Goal: Information Seeking & Learning: Learn about a topic

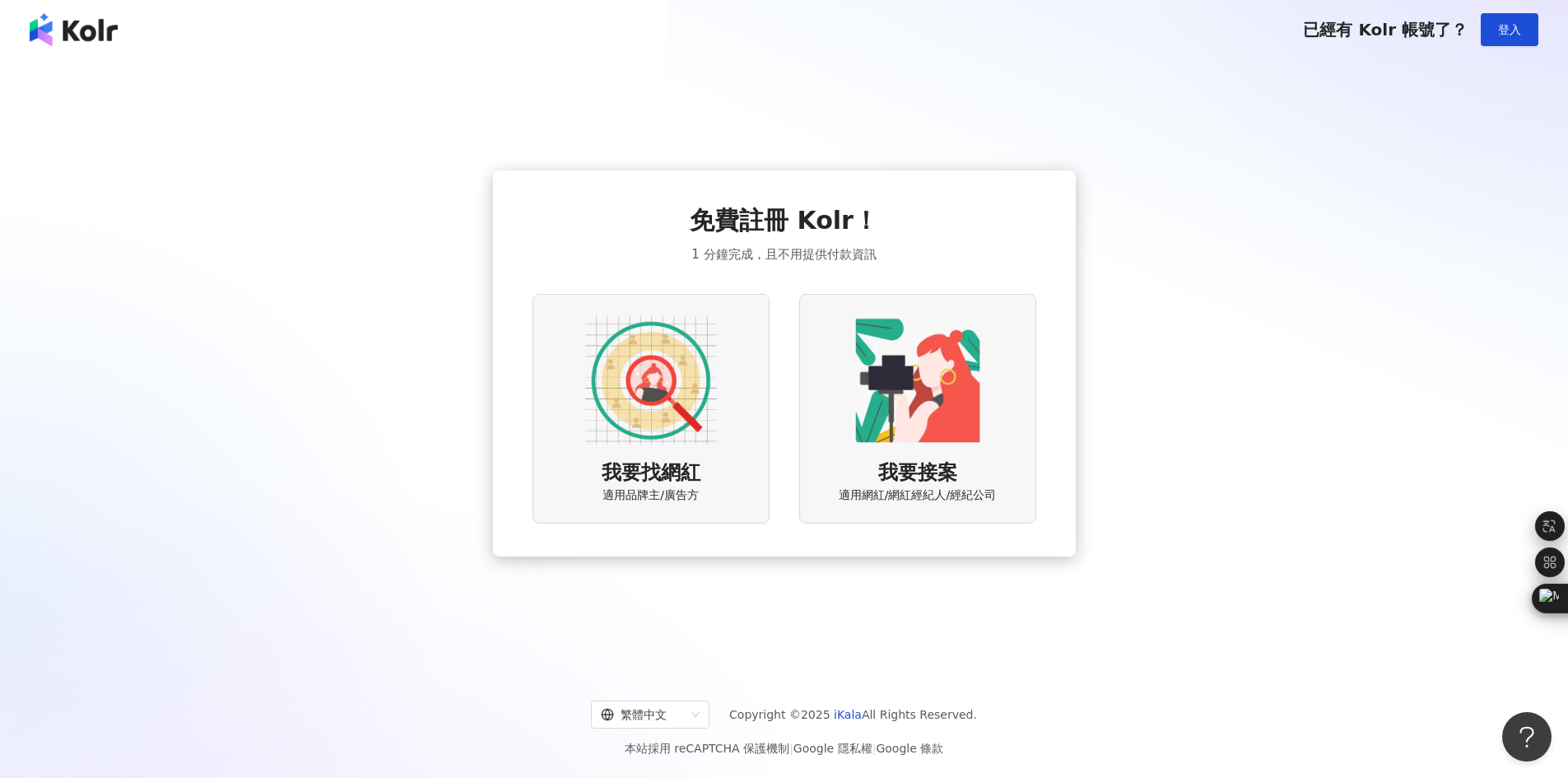
click at [683, 389] on img at bounding box center [652, 380] width 132 height 132
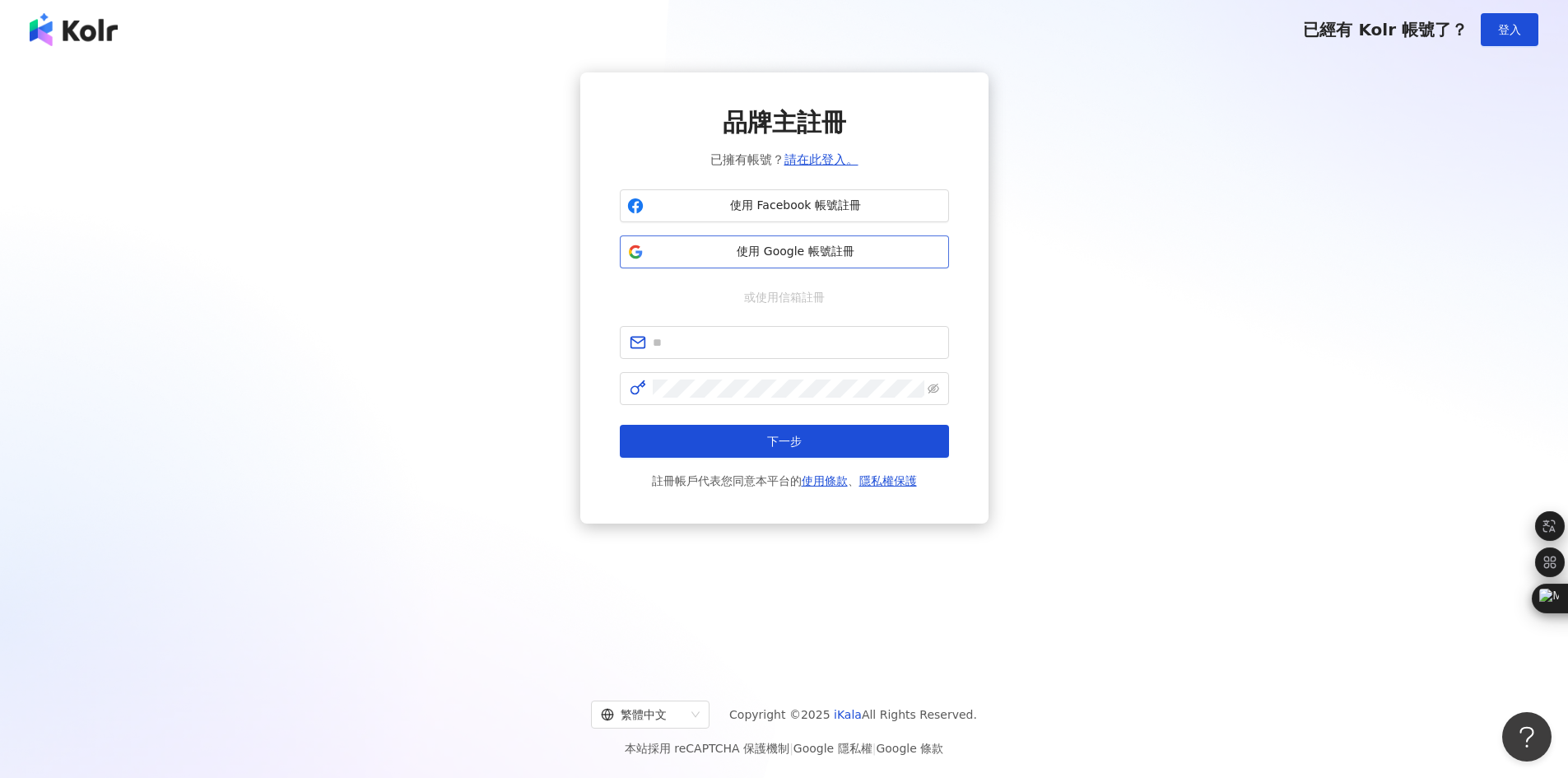
click at [852, 245] on span "使用 Google 帳號註冊" at bounding box center [796, 251] width 292 height 16
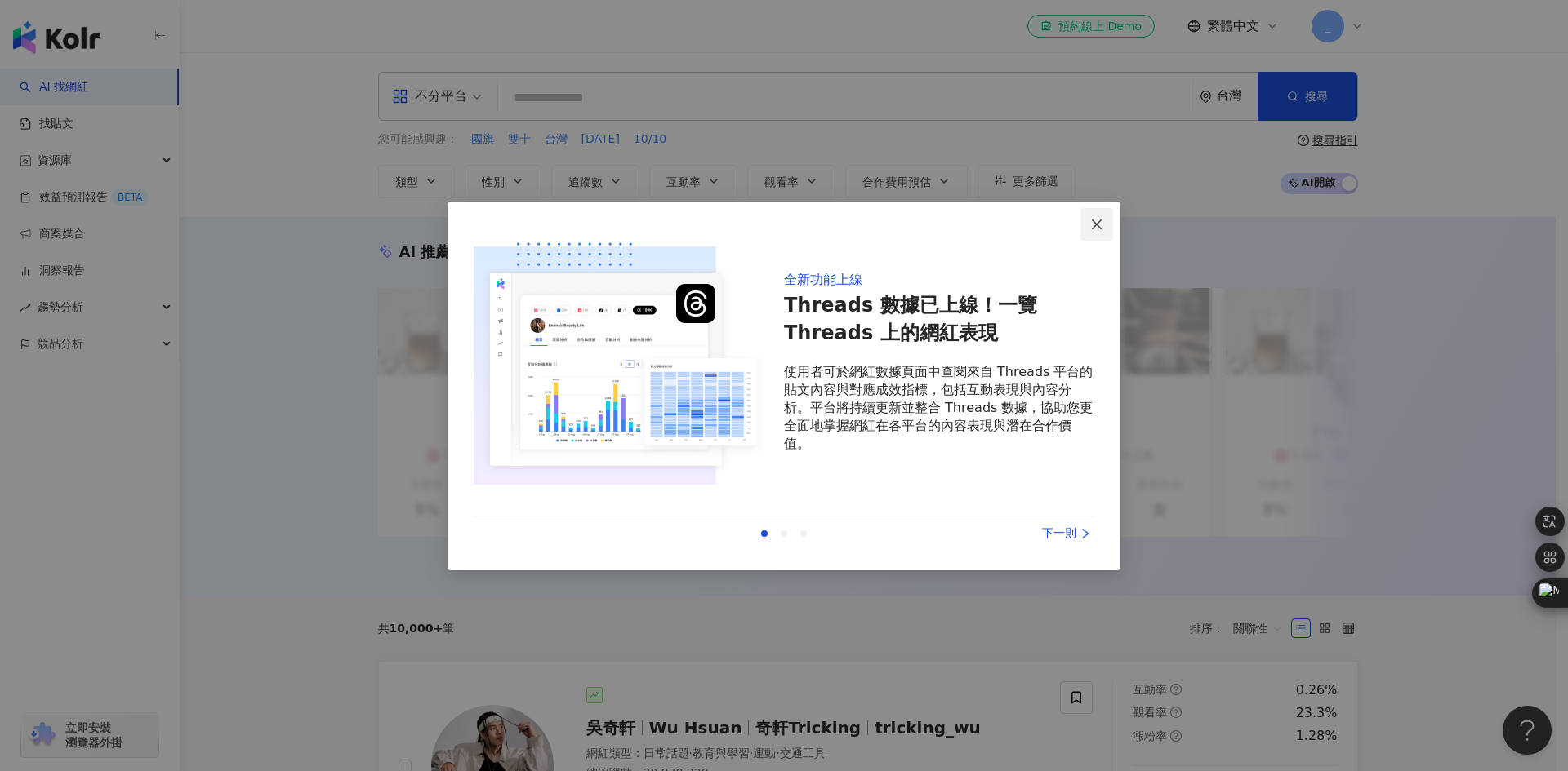
click at [1098, 221] on icon "close" at bounding box center [1097, 225] width 13 height 13
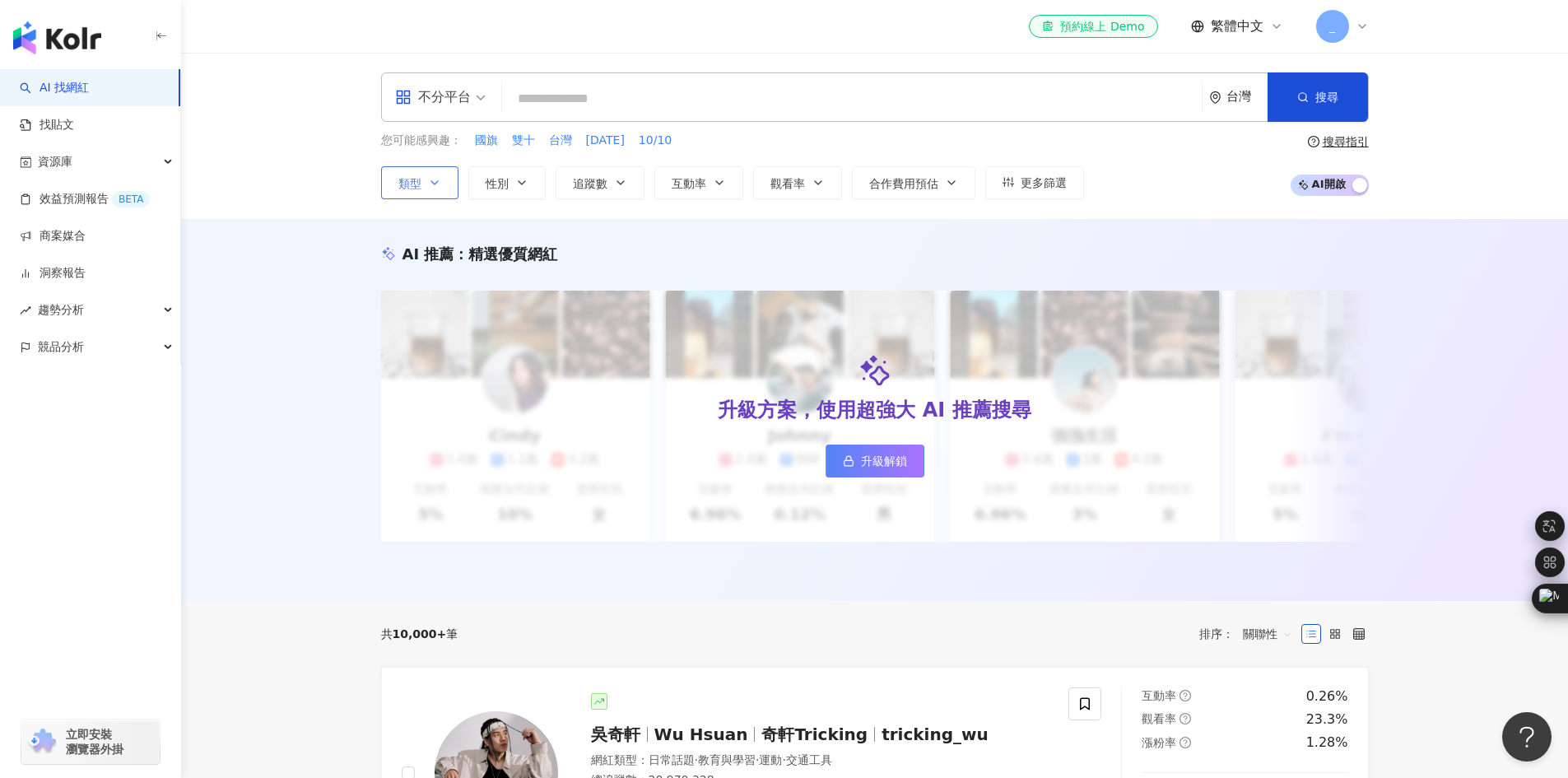
click at [427, 190] on button "類型" at bounding box center [420, 182] width 78 height 33
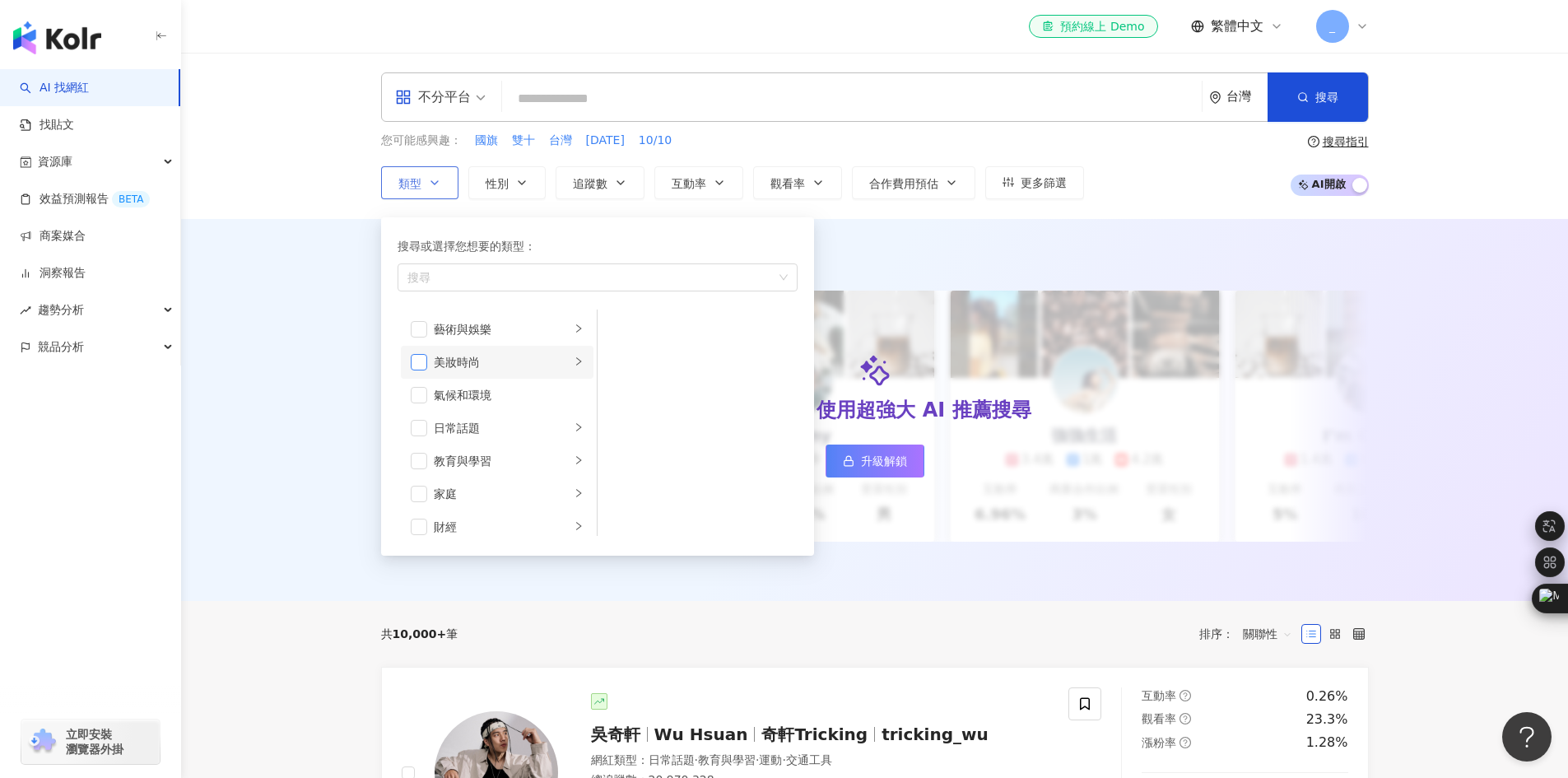
click at [421, 363] on span "button" at bounding box center [419, 362] width 16 height 16
click at [428, 364] on li "生活風格" at bounding box center [496, 363] width 193 height 33
click at [426, 396] on span "button" at bounding box center [419, 395] width 16 height 16
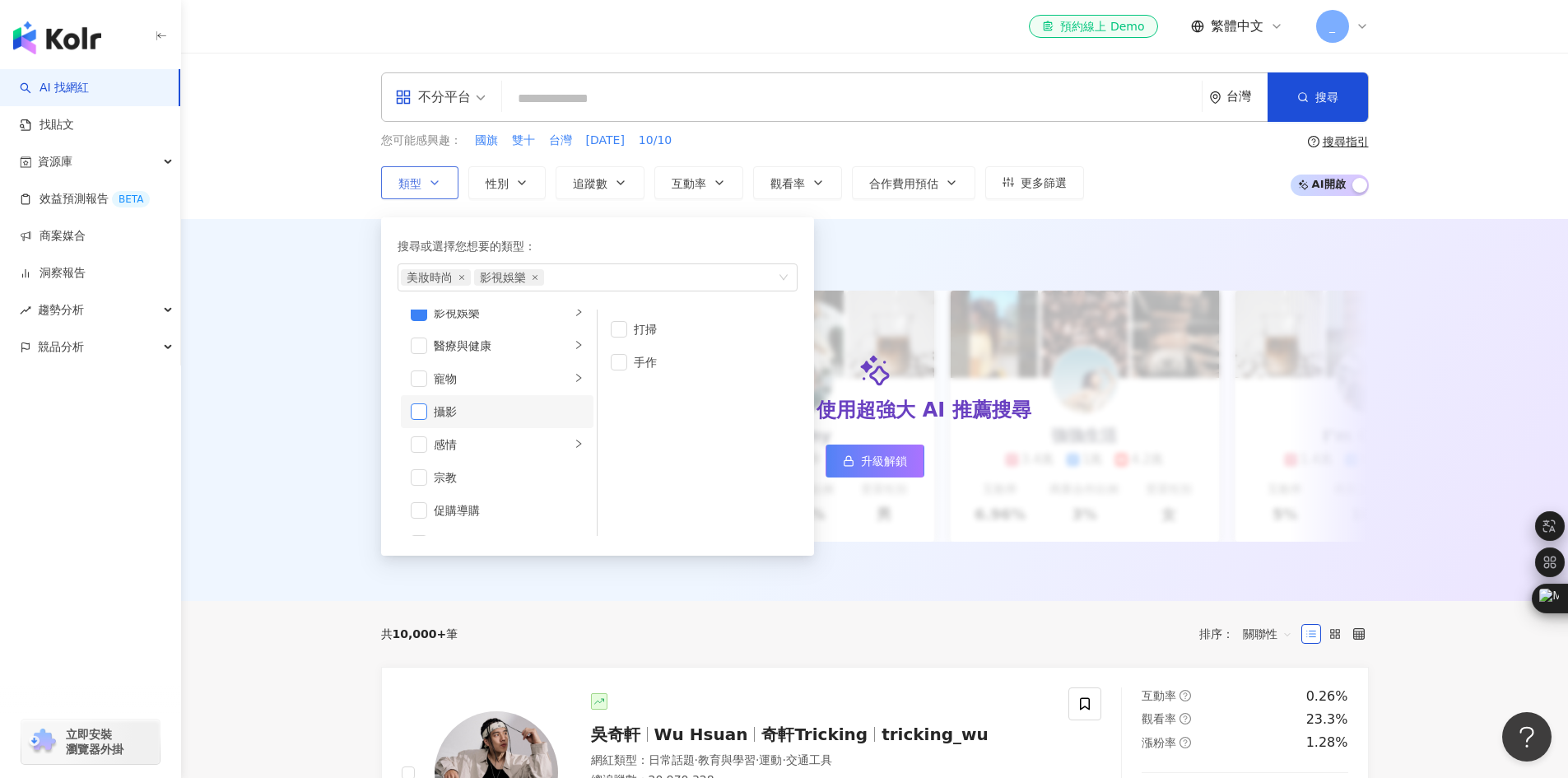
click at [426, 408] on span "button" at bounding box center [419, 411] width 16 height 16
click at [423, 482] on span "button" at bounding box center [419, 483] width 16 height 16
click at [416, 334] on span "button" at bounding box center [419, 329] width 16 height 16
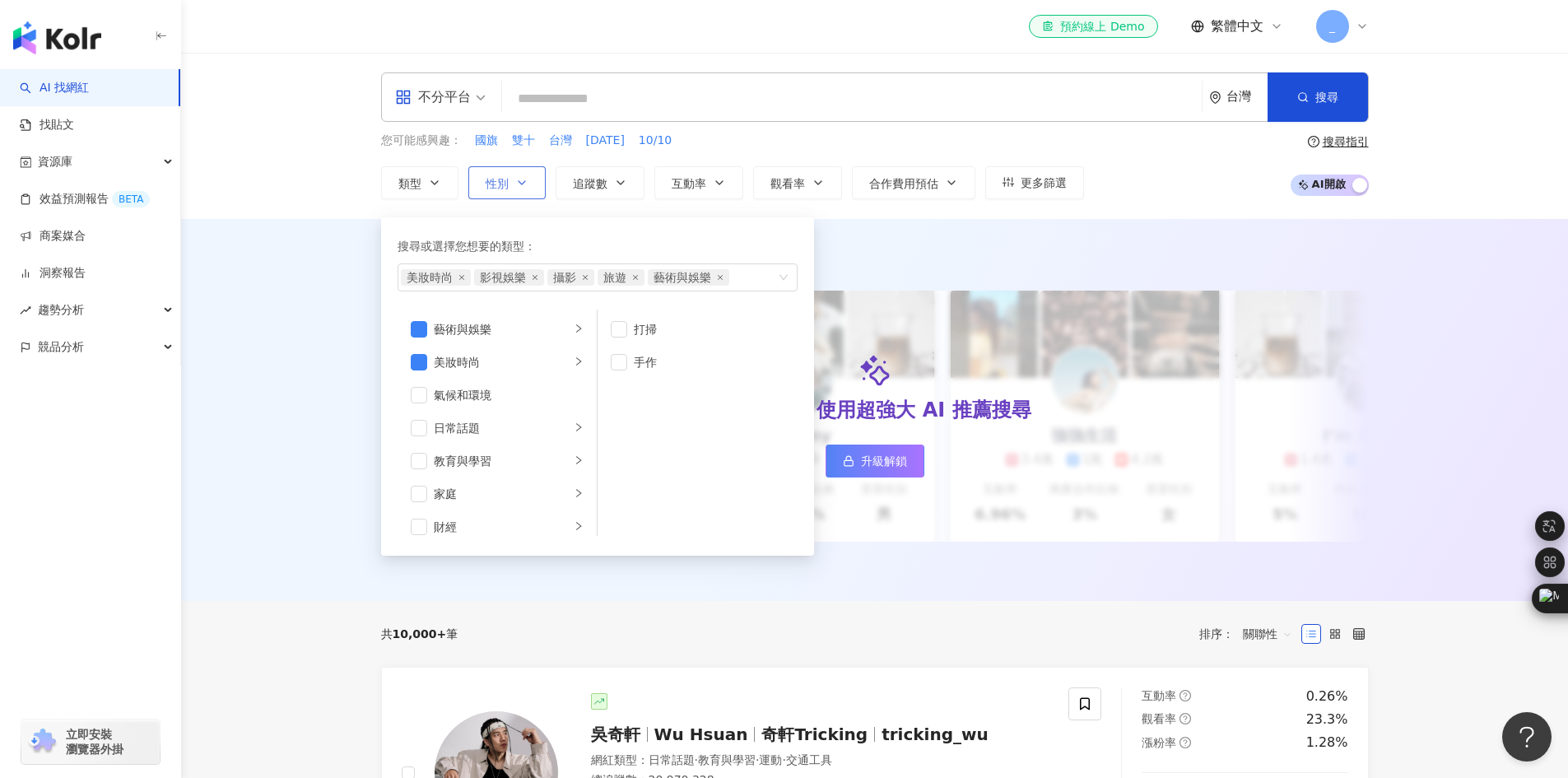
click at [525, 178] on icon "button" at bounding box center [522, 183] width 14 height 14
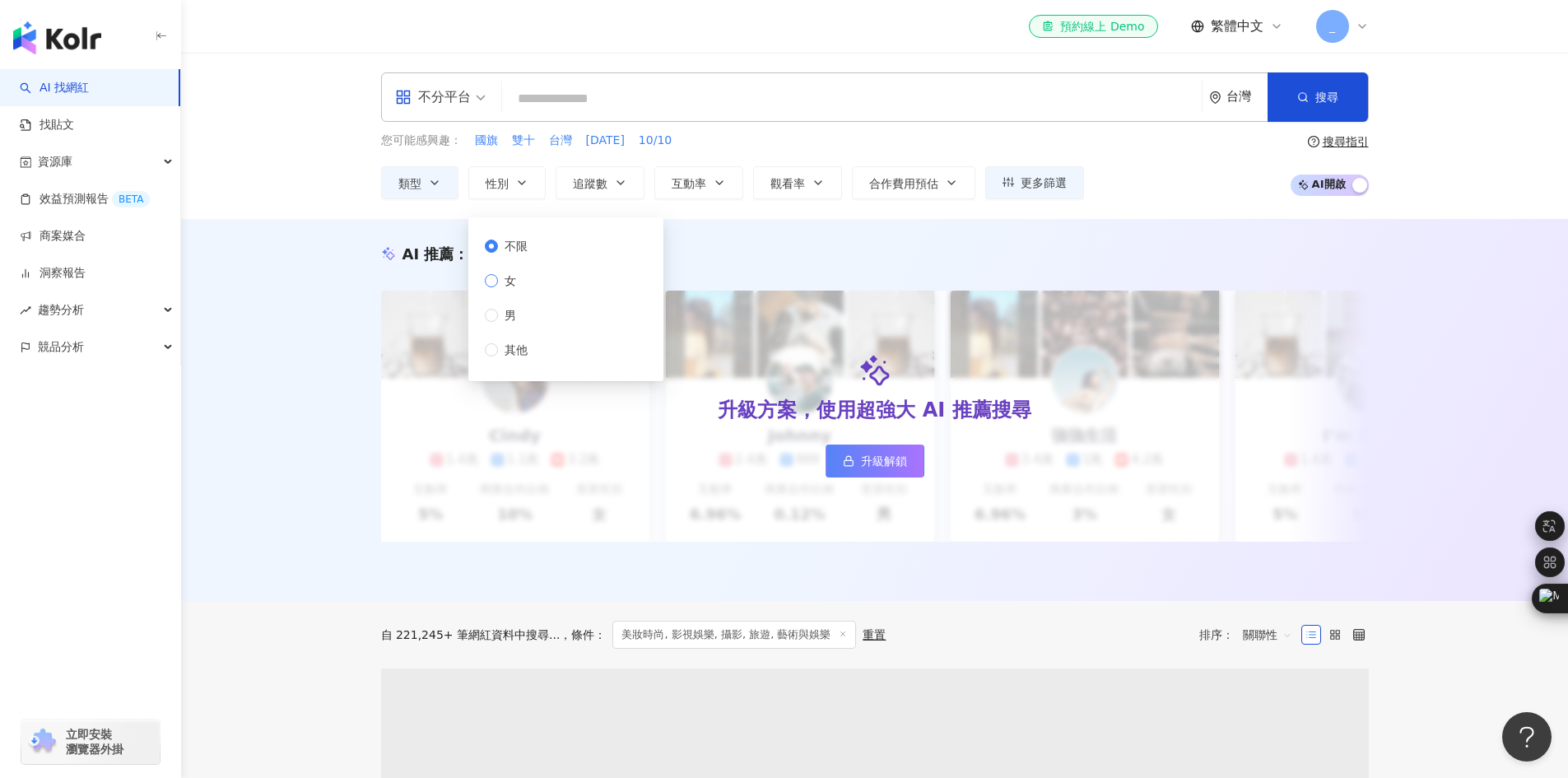
click at [523, 285] on label "女" at bounding box center [509, 280] width 49 height 18
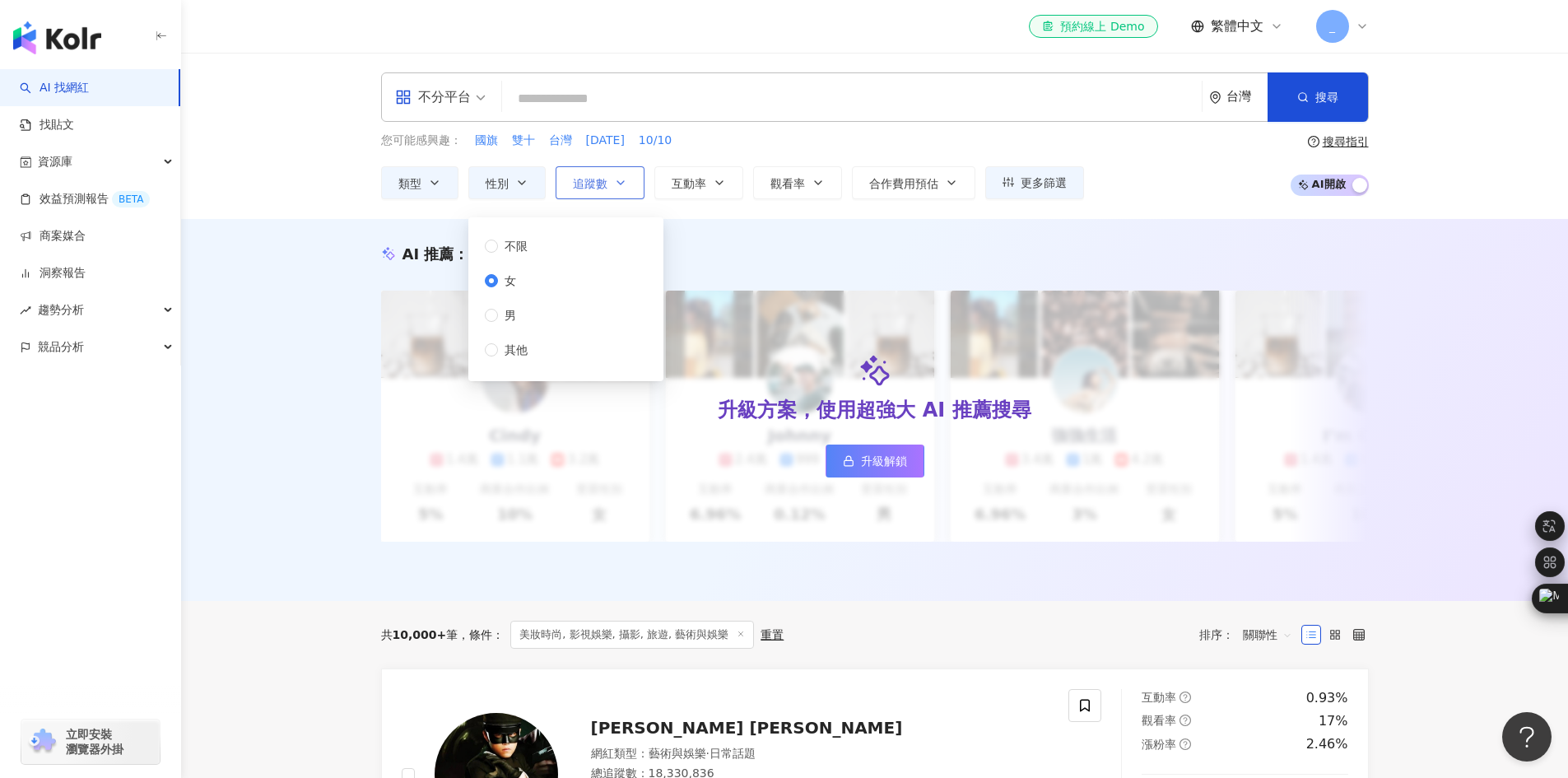
click at [608, 183] on button "追蹤數" at bounding box center [600, 182] width 89 height 33
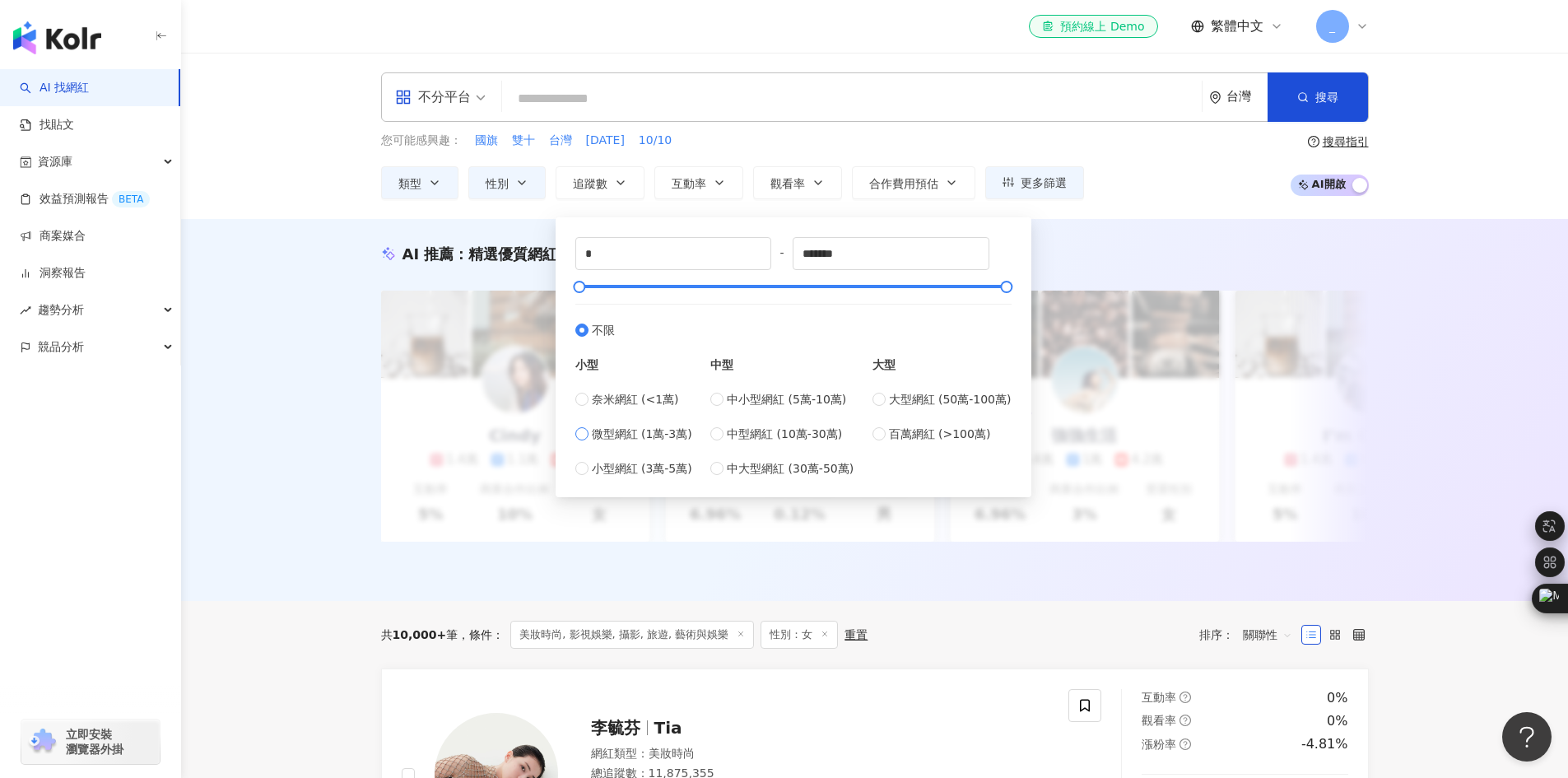
click at [619, 438] on span "微型網紅 (1萬-3萬)" at bounding box center [642, 434] width 101 height 18
type input "*****"
click at [613, 189] on button "追蹤數" at bounding box center [600, 182] width 89 height 33
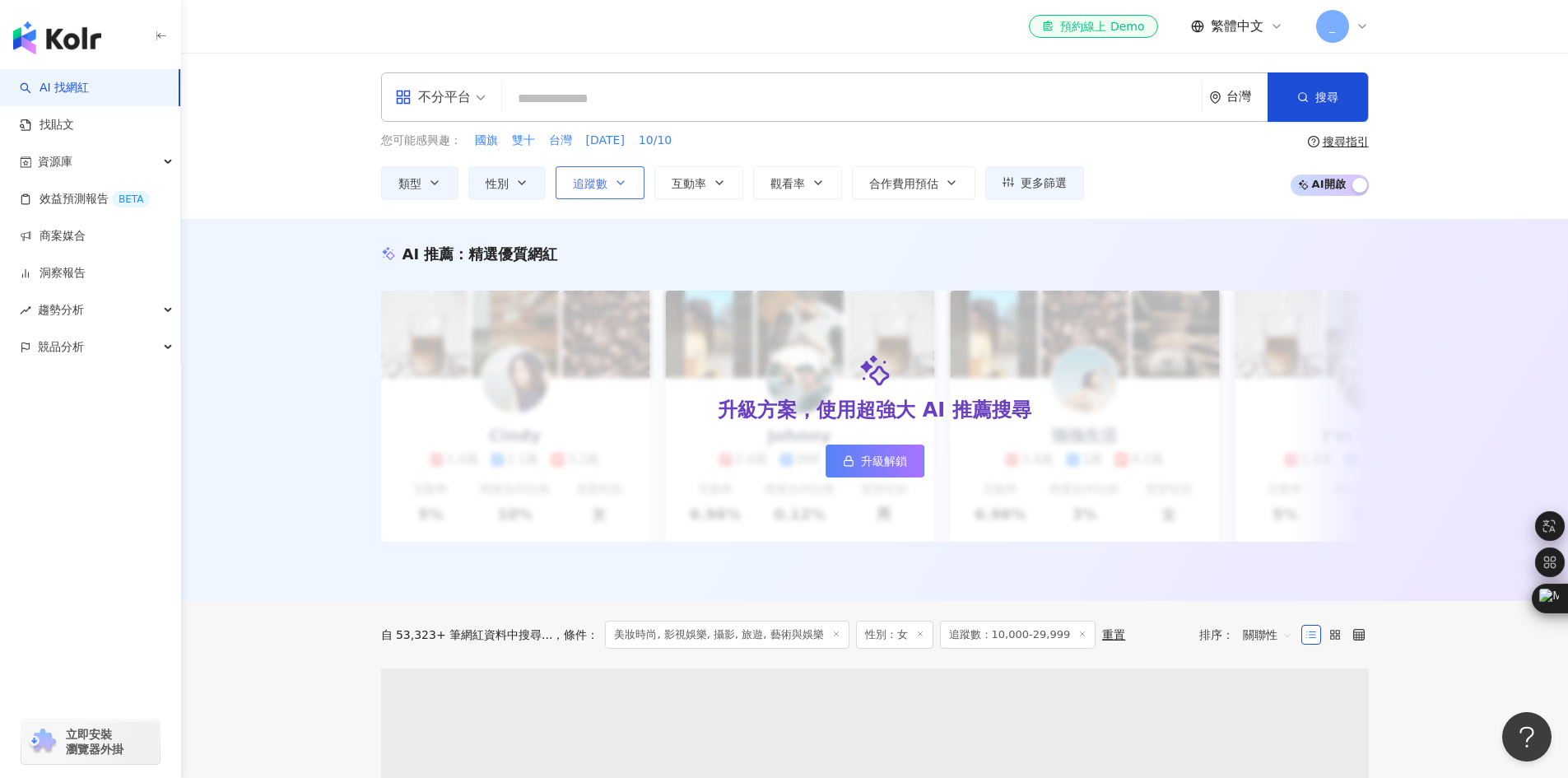
click at [613, 189] on button "追蹤數" at bounding box center [600, 182] width 89 height 33
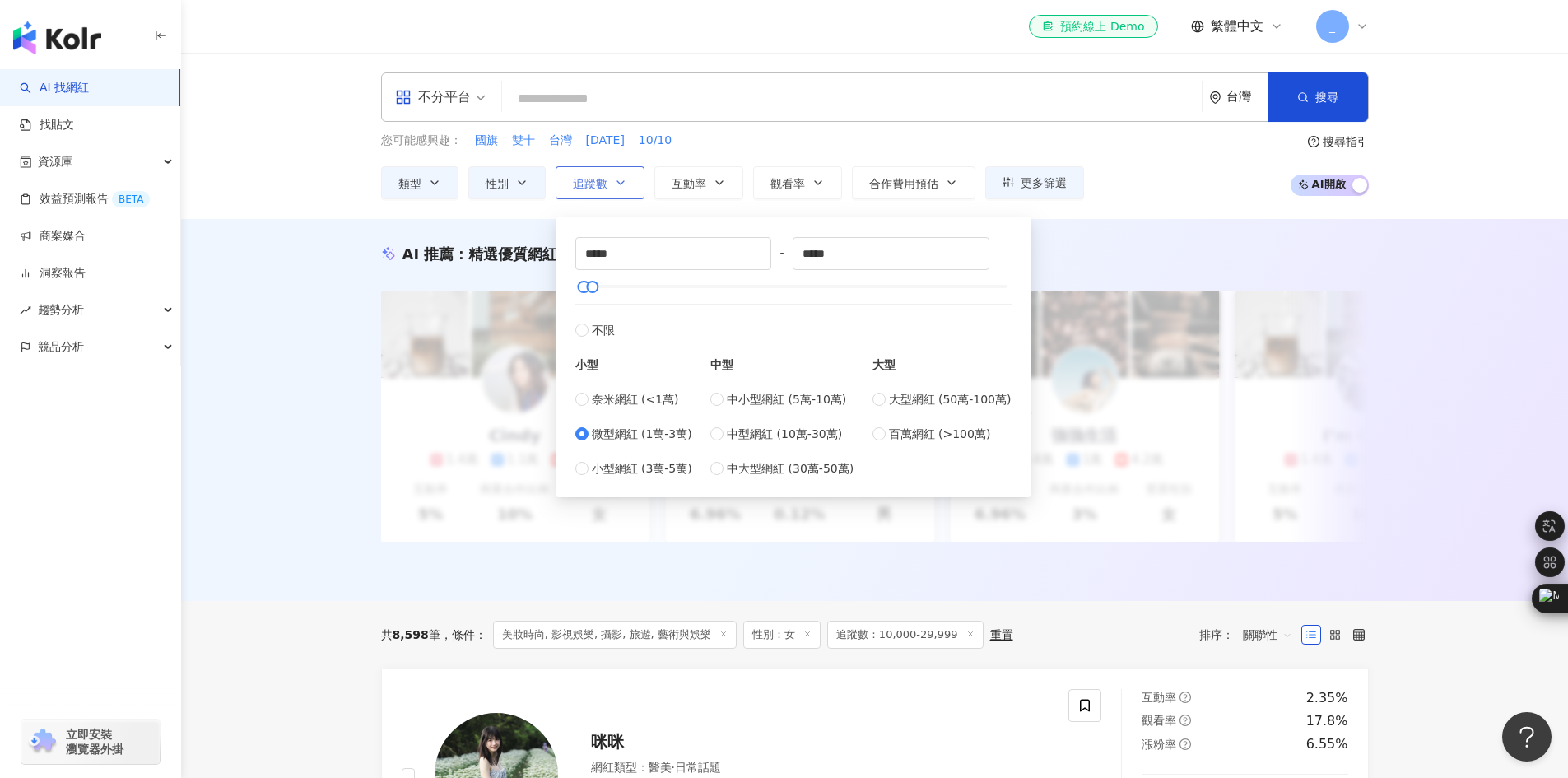
click at [611, 178] on button "追蹤數" at bounding box center [600, 182] width 89 height 33
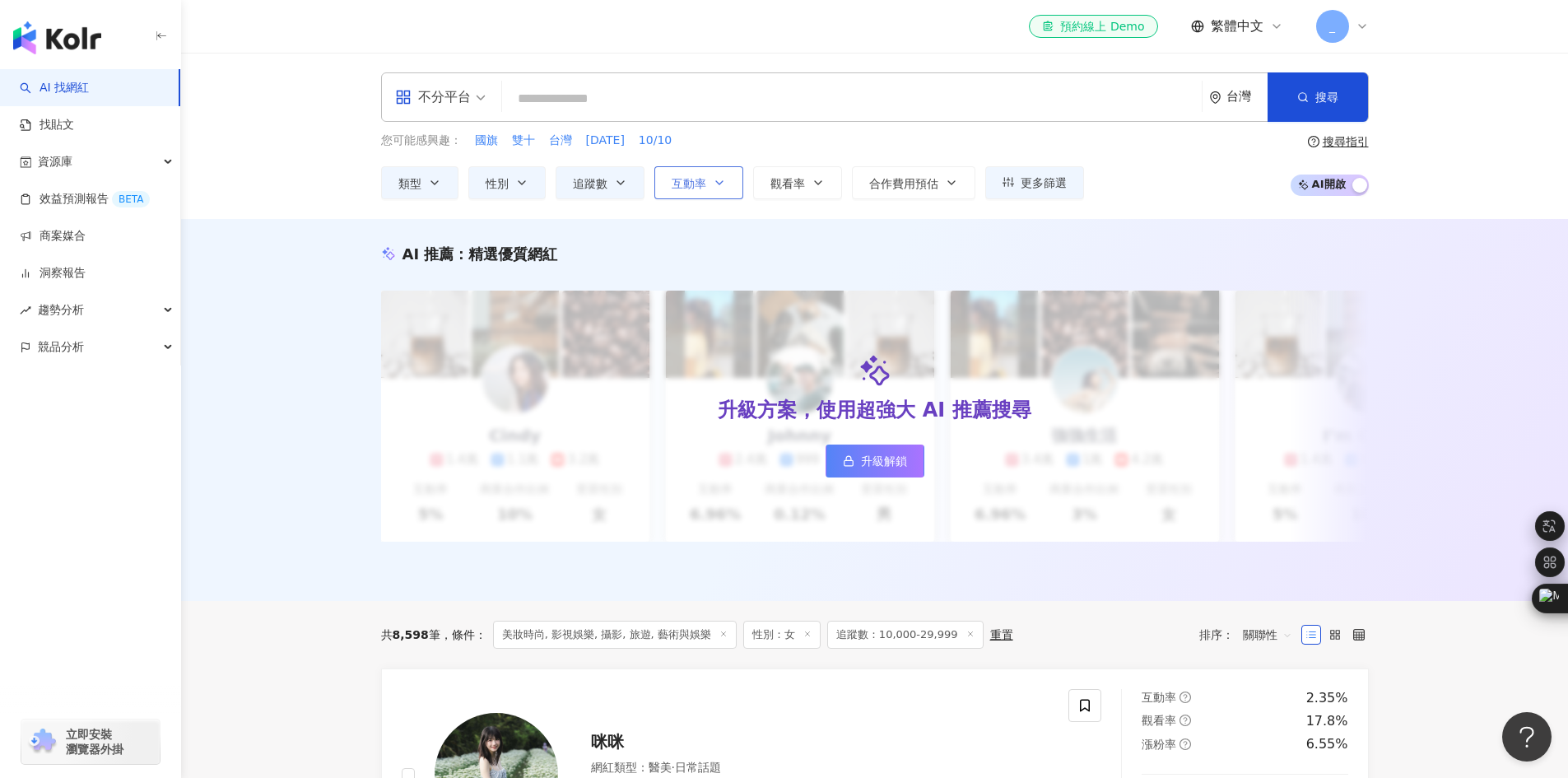
click at [700, 182] on span "互動率" at bounding box center [689, 184] width 35 height 14
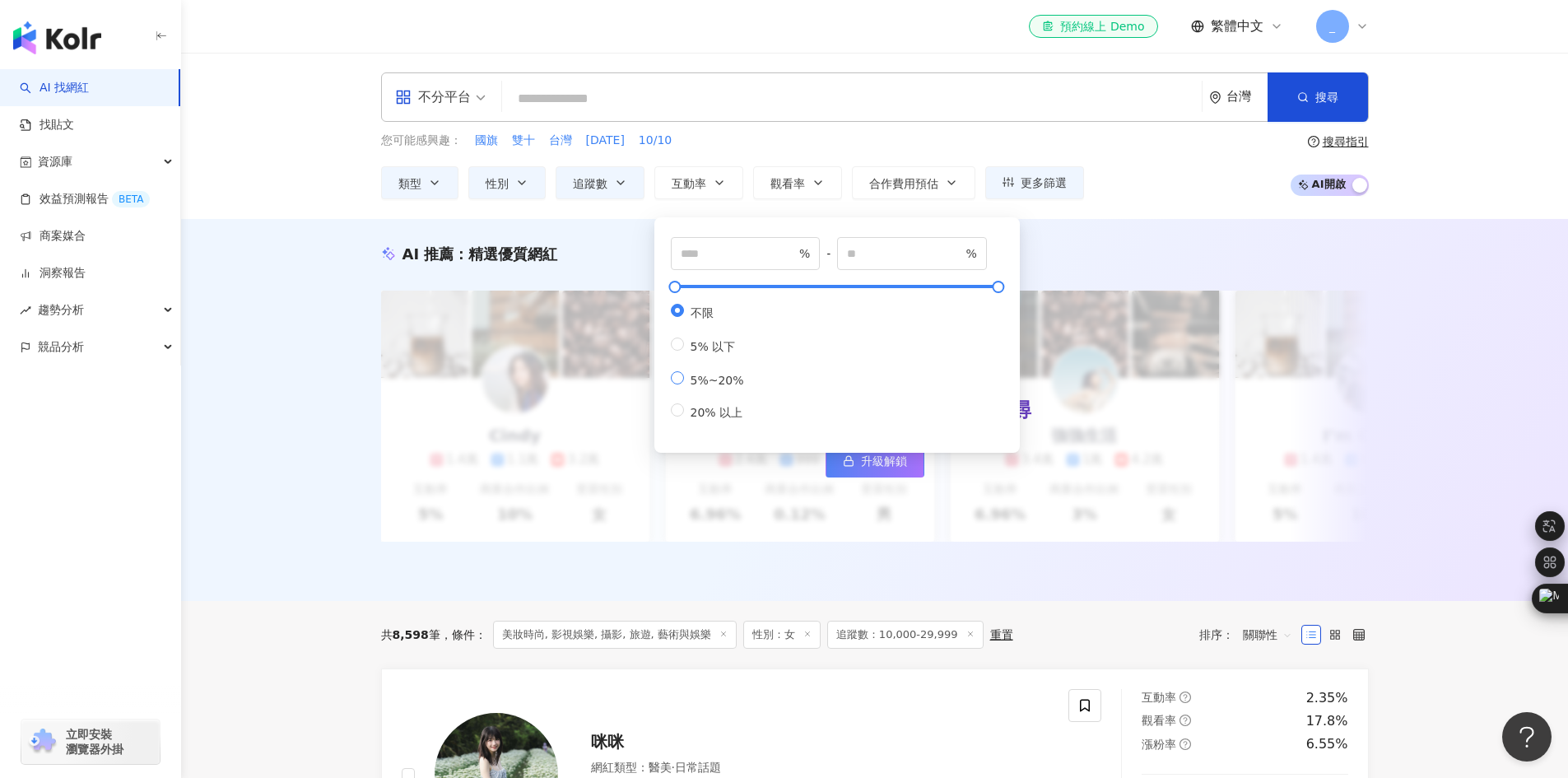
type input "*"
type input "**"
click at [815, 185] on icon "button" at bounding box center [818, 183] width 14 height 14
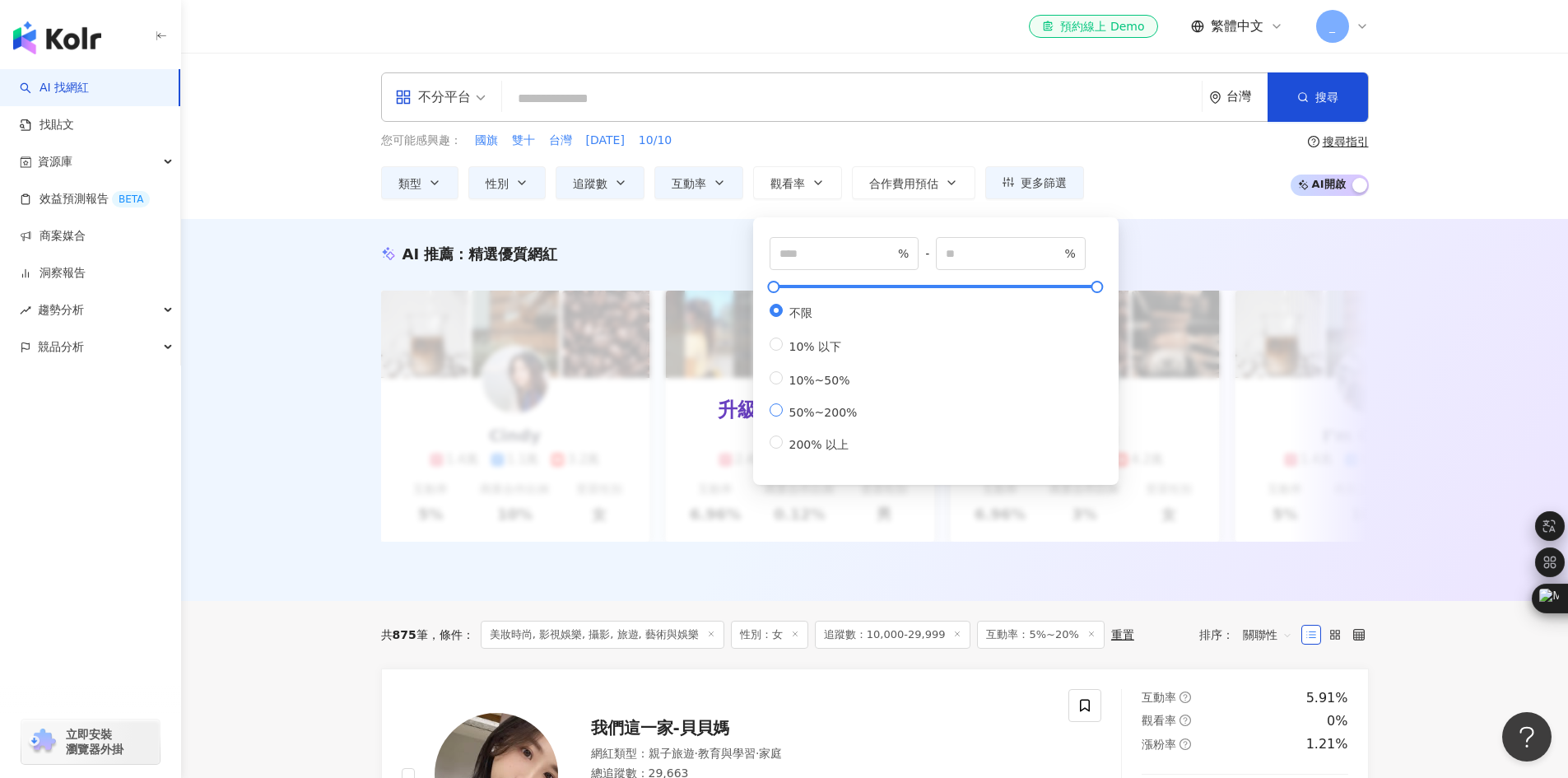
type input "**"
type input "***"
click at [922, 187] on span "合作費用預估" at bounding box center [904, 184] width 69 height 14
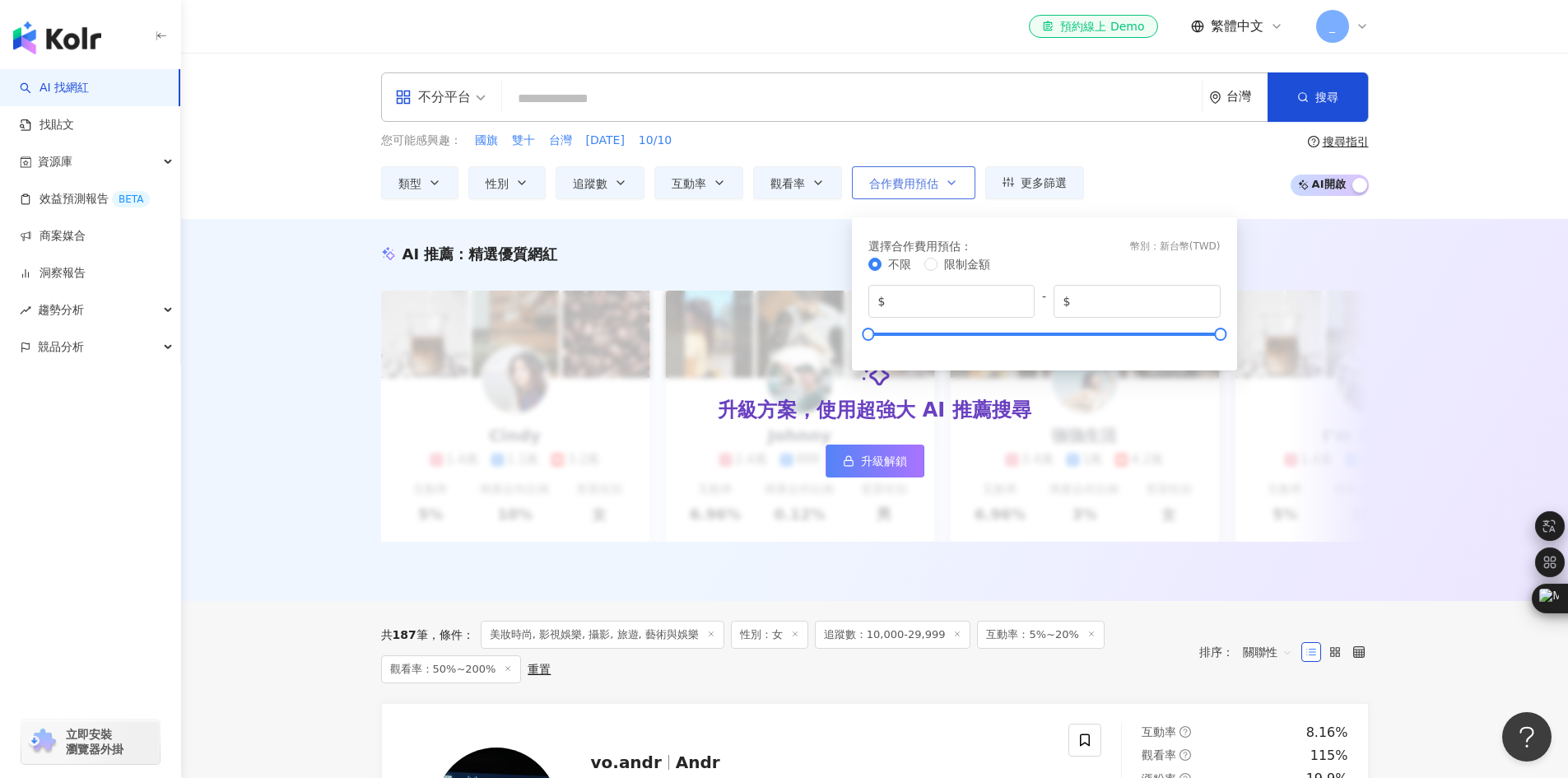
click at [922, 187] on span "合作費用預估" at bounding box center [904, 184] width 69 height 14
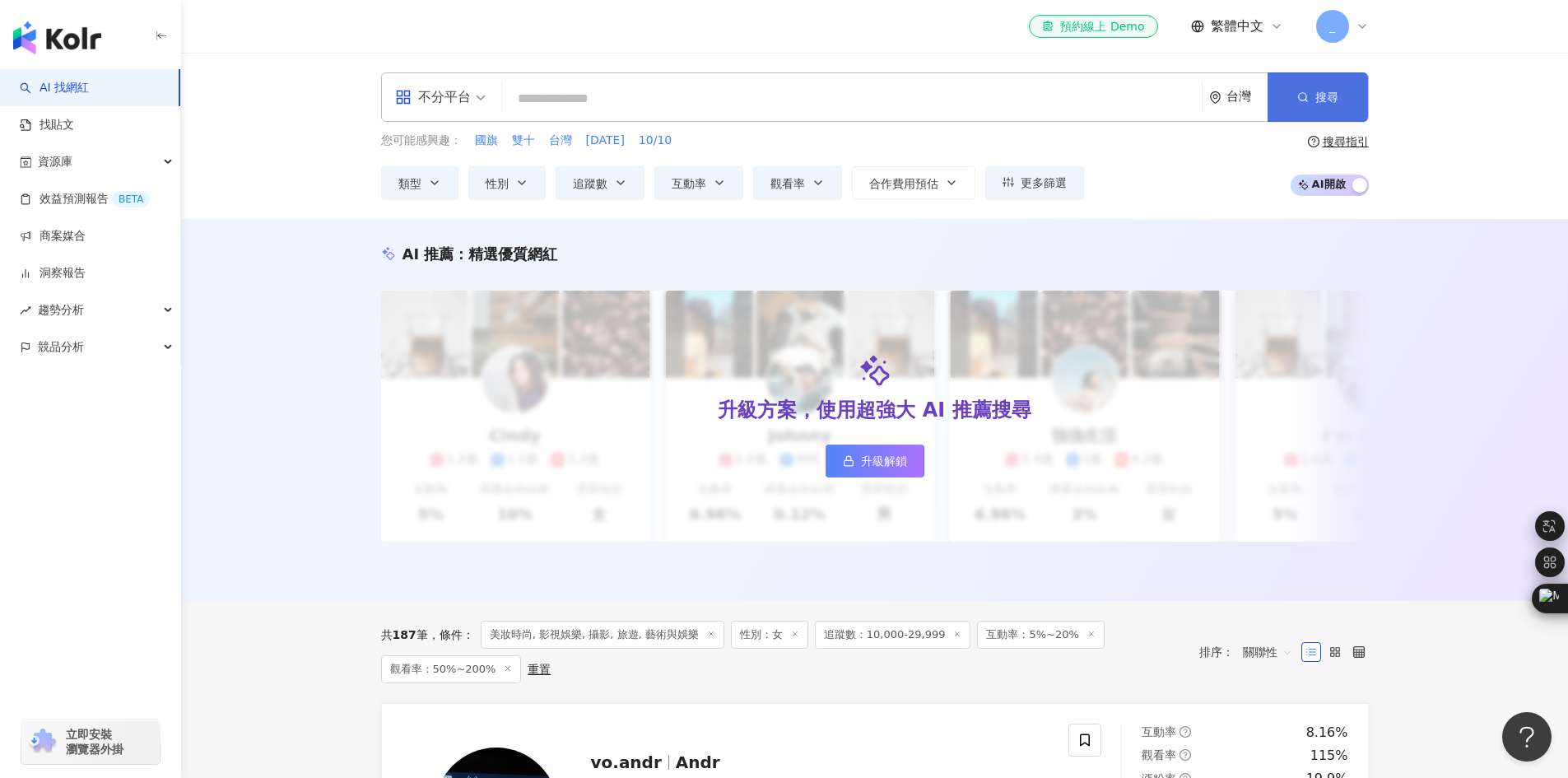
click at [1319, 91] on span "搜尋" at bounding box center [1328, 97] width 23 height 14
click at [481, 104] on span "不分平台" at bounding box center [440, 97] width 90 height 26
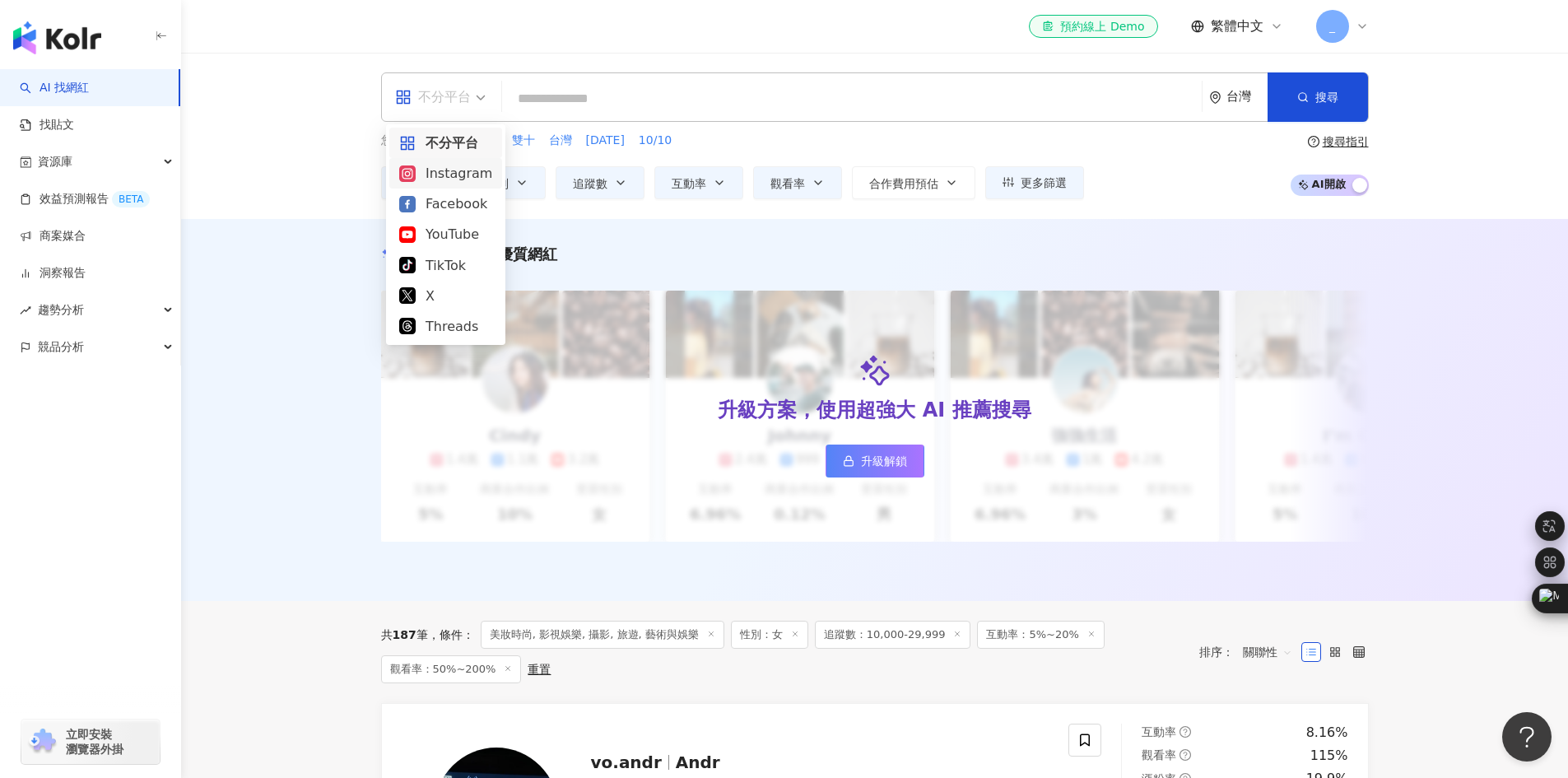
click at [438, 183] on div "Instagram" at bounding box center [446, 173] width 93 height 20
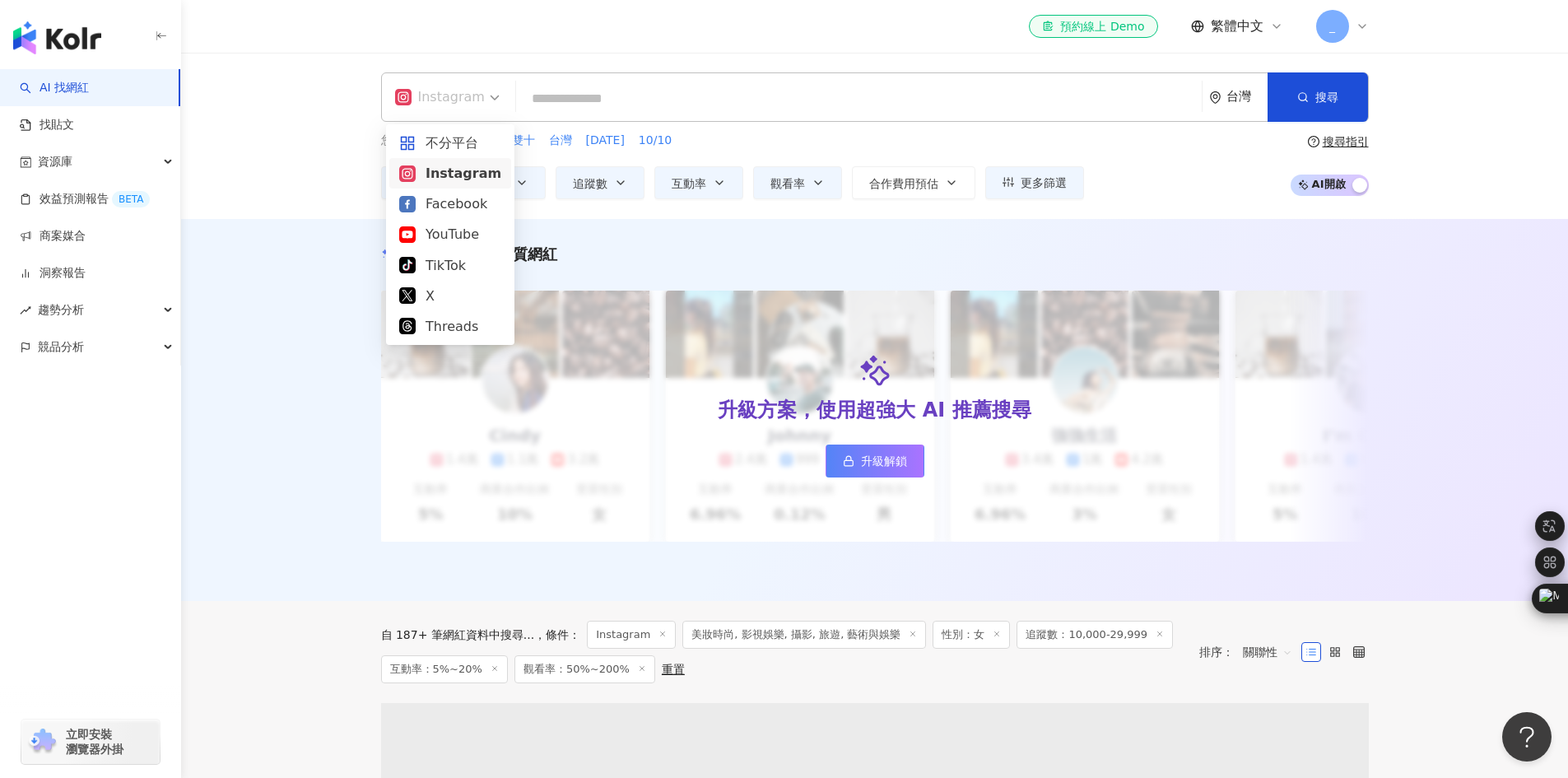
drag, startPoint x: 474, startPoint y: 103, endPoint x: 449, endPoint y: 181, distance: 81.9
click at [474, 104] on div "Instagram" at bounding box center [440, 97] width 90 height 26
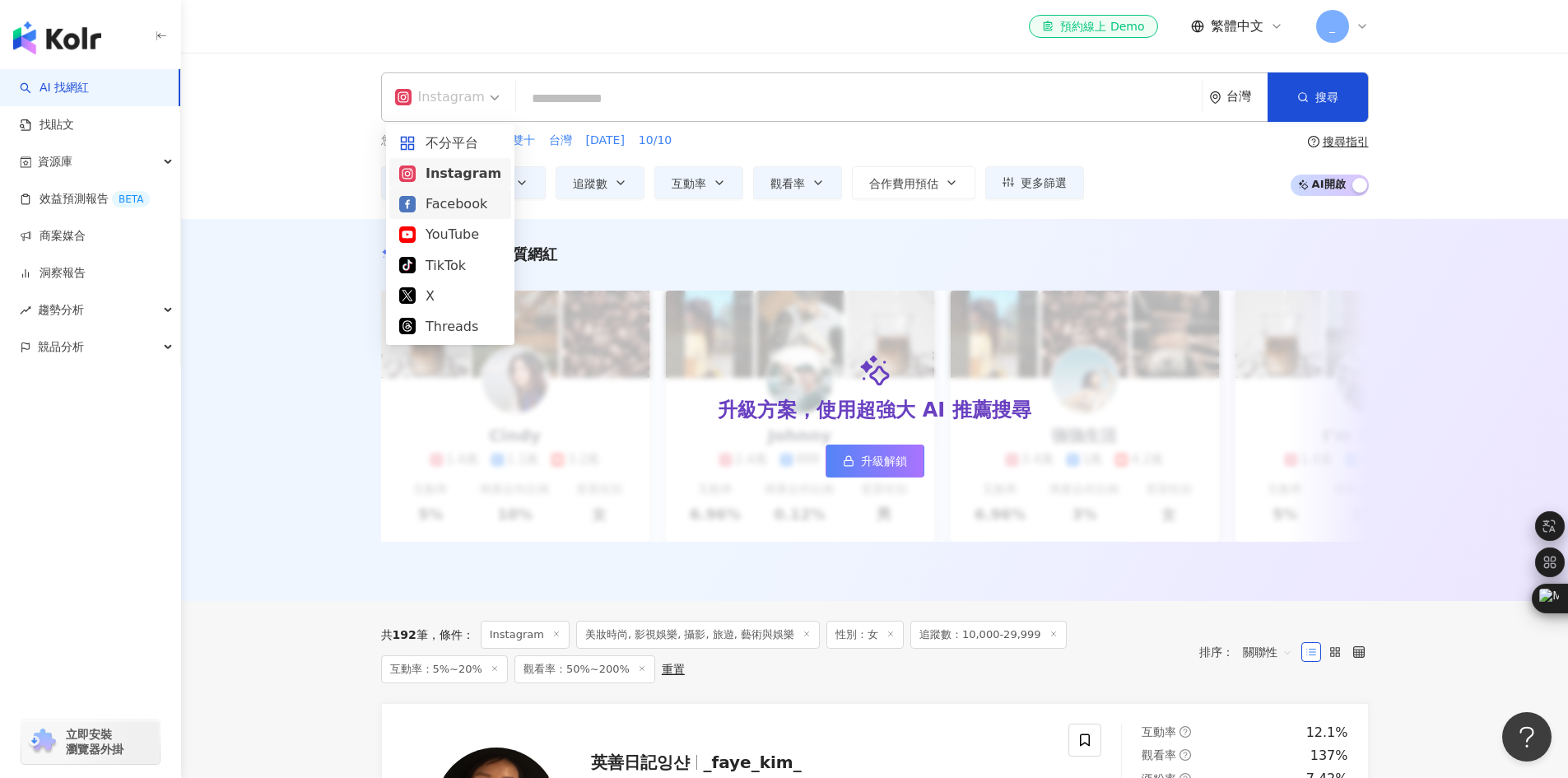
click at [436, 210] on div "Facebook" at bounding box center [450, 204] width 102 height 20
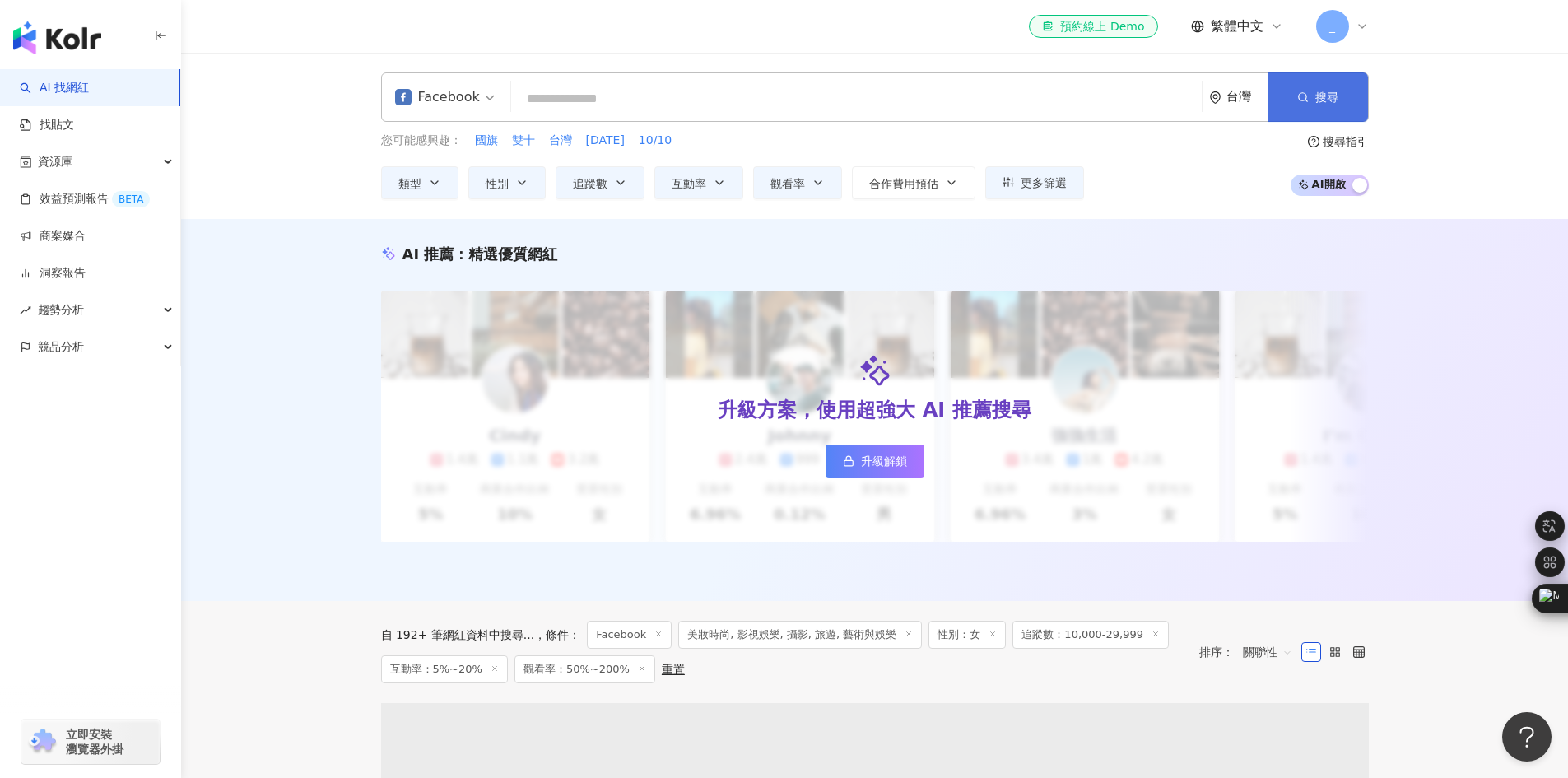
click at [1292, 92] on button "搜尋" at bounding box center [1318, 97] width 101 height 49
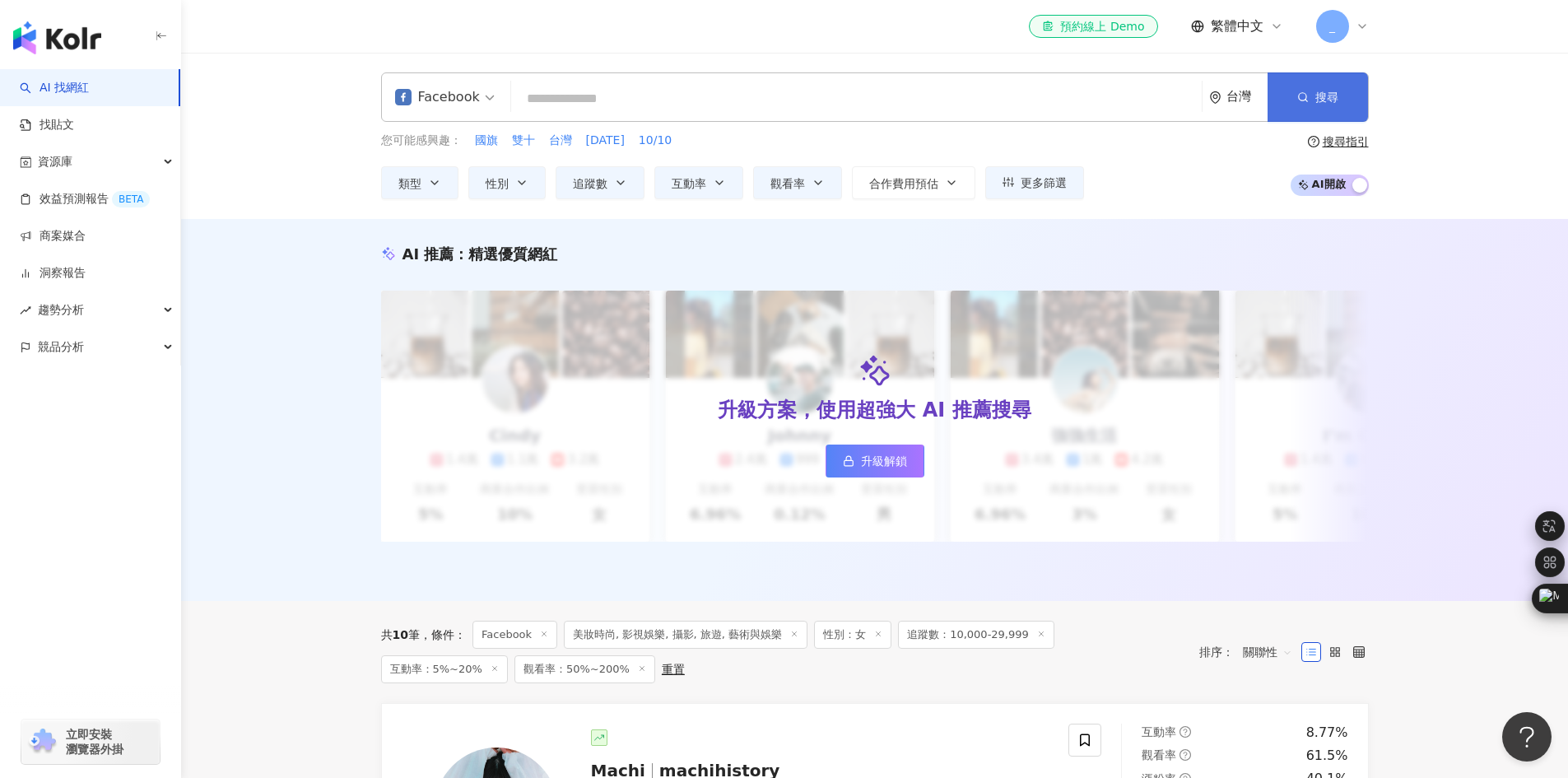
click at [1292, 92] on button "搜尋" at bounding box center [1318, 97] width 101 height 49
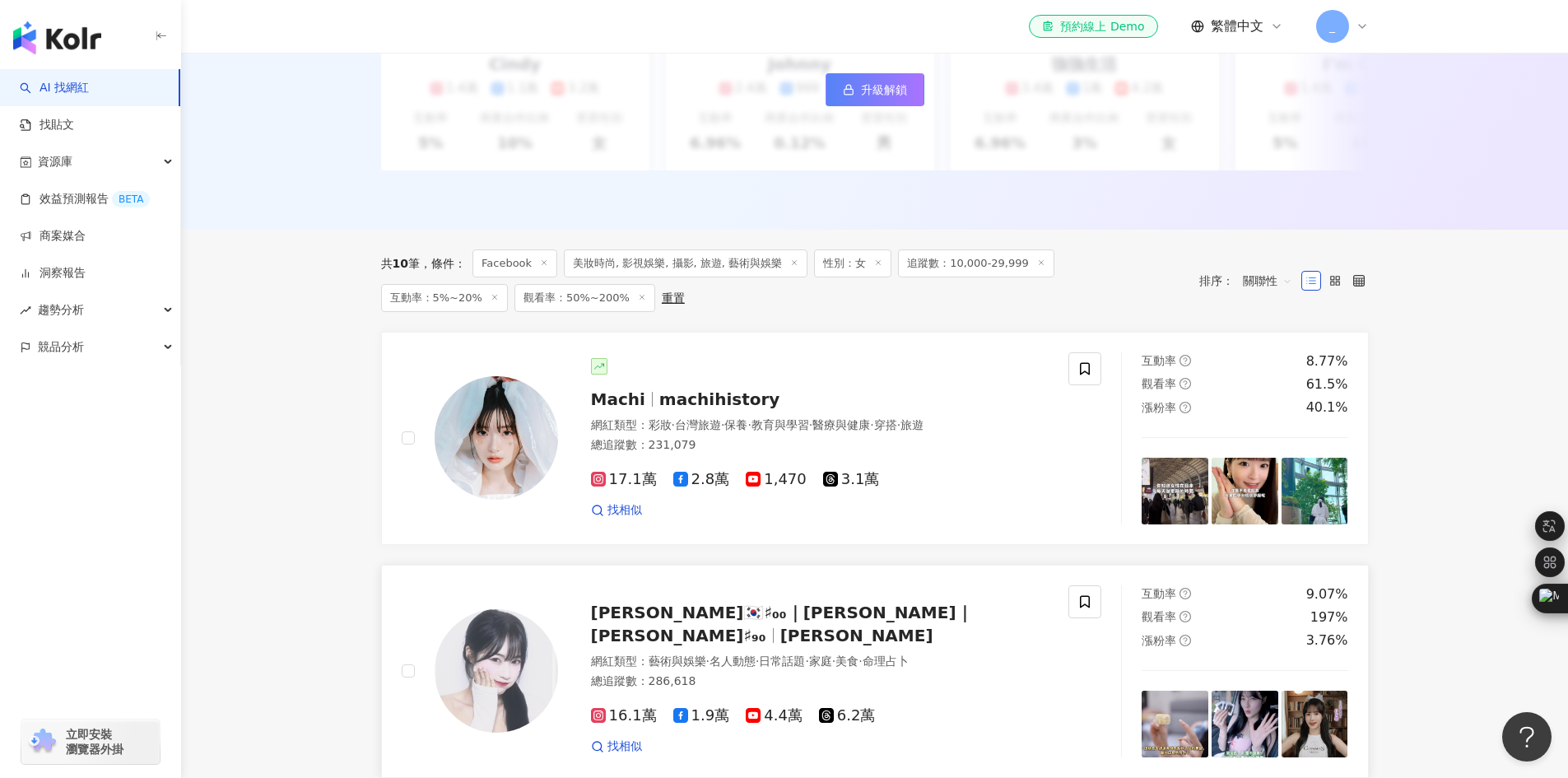
scroll to position [247, 0]
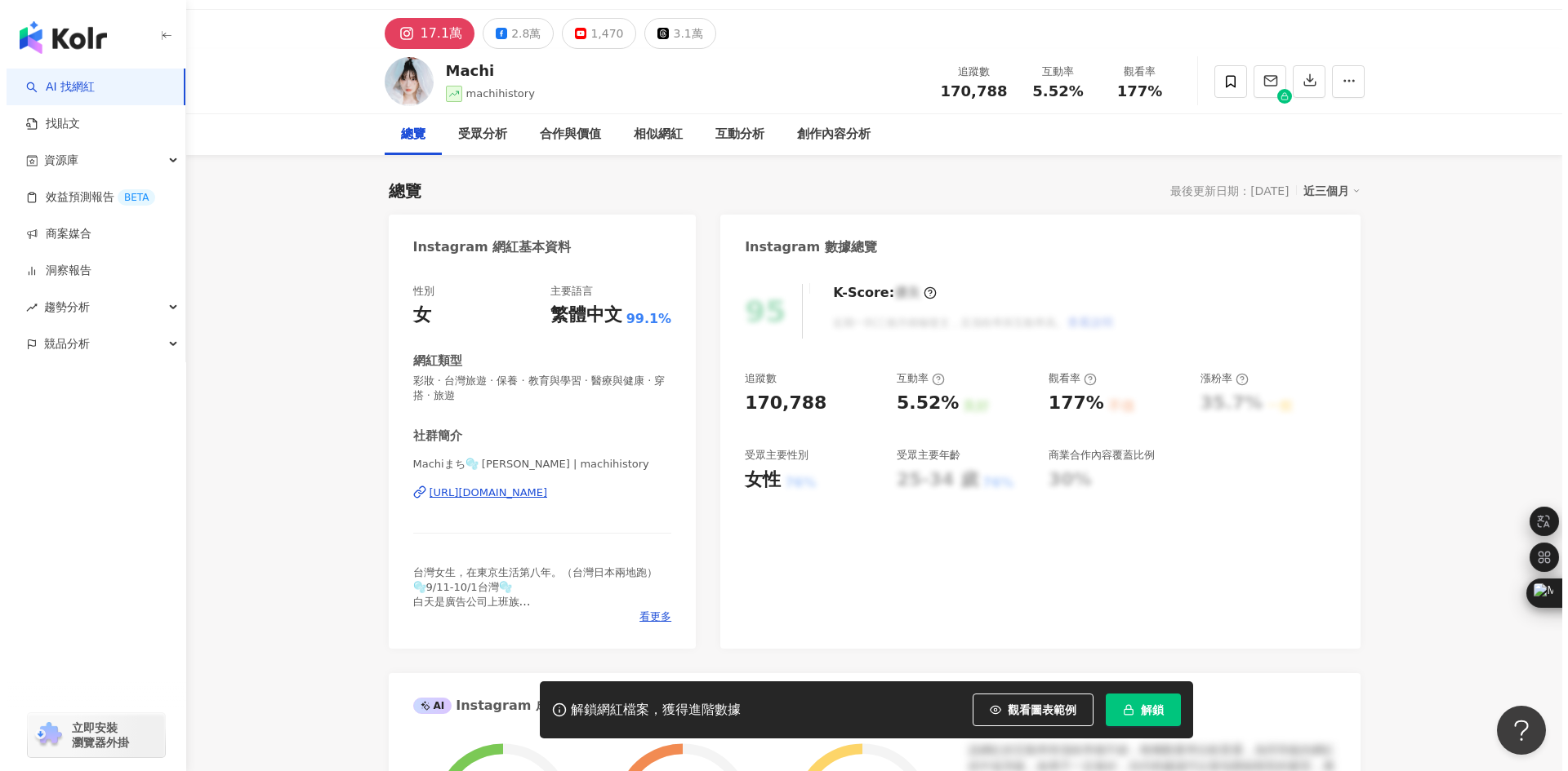
scroll to position [82, 0]
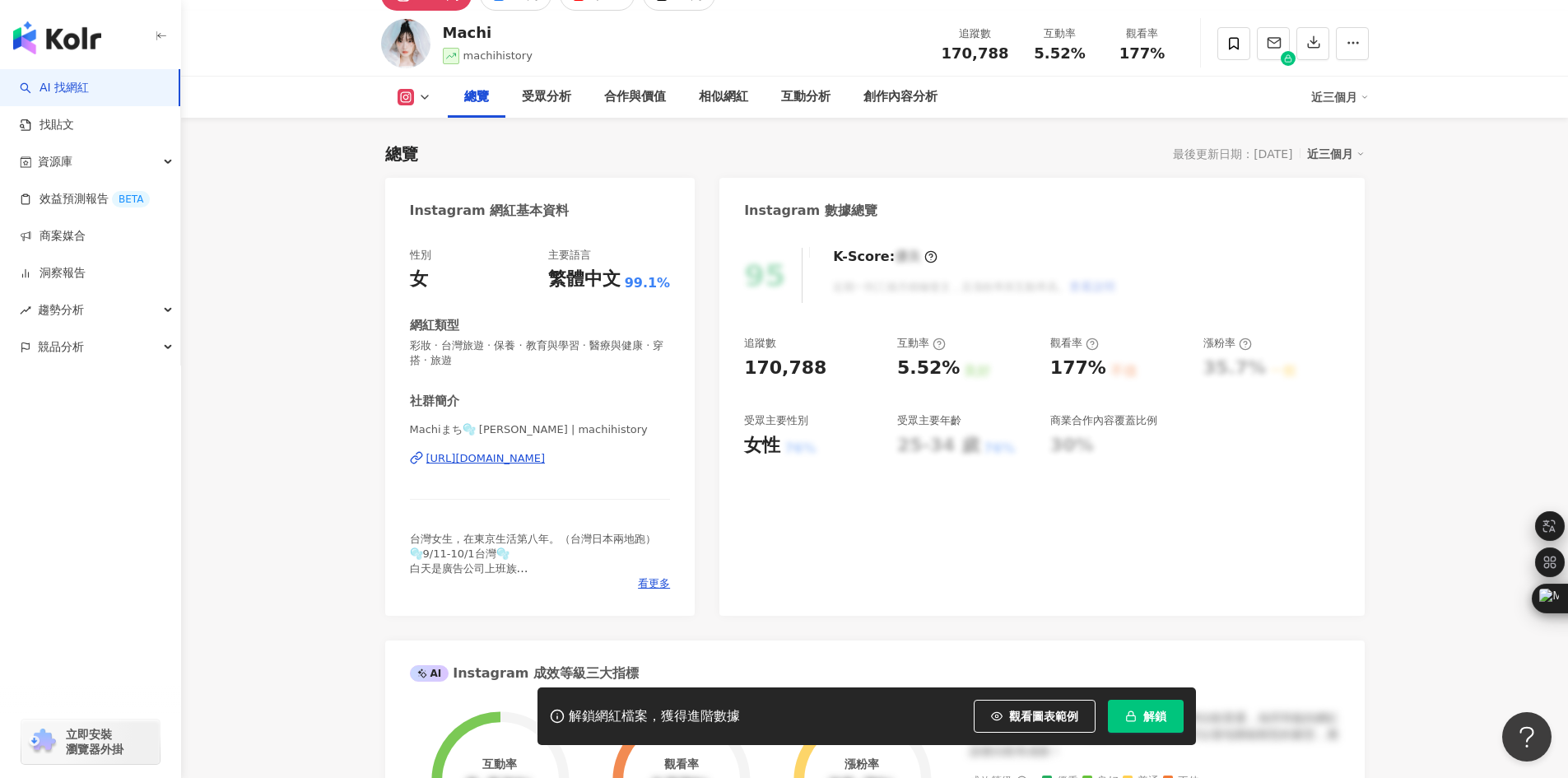
click at [546, 462] on div "https://www.instagram.com/machihistory/" at bounding box center [486, 458] width 119 height 15
click at [546, 455] on div "https://www.instagram.com/machihistory/" at bounding box center [486, 458] width 119 height 15
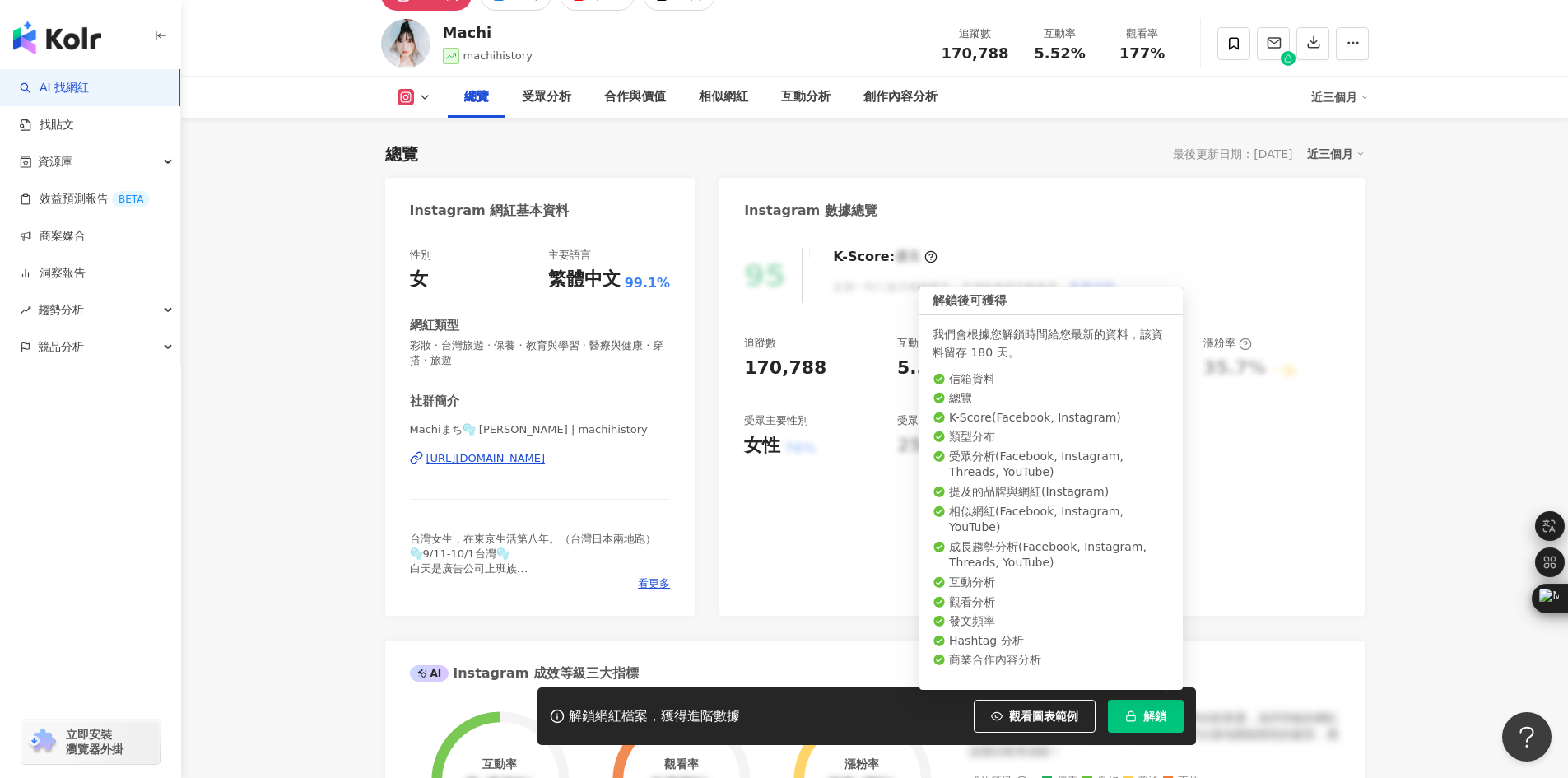
click at [1153, 718] on span "解鎖" at bounding box center [1155, 717] width 23 height 14
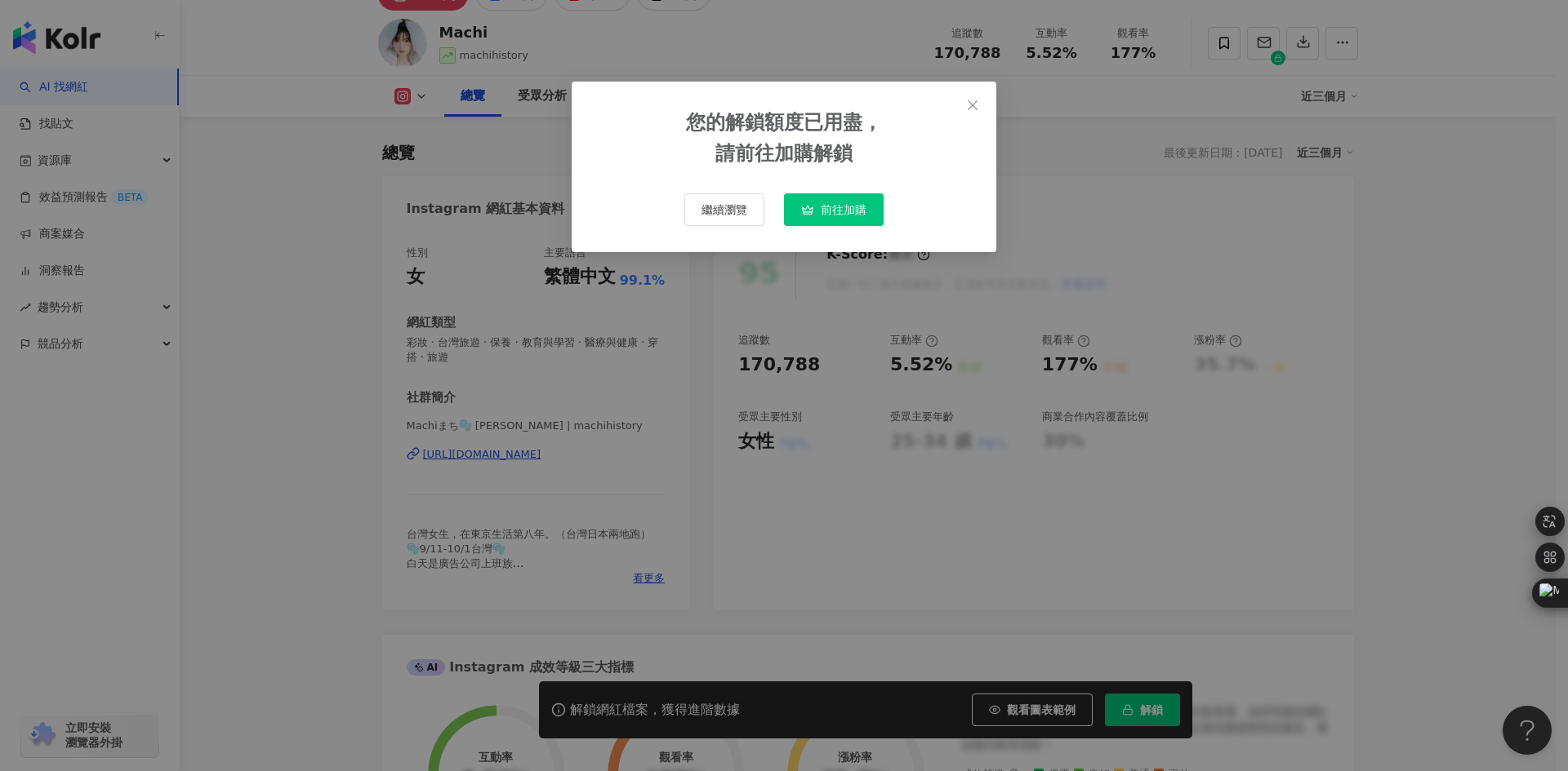
click at [838, 208] on span "前往加購" at bounding box center [844, 210] width 46 height 13
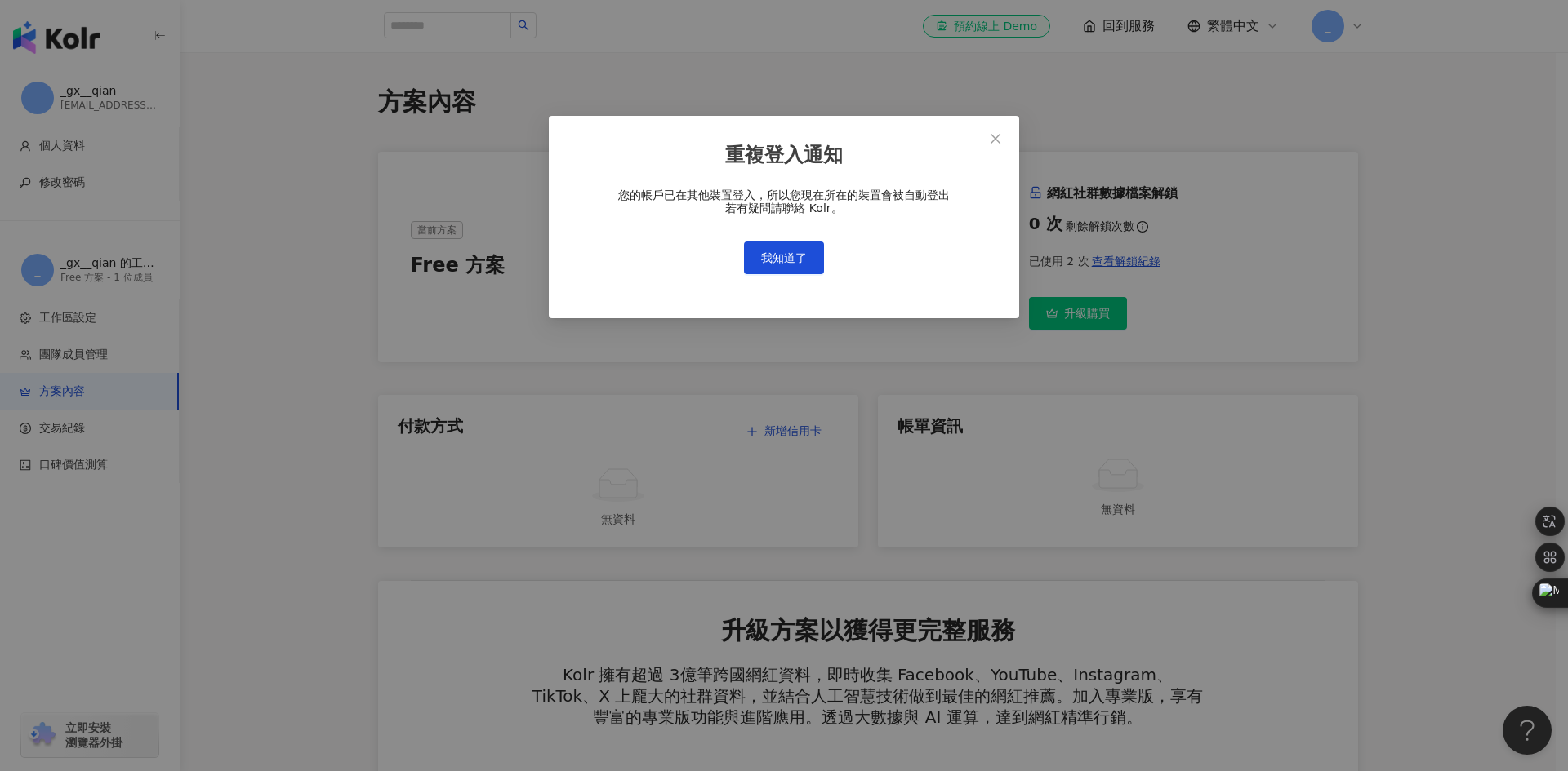
click at [771, 279] on div "重複登入通知 您的帳戶已在其他裝置登入，所以您現在所在的裝置會被自動登出 若有疑問請聯絡 Kolr。 我知道了" at bounding box center [784, 217] width 470 height 203
click at [780, 261] on span "我知道了" at bounding box center [784, 258] width 46 height 13
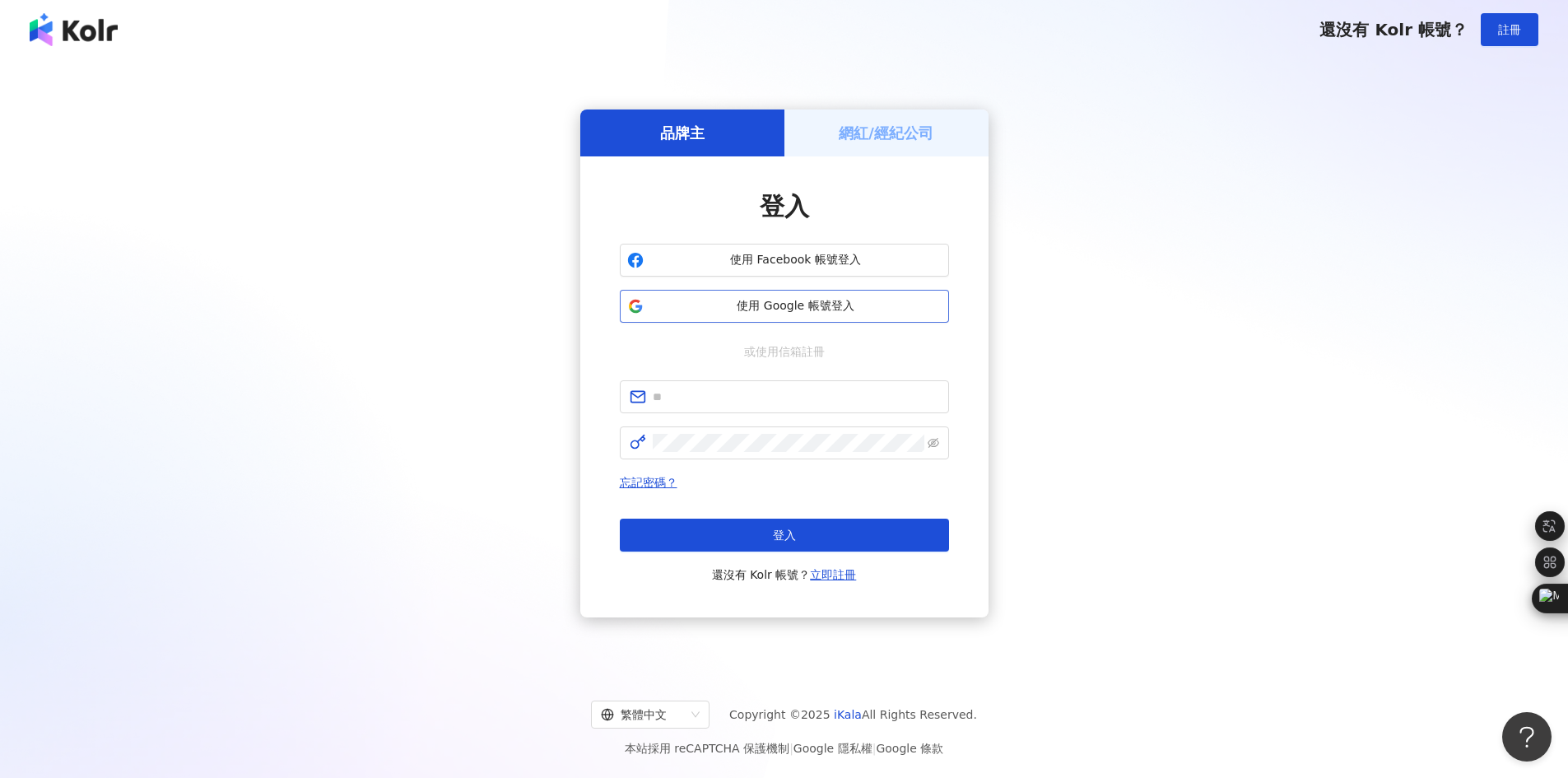
click at [805, 294] on button "使用 Google 帳號登入" at bounding box center [784, 307] width 330 height 33
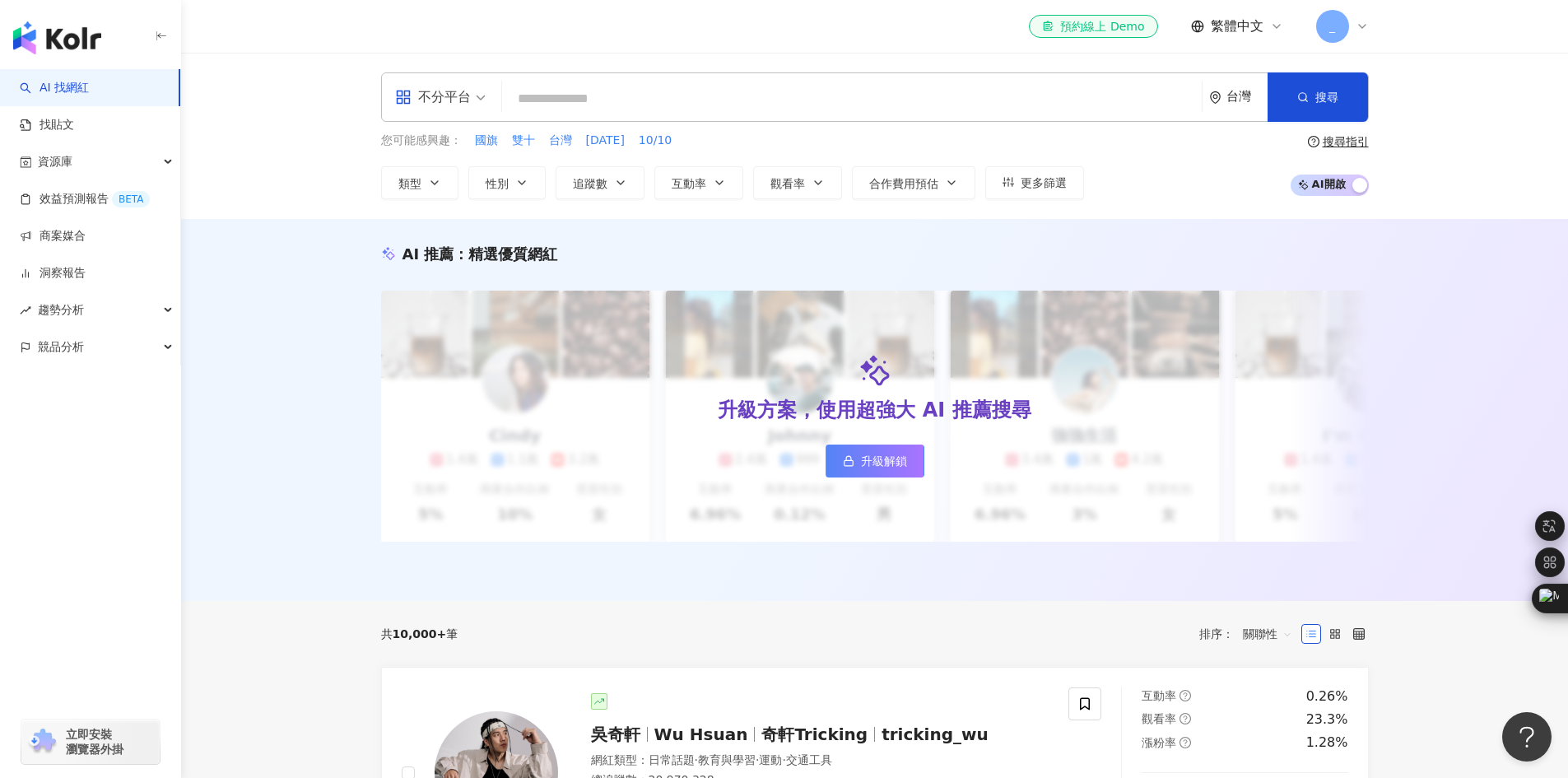
click at [475, 100] on span "不分平台" at bounding box center [440, 97] width 90 height 26
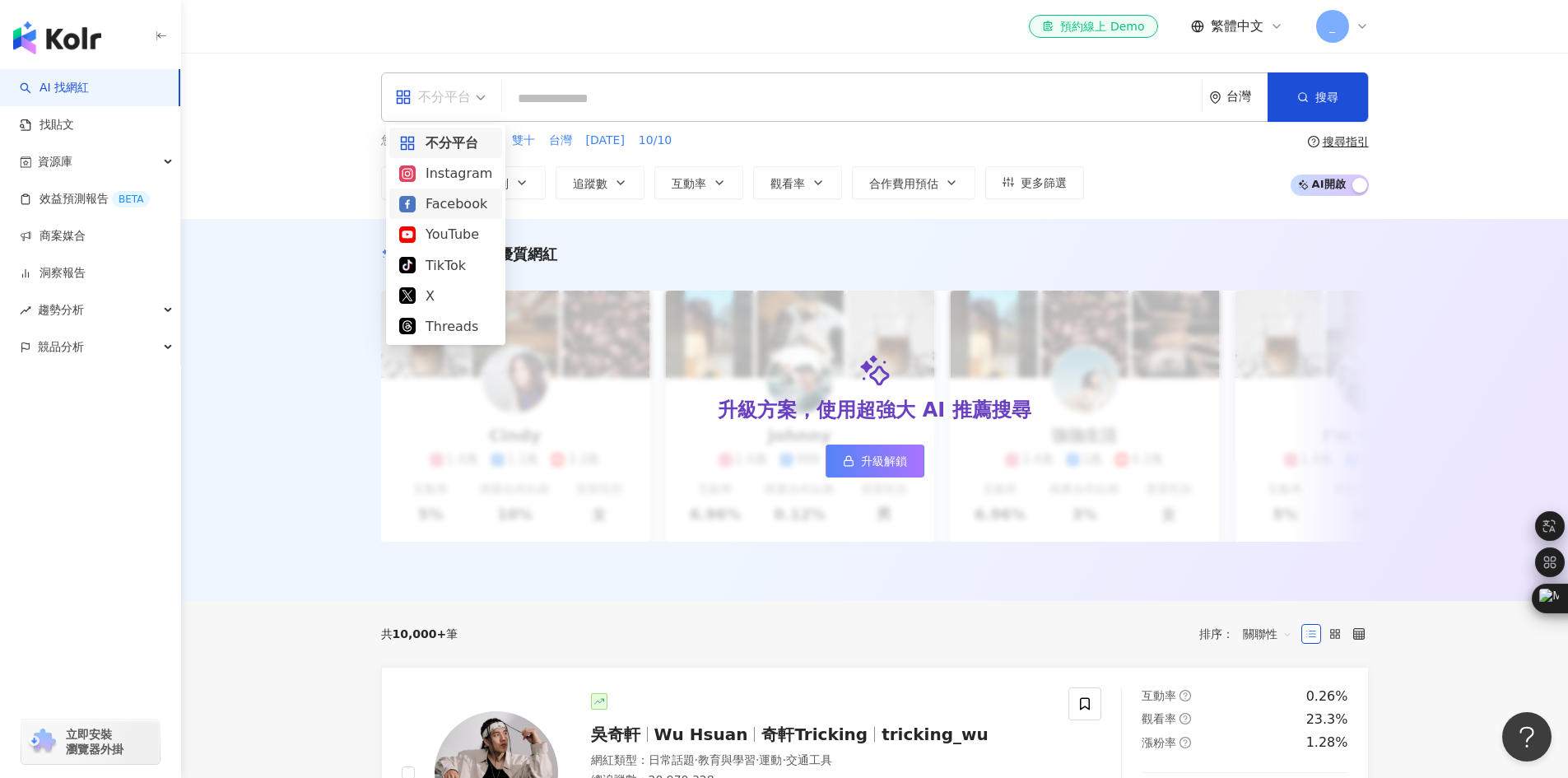
click at [464, 199] on div "Facebook" at bounding box center [446, 204] width 93 height 20
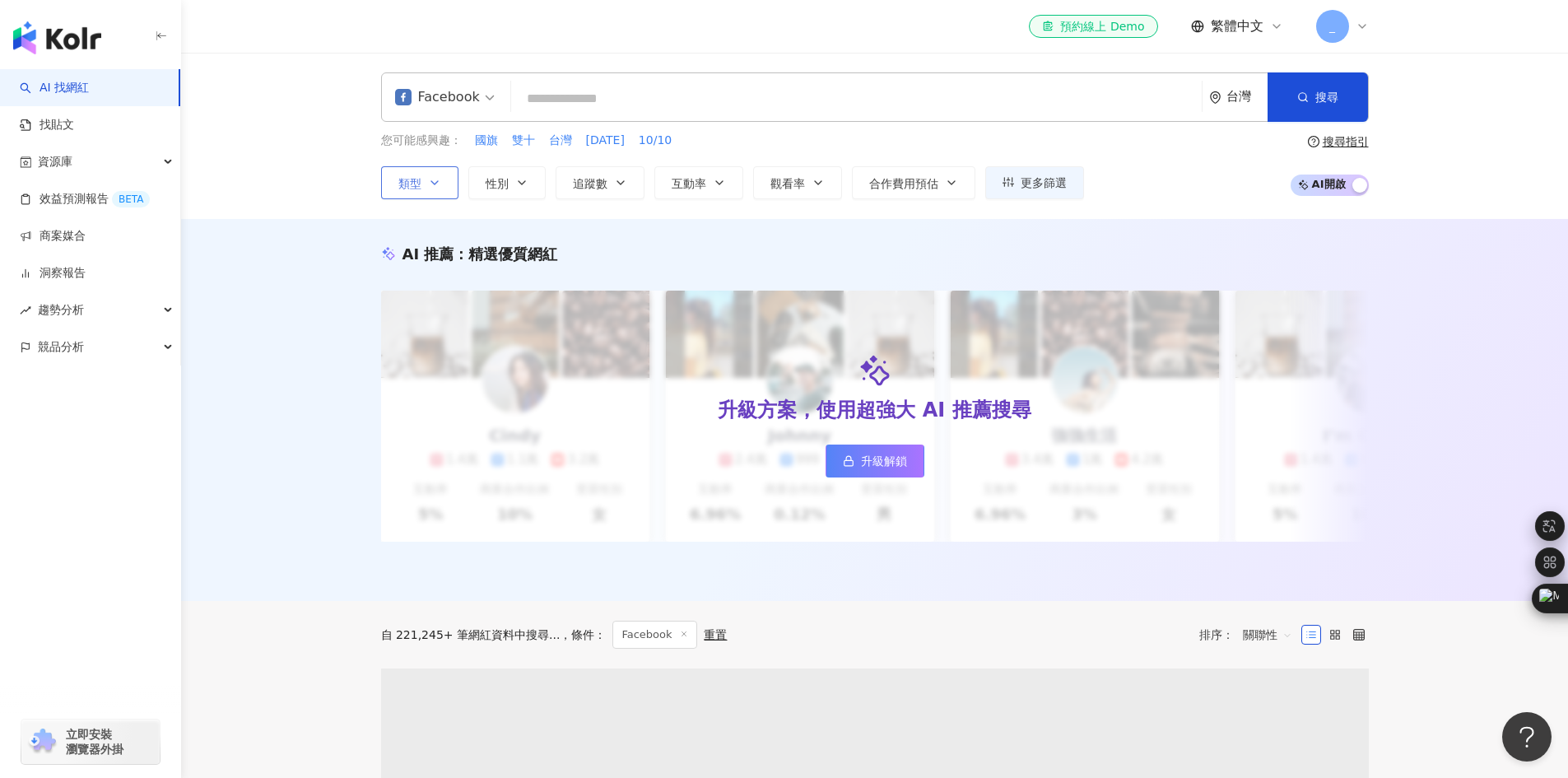
click at [442, 179] on button "類型" at bounding box center [420, 182] width 78 height 33
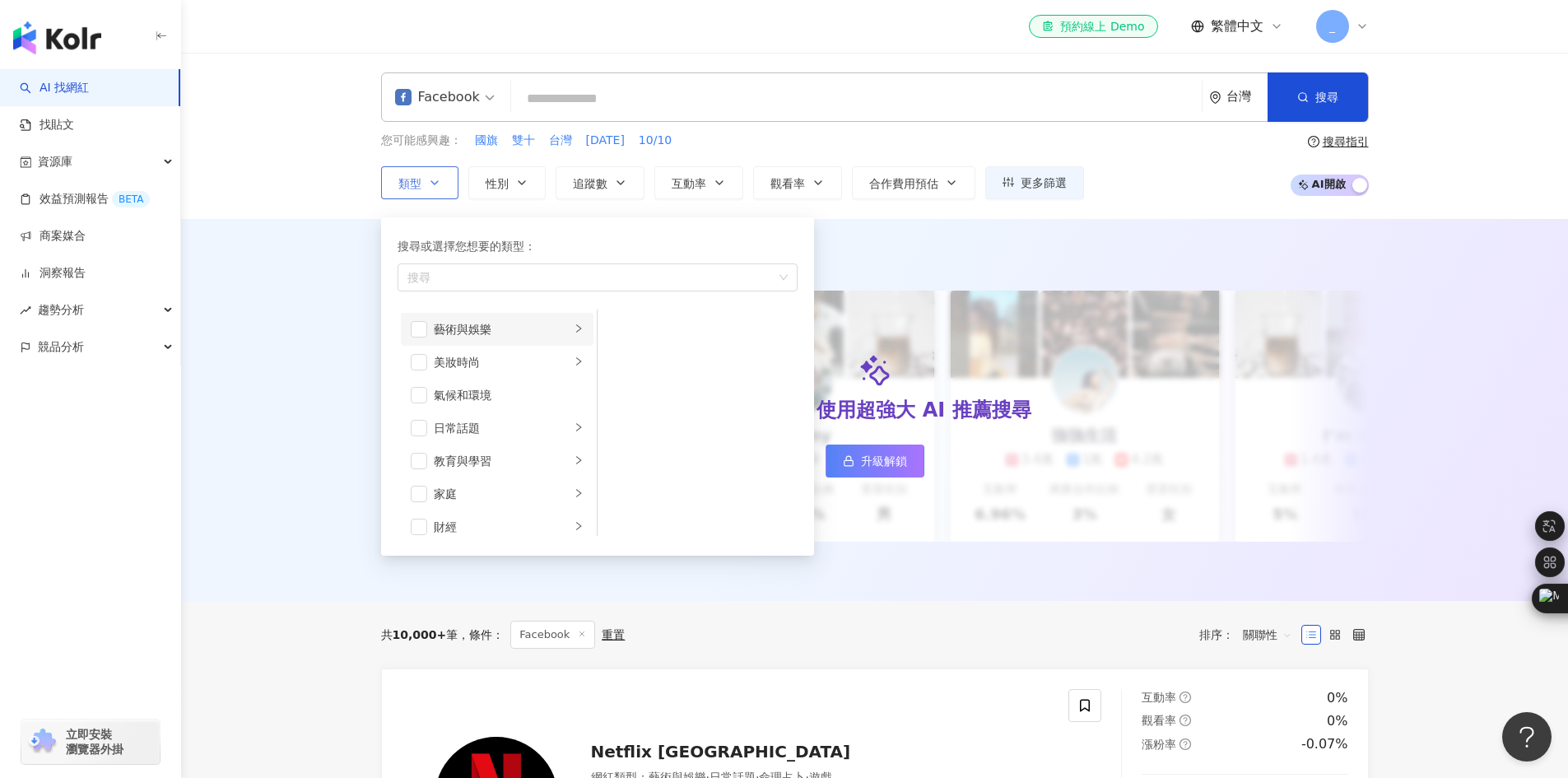
click at [438, 319] on li "藝術與娛樂" at bounding box center [496, 330] width 193 height 33
click at [414, 322] on span "button" at bounding box center [419, 329] width 16 height 16
click at [427, 356] on span "button" at bounding box center [419, 362] width 16 height 16
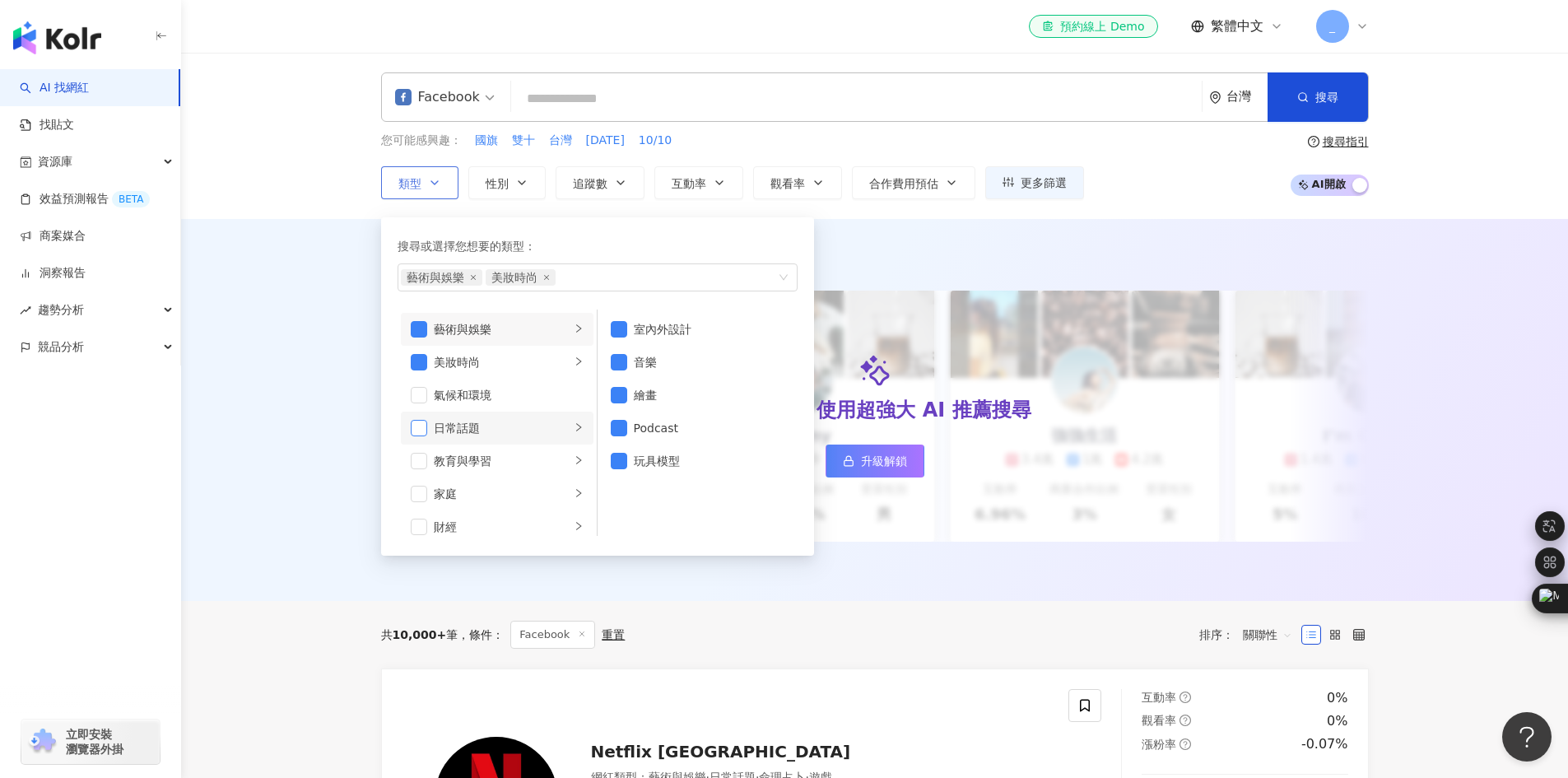
click at [424, 421] on span "button" at bounding box center [419, 428] width 16 height 16
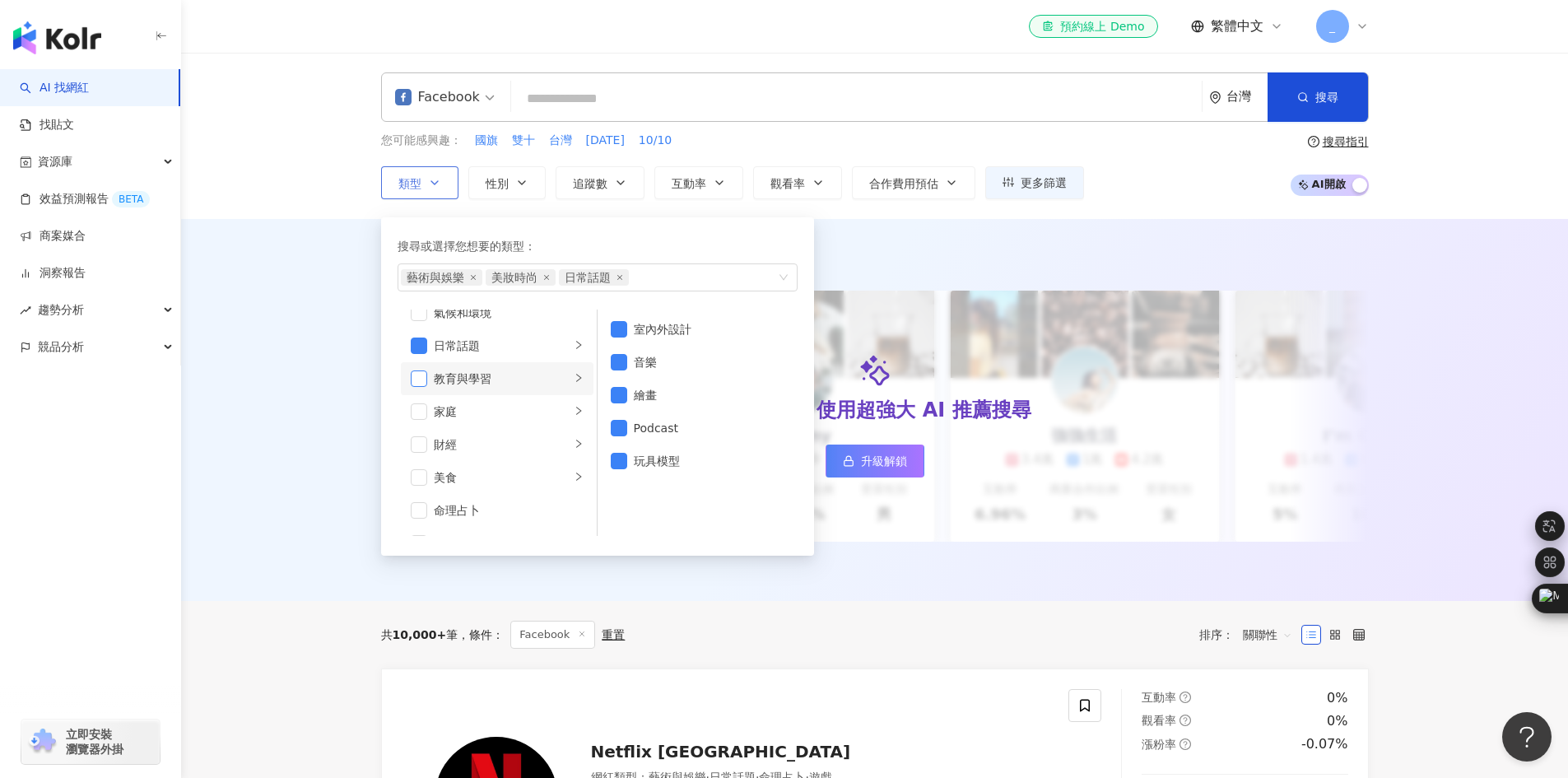
click at [422, 383] on span "button" at bounding box center [419, 378] width 16 height 16
click at [425, 407] on span "button" at bounding box center [419, 411] width 16 height 16
click at [416, 315] on span "button" at bounding box center [419, 312] width 16 height 16
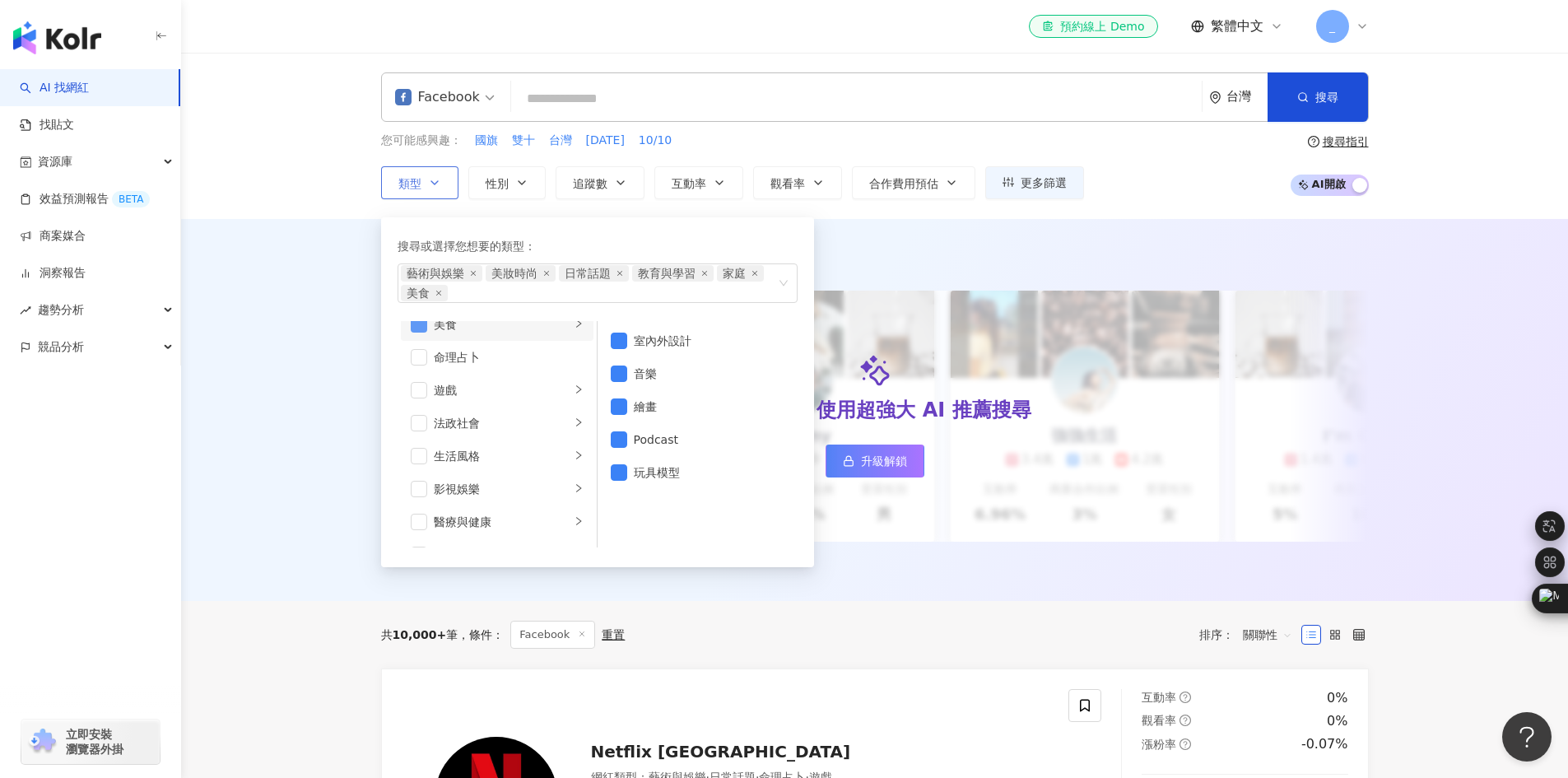
click at [423, 329] on span "button" at bounding box center [419, 324] width 16 height 16
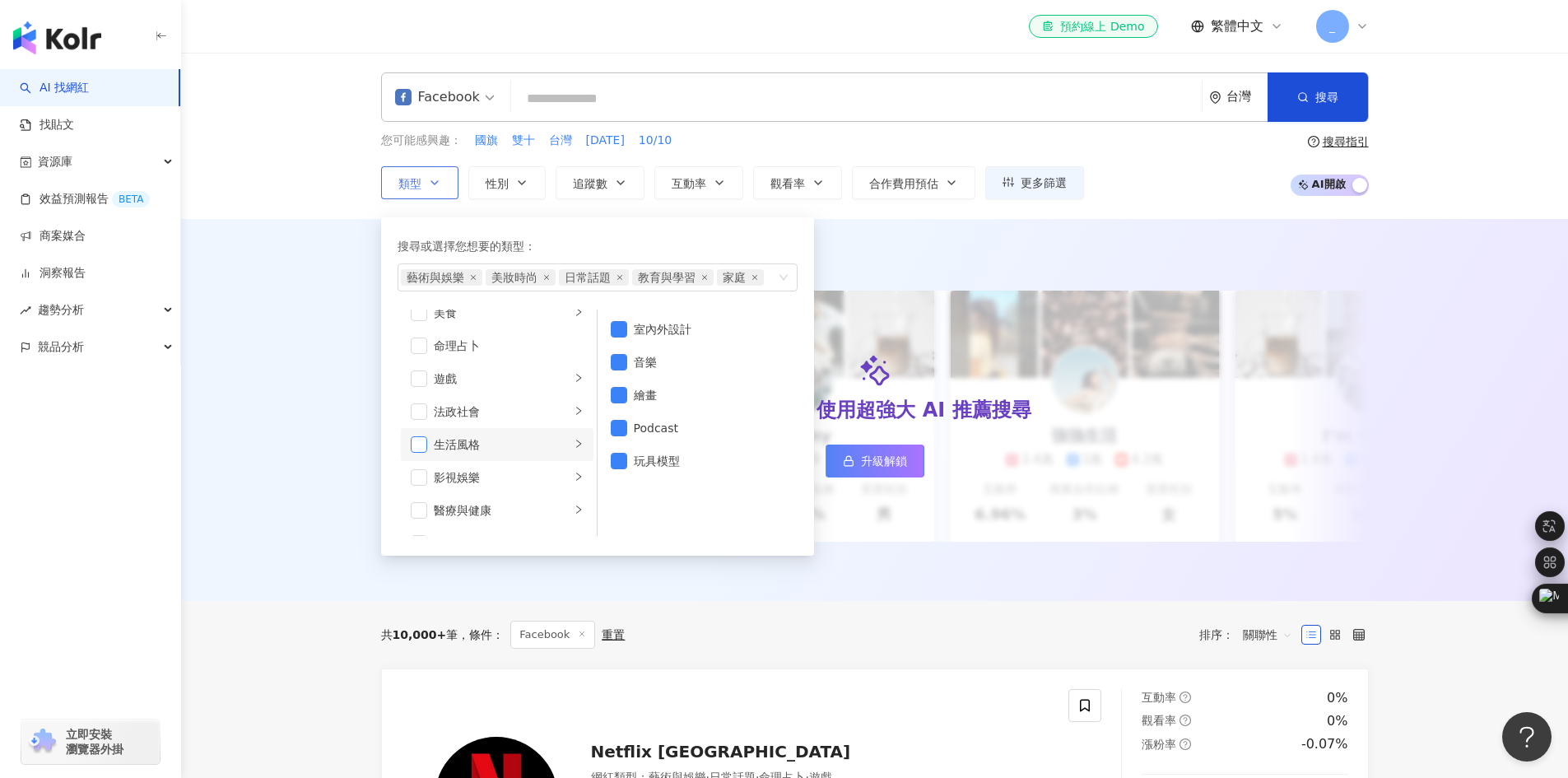
click at [423, 450] on span "button" at bounding box center [419, 444] width 16 height 16
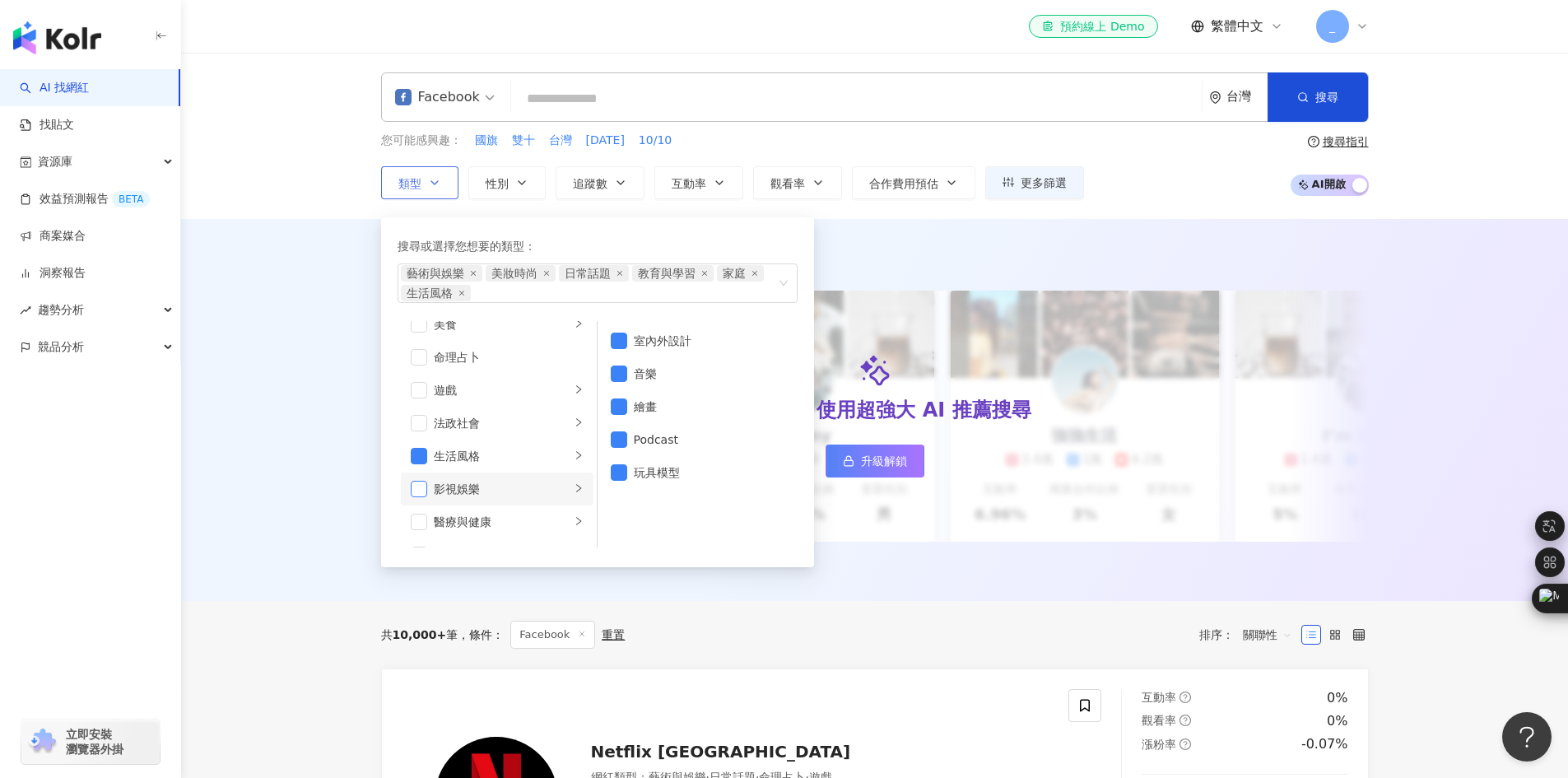
click at [417, 490] on span "button" at bounding box center [419, 489] width 16 height 16
drag, startPoint x: 422, startPoint y: 390, endPoint x: 431, endPoint y: 434, distance: 44.9
click at [431, 434] on ul "藝術與娛樂 美妝時尚 氣候和環境 日常話題 教育與學習 家庭 財經 美食 命理占卜 遊戲 法政社會 生活風格 影視娛樂 醫療與健康 寵物 攝影 感情 宗教 促…" at bounding box center [497, 434] width 200 height 226
click at [417, 420] on span "button" at bounding box center [419, 423] width 16 height 16
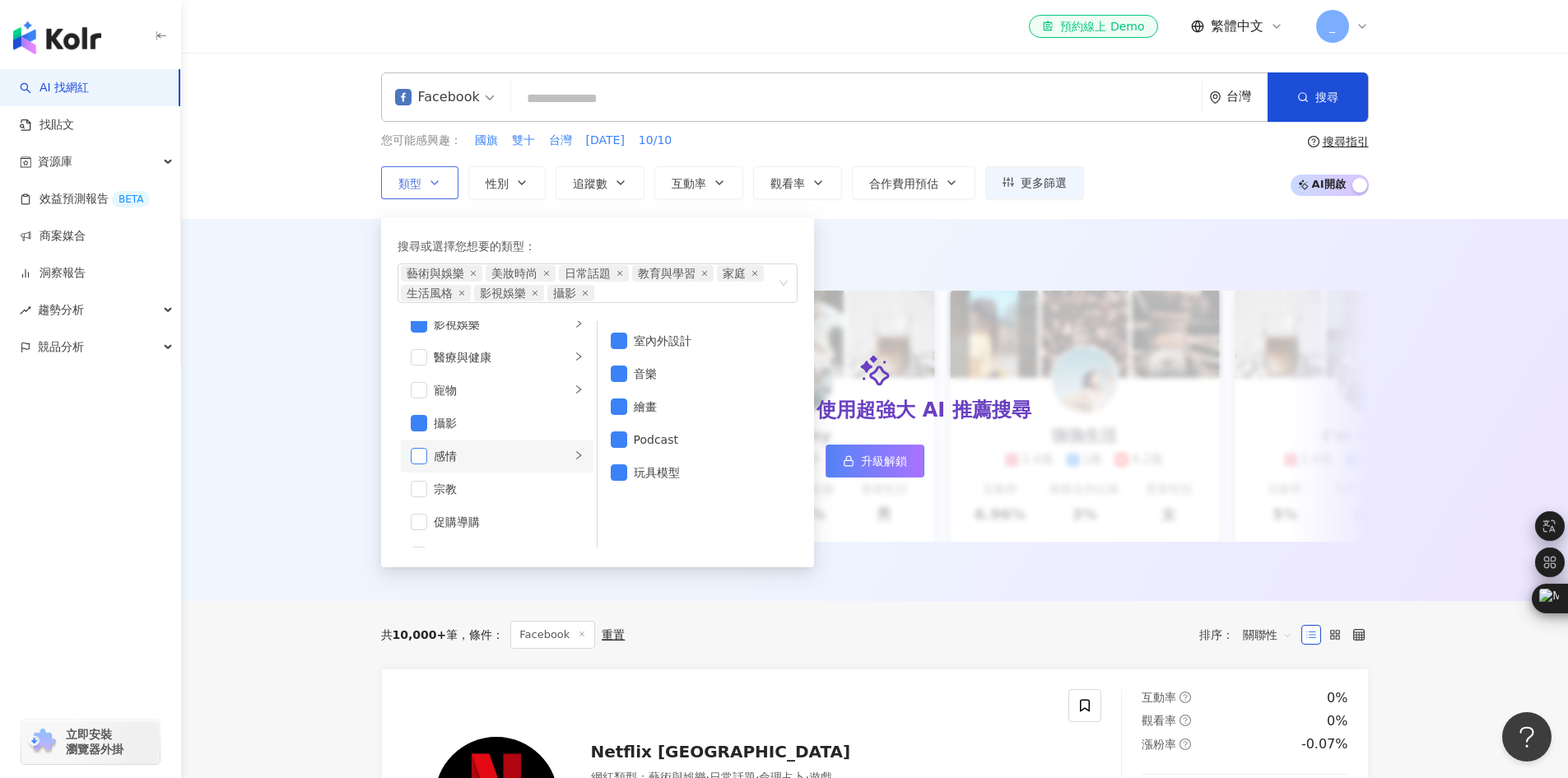
click at [414, 454] on span "button" at bounding box center [419, 456] width 16 height 16
click at [422, 394] on span "button" at bounding box center [419, 396] width 16 height 16
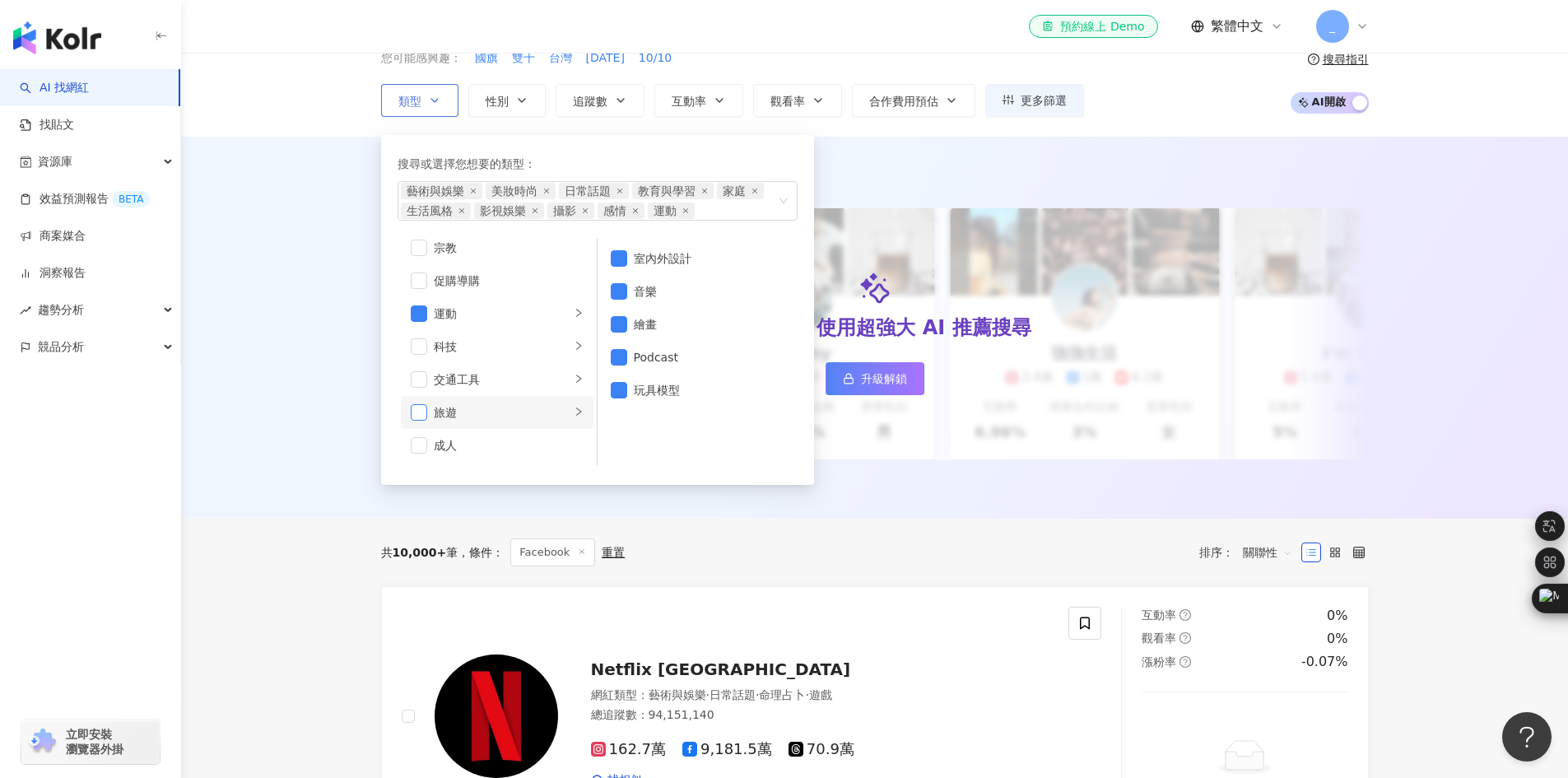
click at [414, 411] on span "button" at bounding box center [419, 412] width 16 height 16
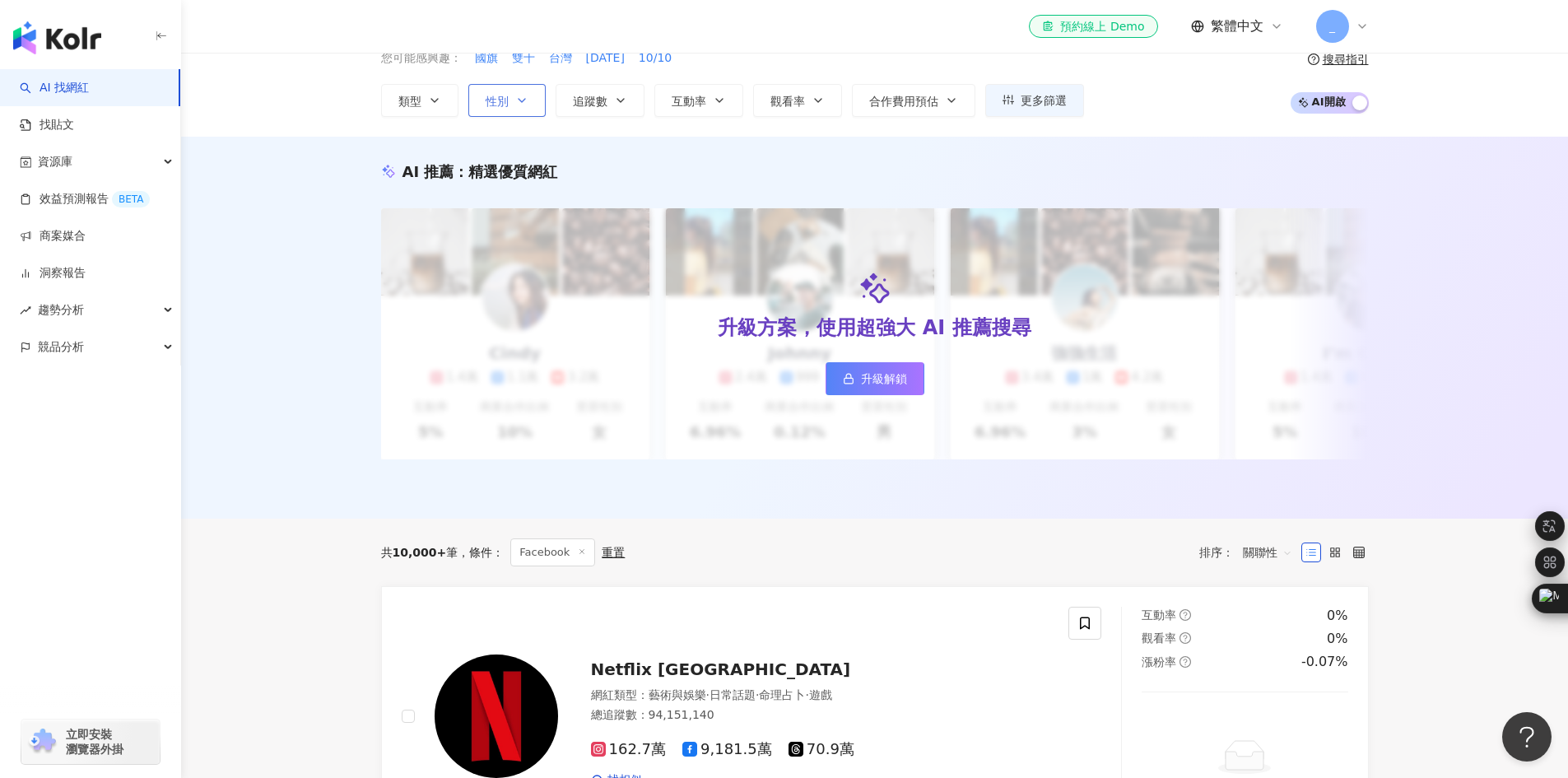
click at [533, 101] on button "性別" at bounding box center [507, 101] width 78 height 33
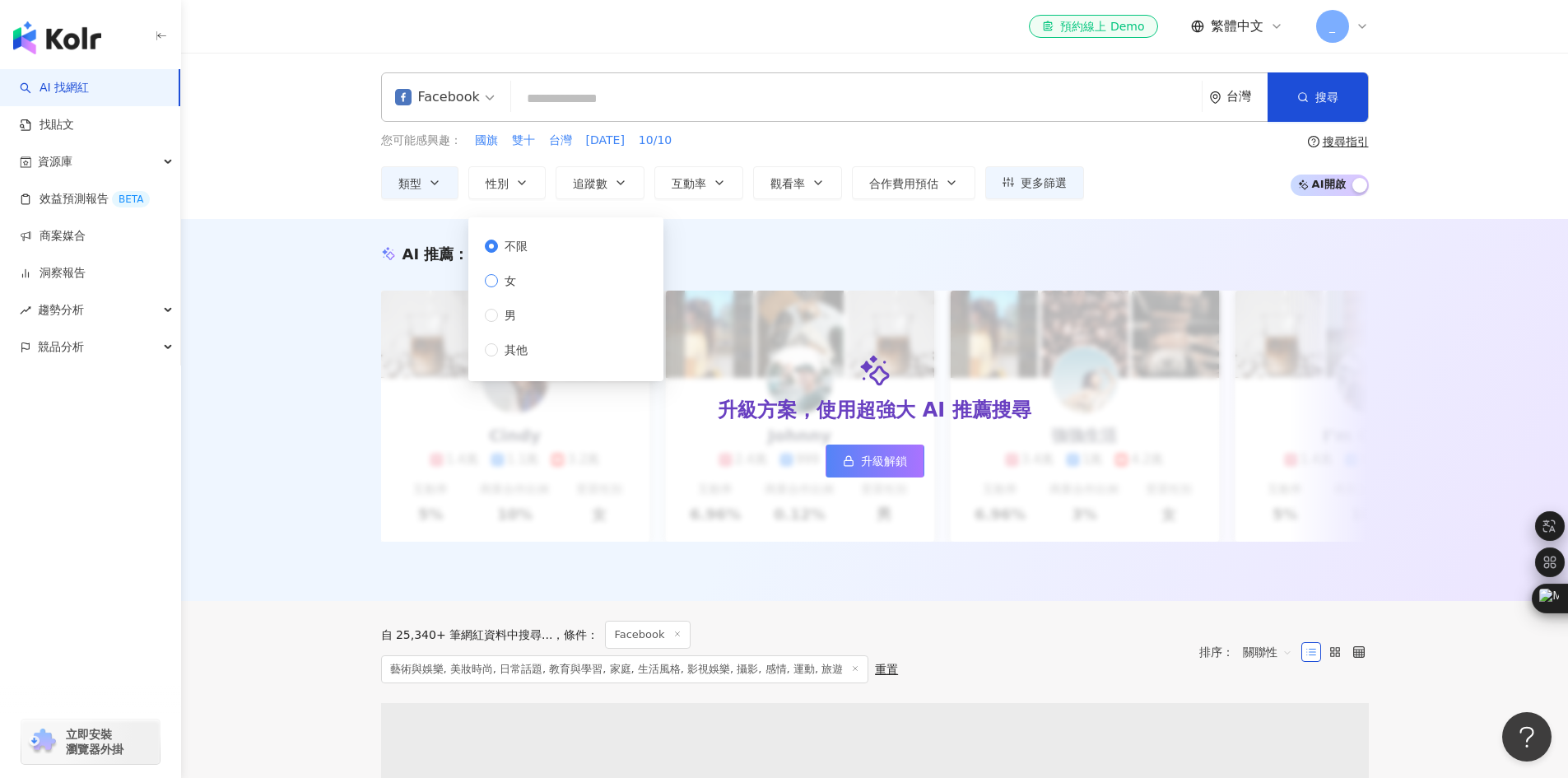
click at [527, 286] on label "女" at bounding box center [509, 280] width 49 height 18
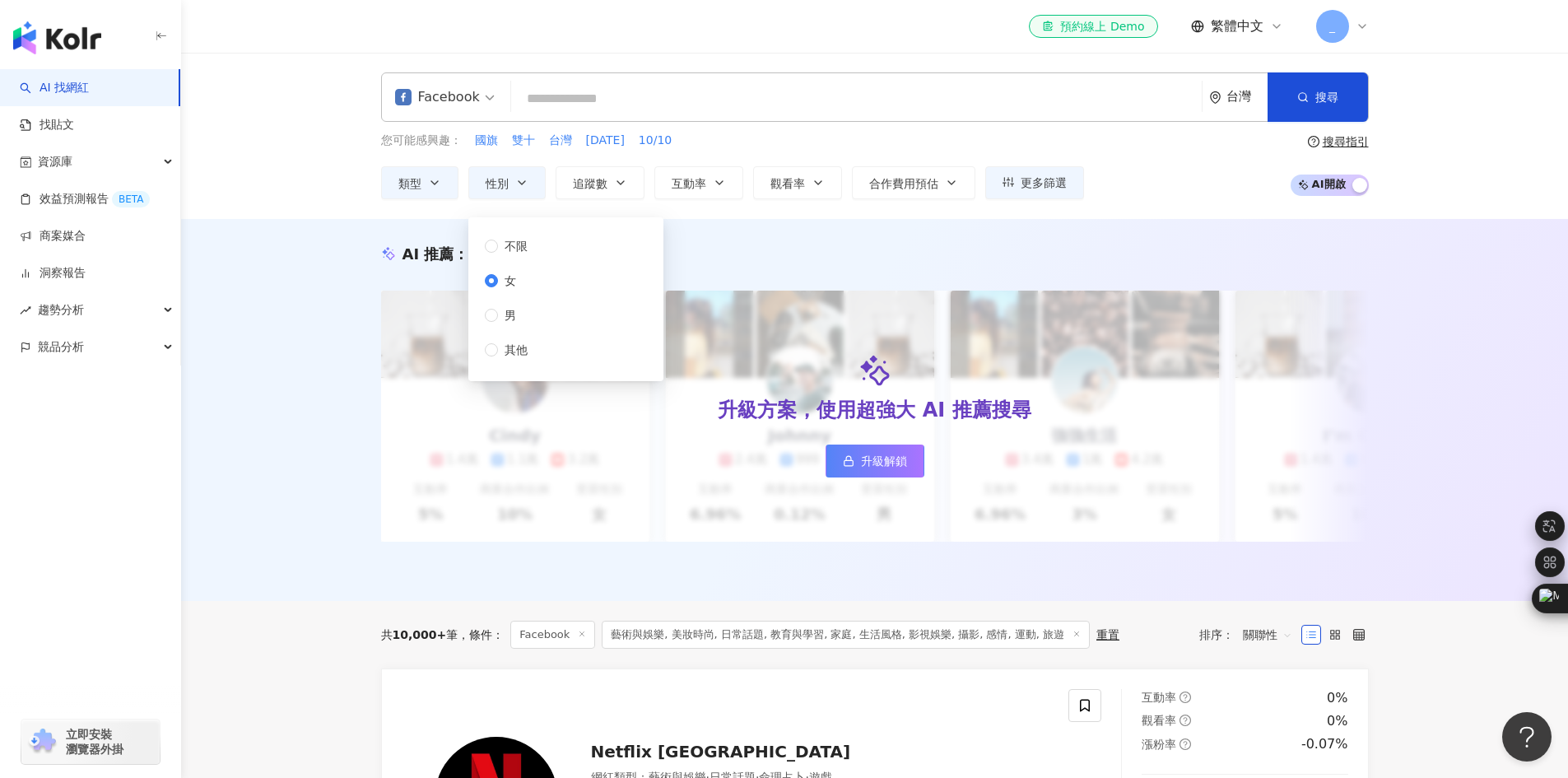
click at [524, 275] on label "女" at bounding box center [509, 280] width 49 height 18
click at [600, 178] on span "追蹤數" at bounding box center [591, 184] width 35 height 14
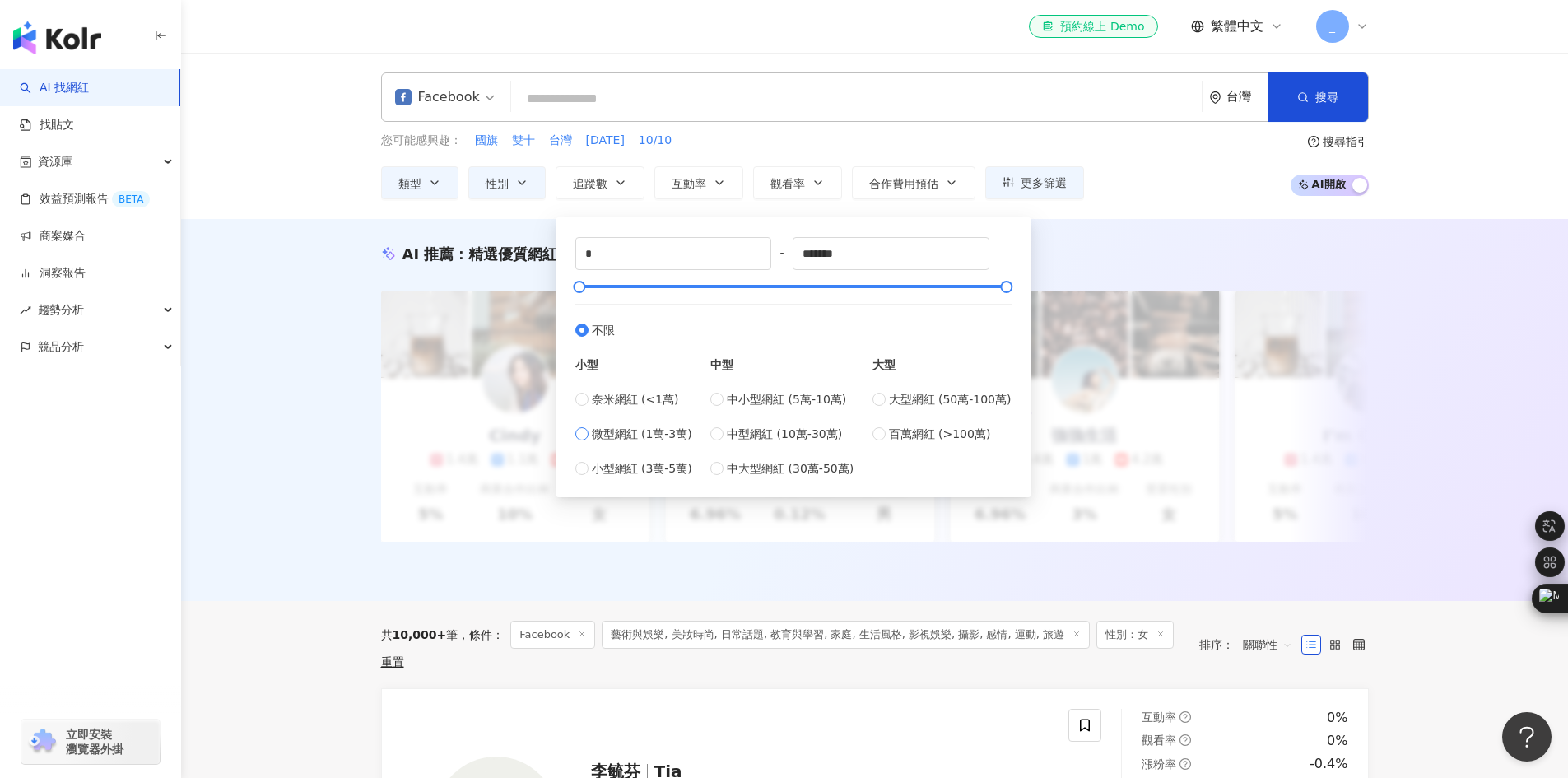
click at [592, 435] on span "微型網紅 (1萬-3萬)" at bounding box center [642, 434] width 101 height 18
type input "*****"
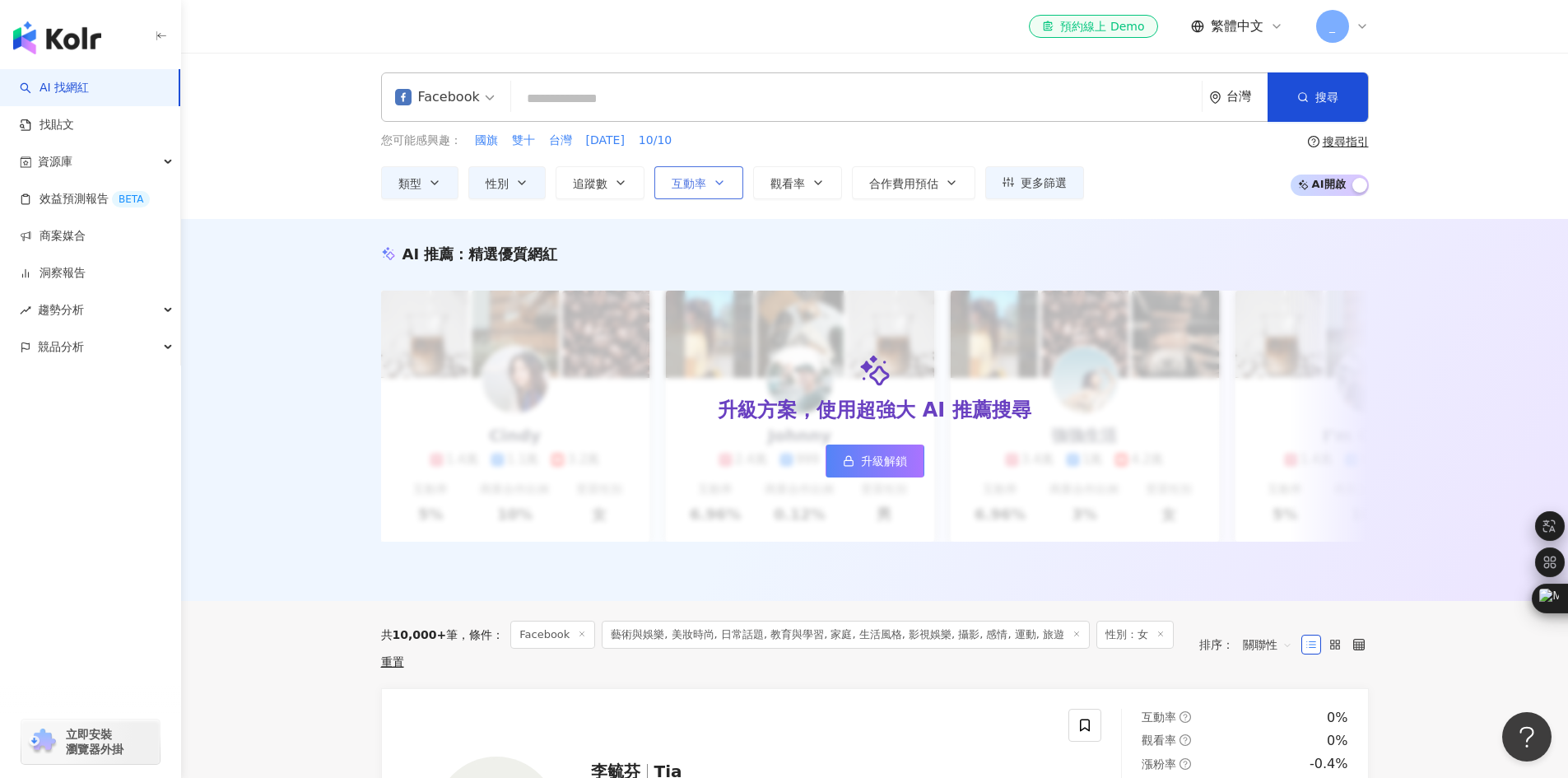
click at [713, 183] on icon "button" at bounding box center [720, 183] width 14 height 14
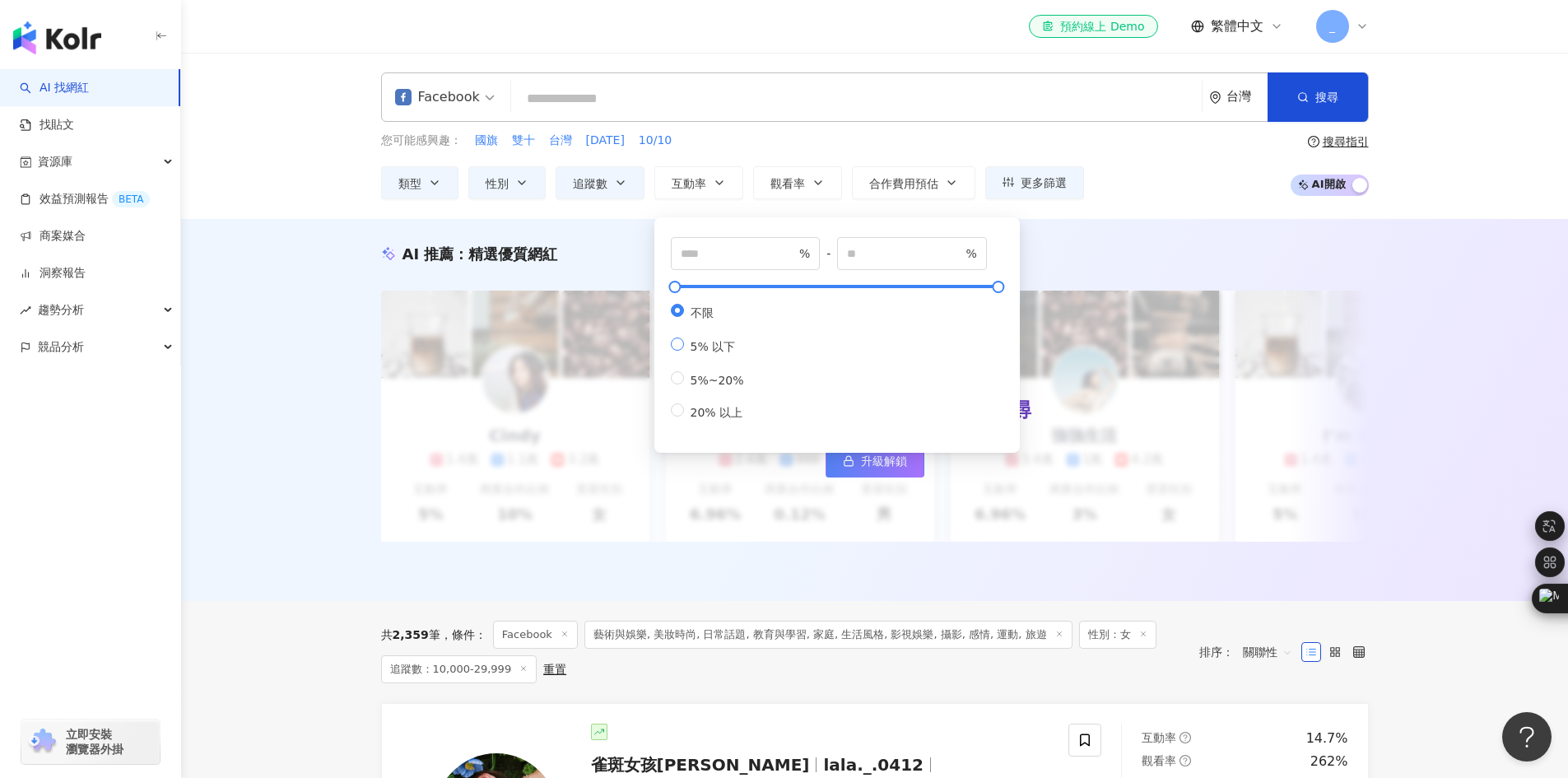
click at [696, 352] on span "5% 以下" at bounding box center [713, 347] width 58 height 14
type input "*"
click at [702, 387] on span "5%~20%" at bounding box center [717, 380] width 67 height 14
type input "*"
type input "**"
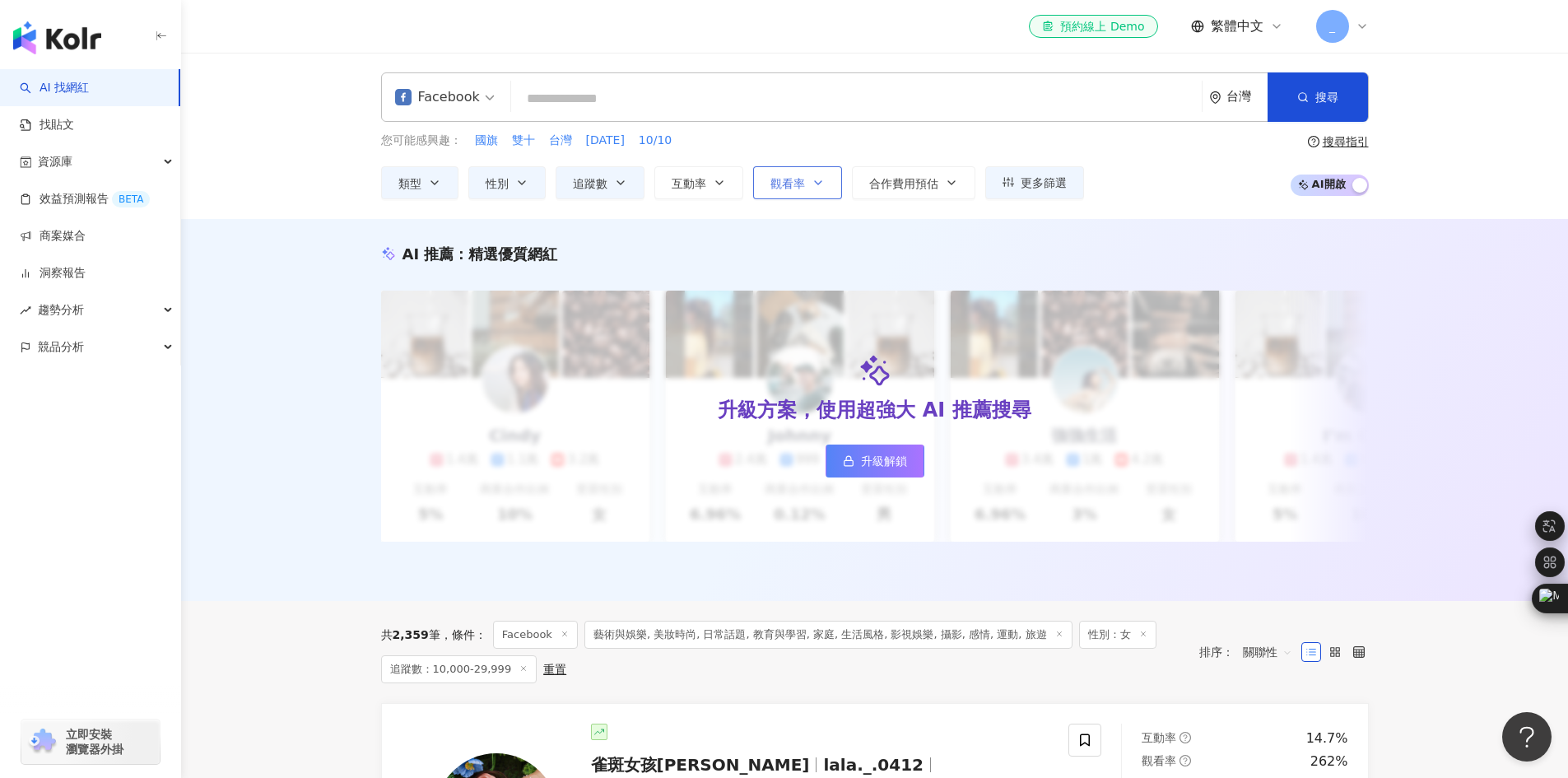
click at [810, 180] on button "觀看率" at bounding box center [798, 182] width 89 height 33
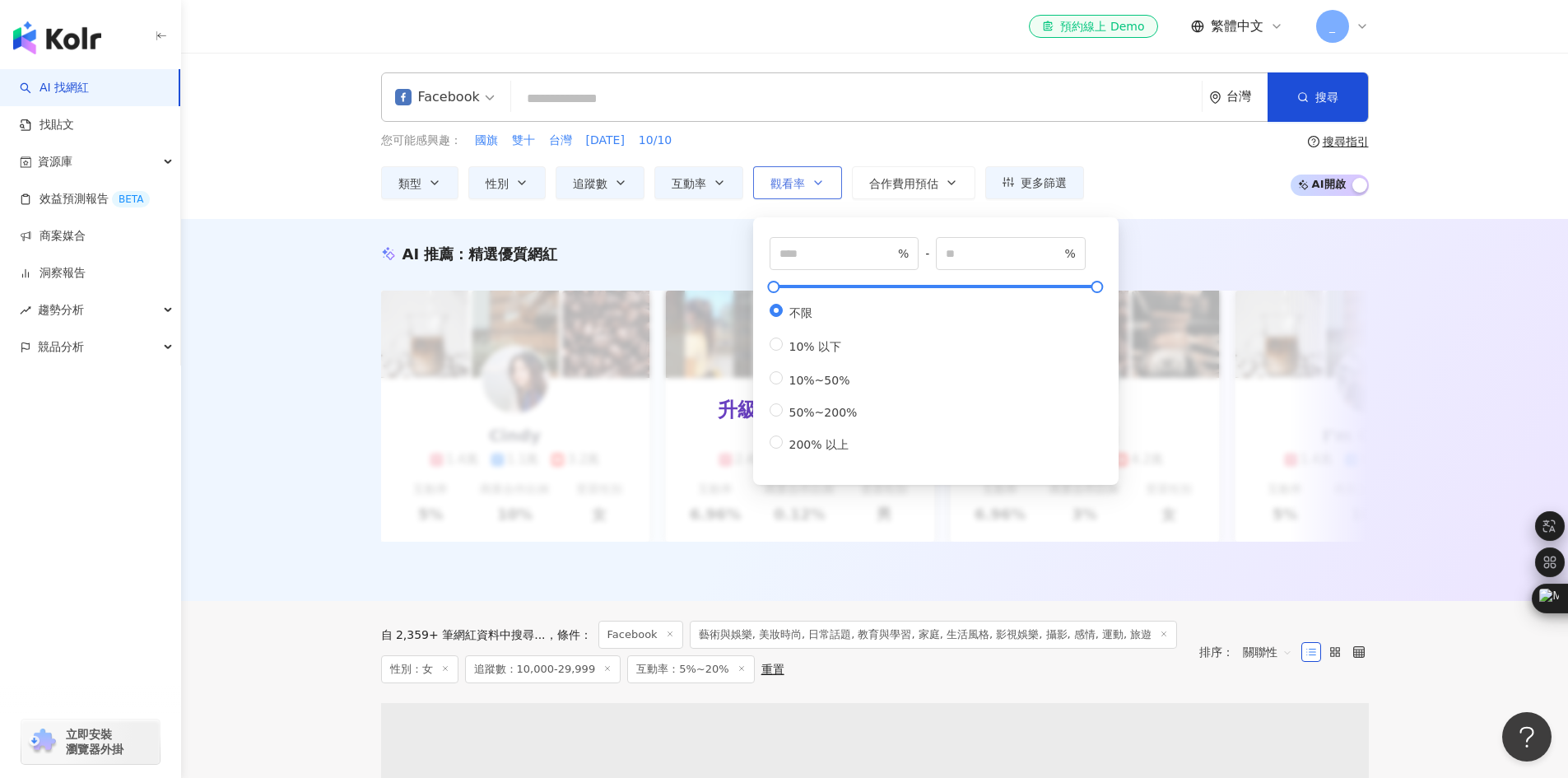
click at [815, 182] on icon "button" at bounding box center [817, 182] width 7 height 3
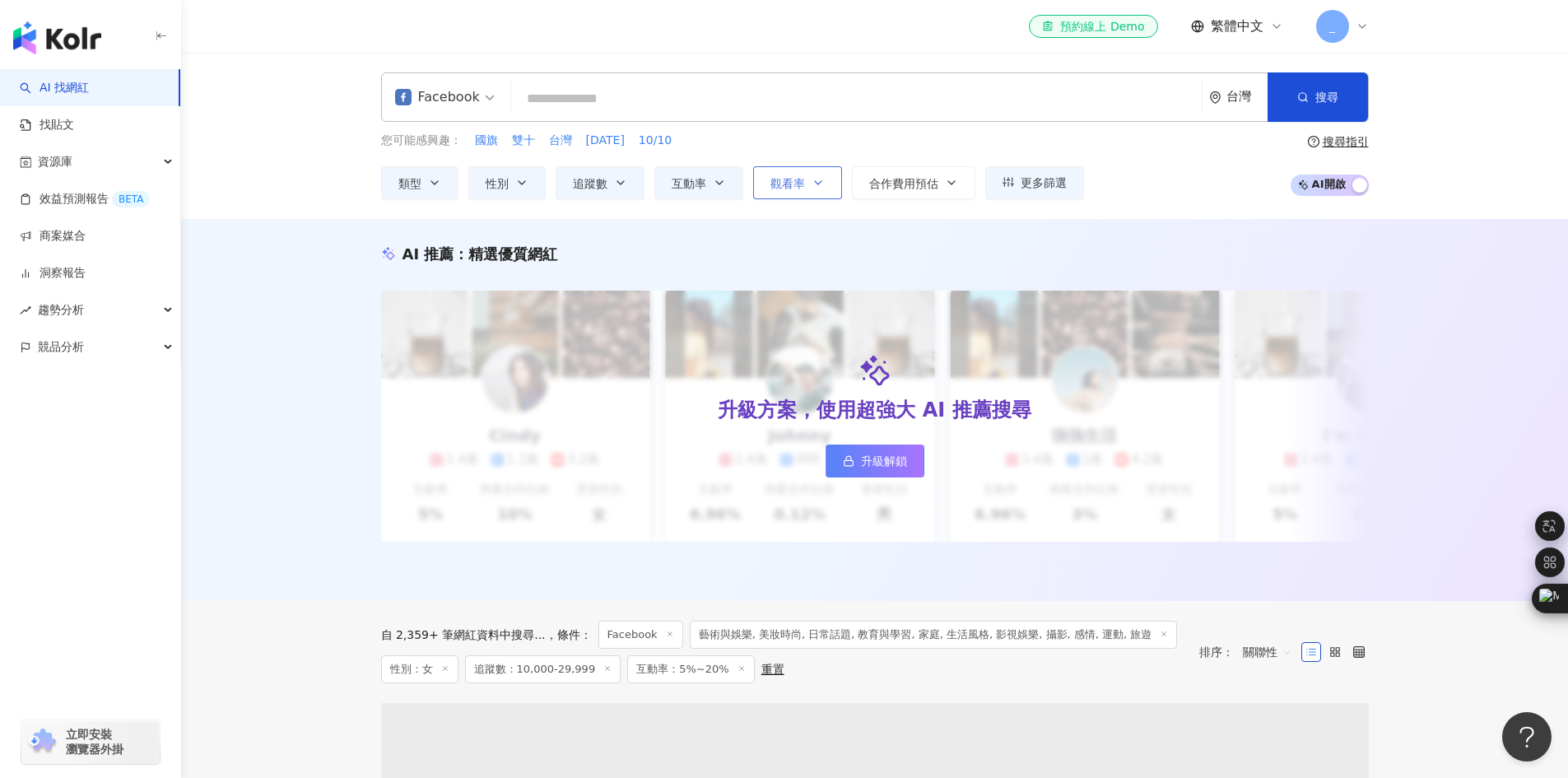
click at [816, 182] on icon "button" at bounding box center [817, 182] width 7 height 3
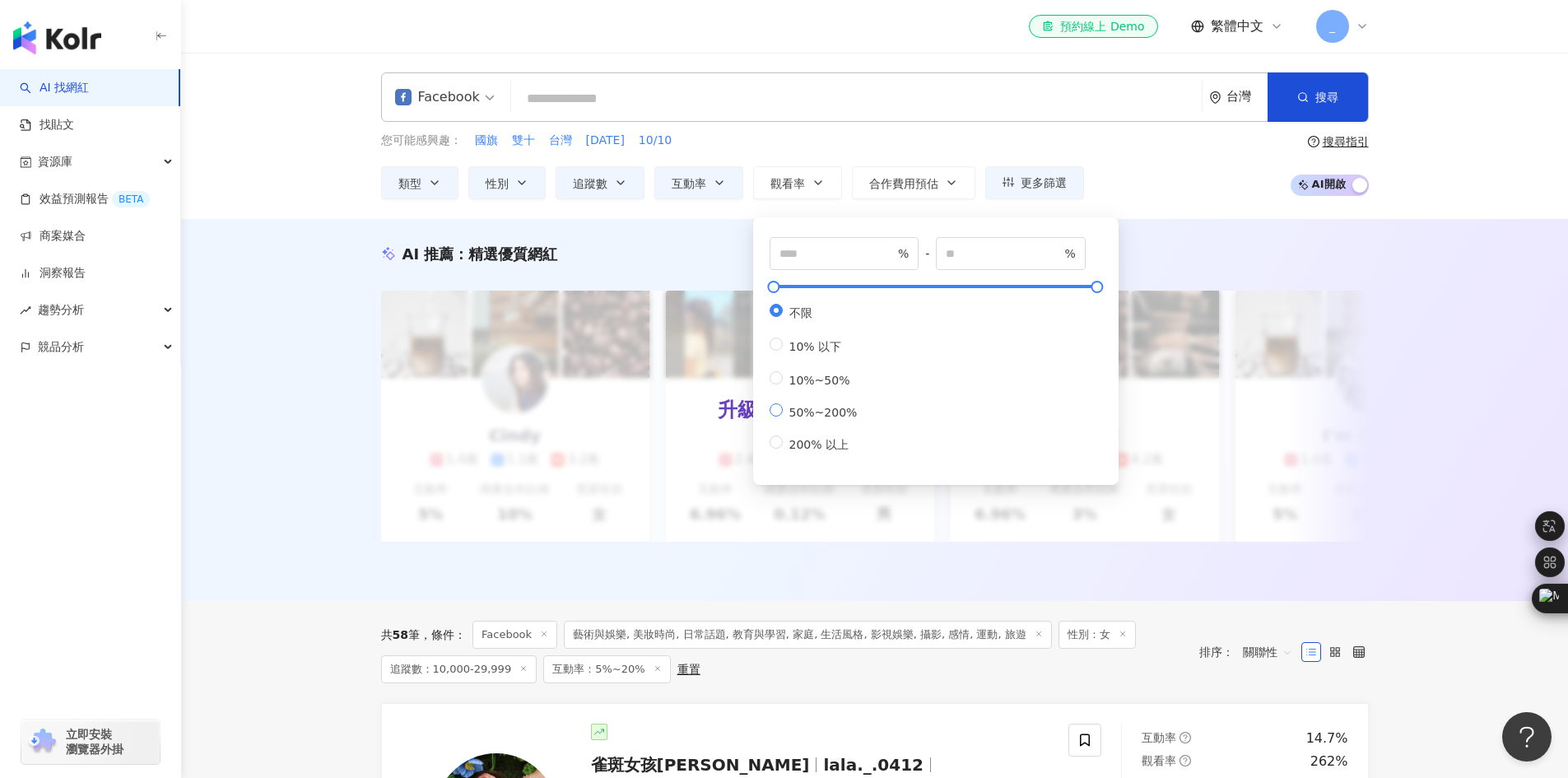
click at [842, 419] on span "50%~200%" at bounding box center [823, 413] width 81 height 14
type input "**"
type input "***"
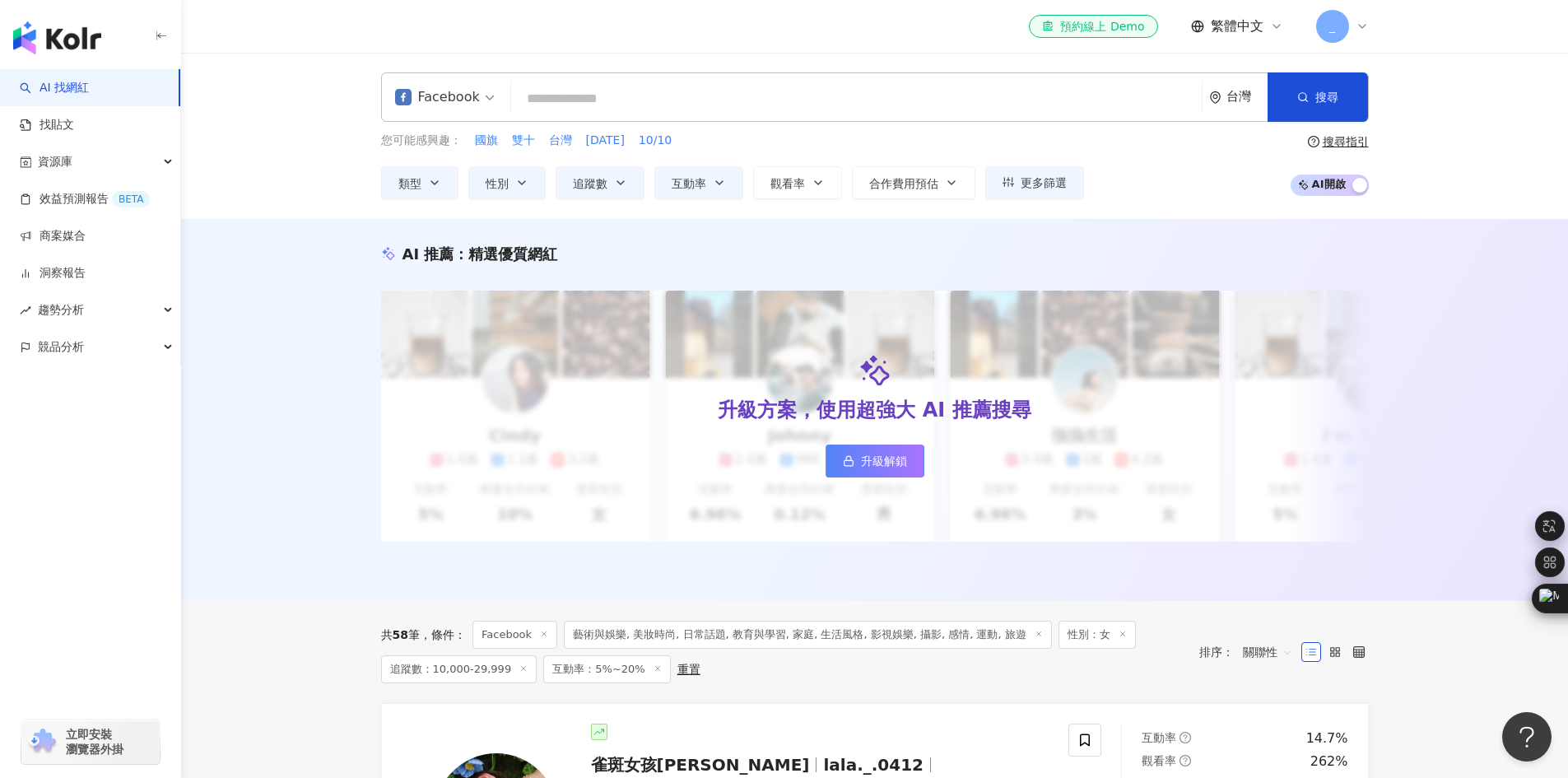
click at [951, 137] on div "您可能感興趣： 國旗 雙十 台灣 國慶日 10/10" at bounding box center [732, 141] width 703 height 18
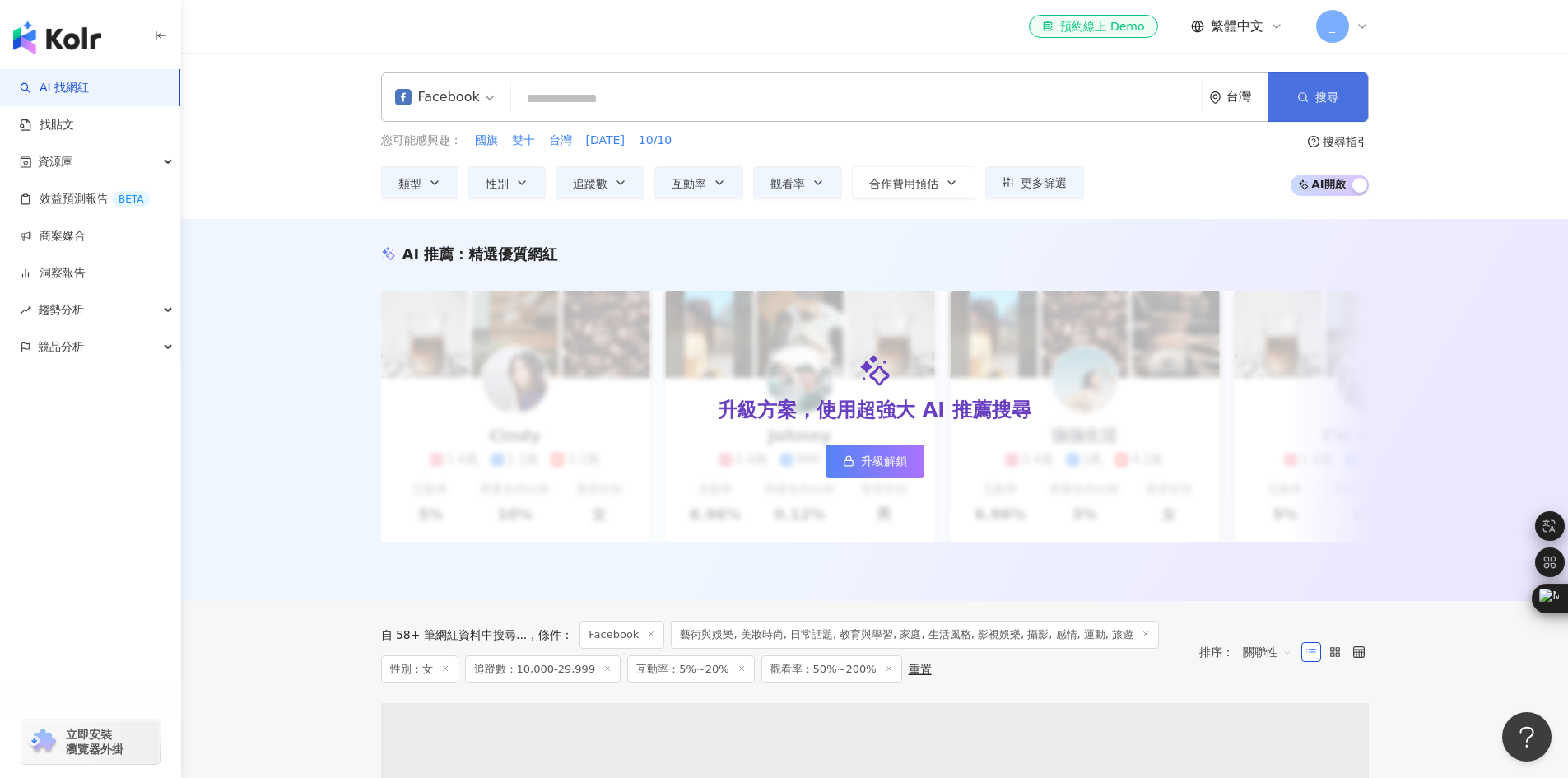
click at [1358, 80] on button "搜尋" at bounding box center [1318, 97] width 101 height 49
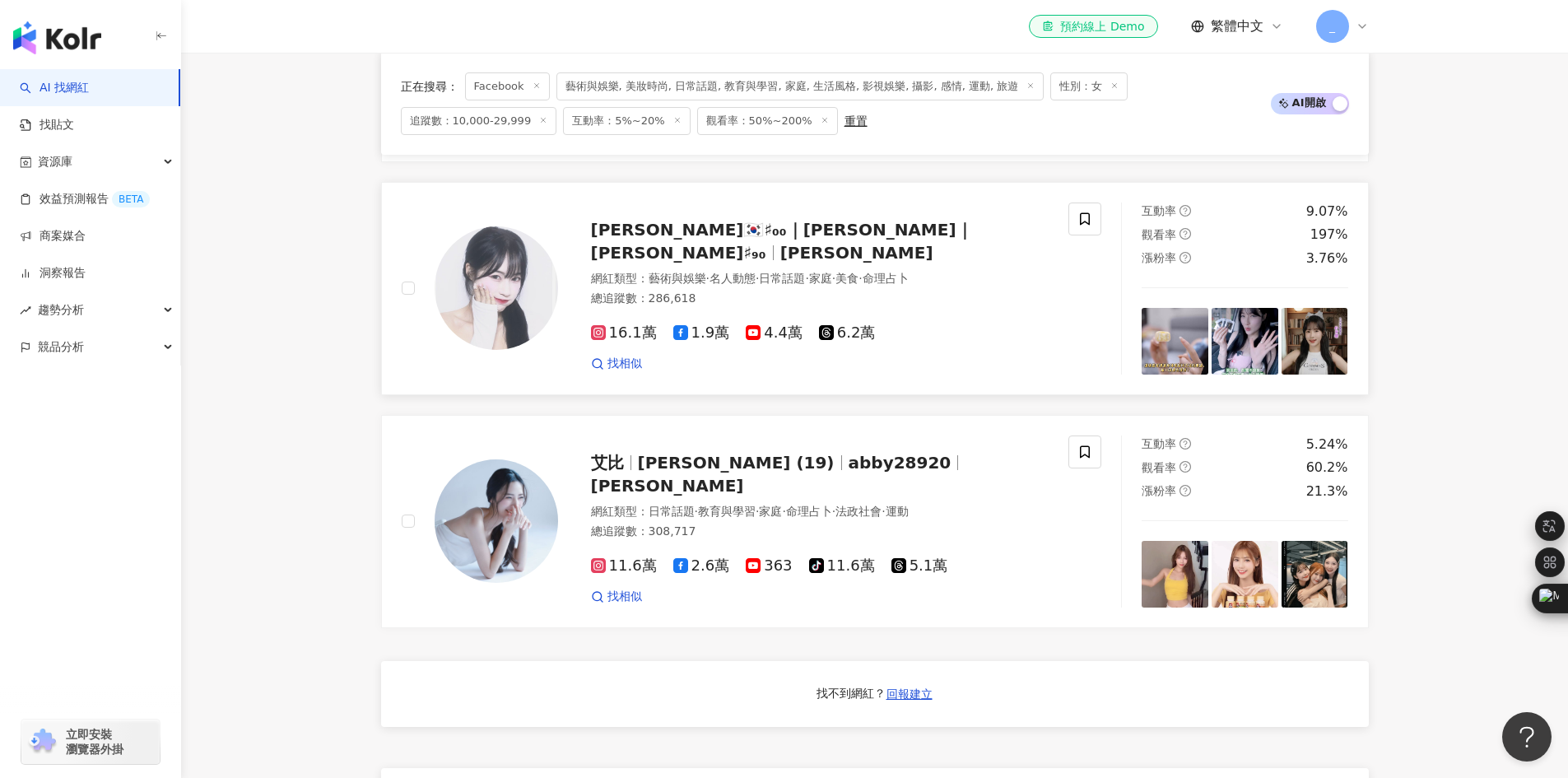
scroll to position [989, 0]
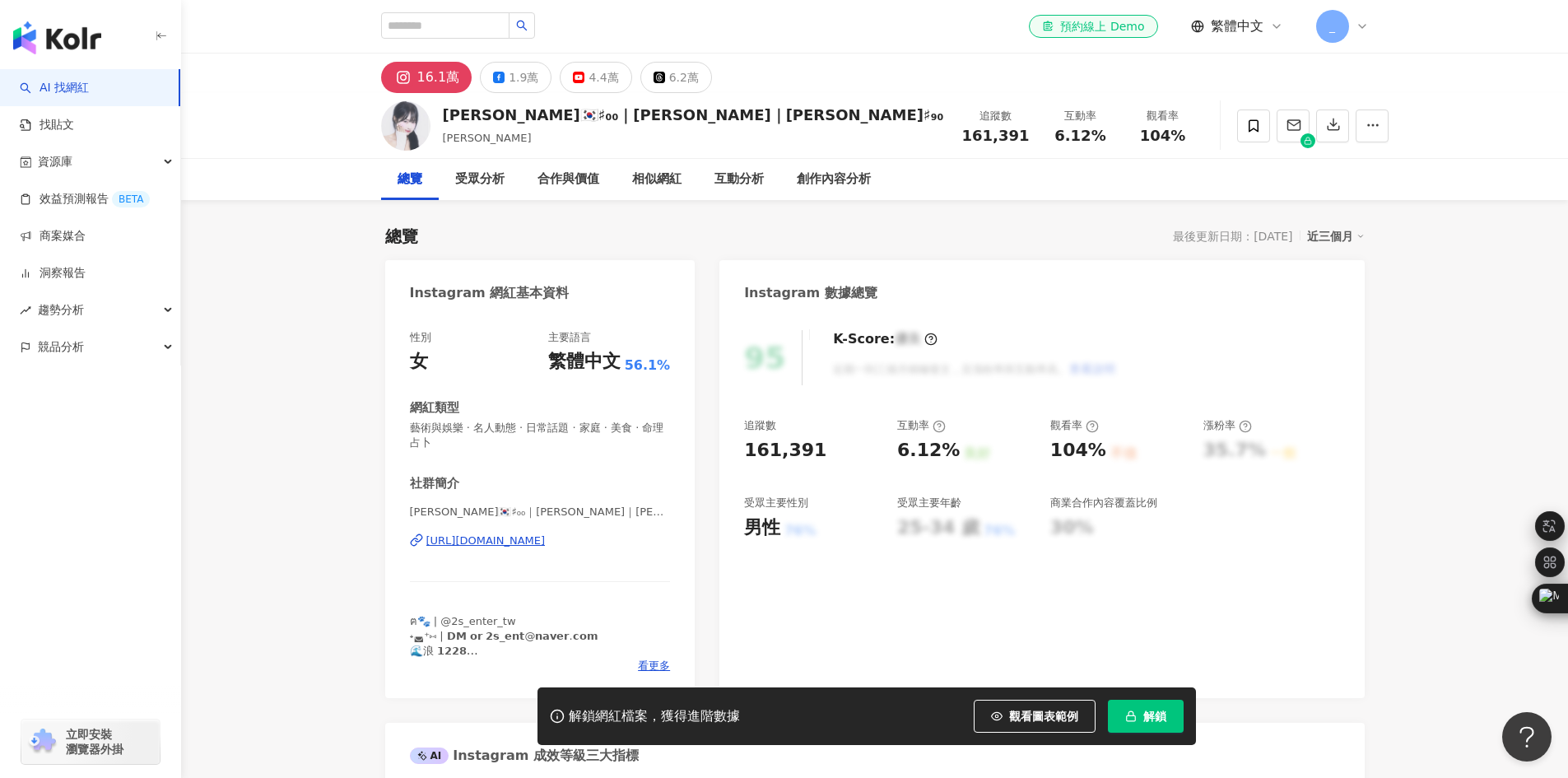
drag, startPoint x: 552, startPoint y: 542, endPoint x: 513, endPoint y: 539, distance: 39.1
click at [513, 539] on div "https://www.instagram.com/_min_go/" at bounding box center [486, 540] width 119 height 15
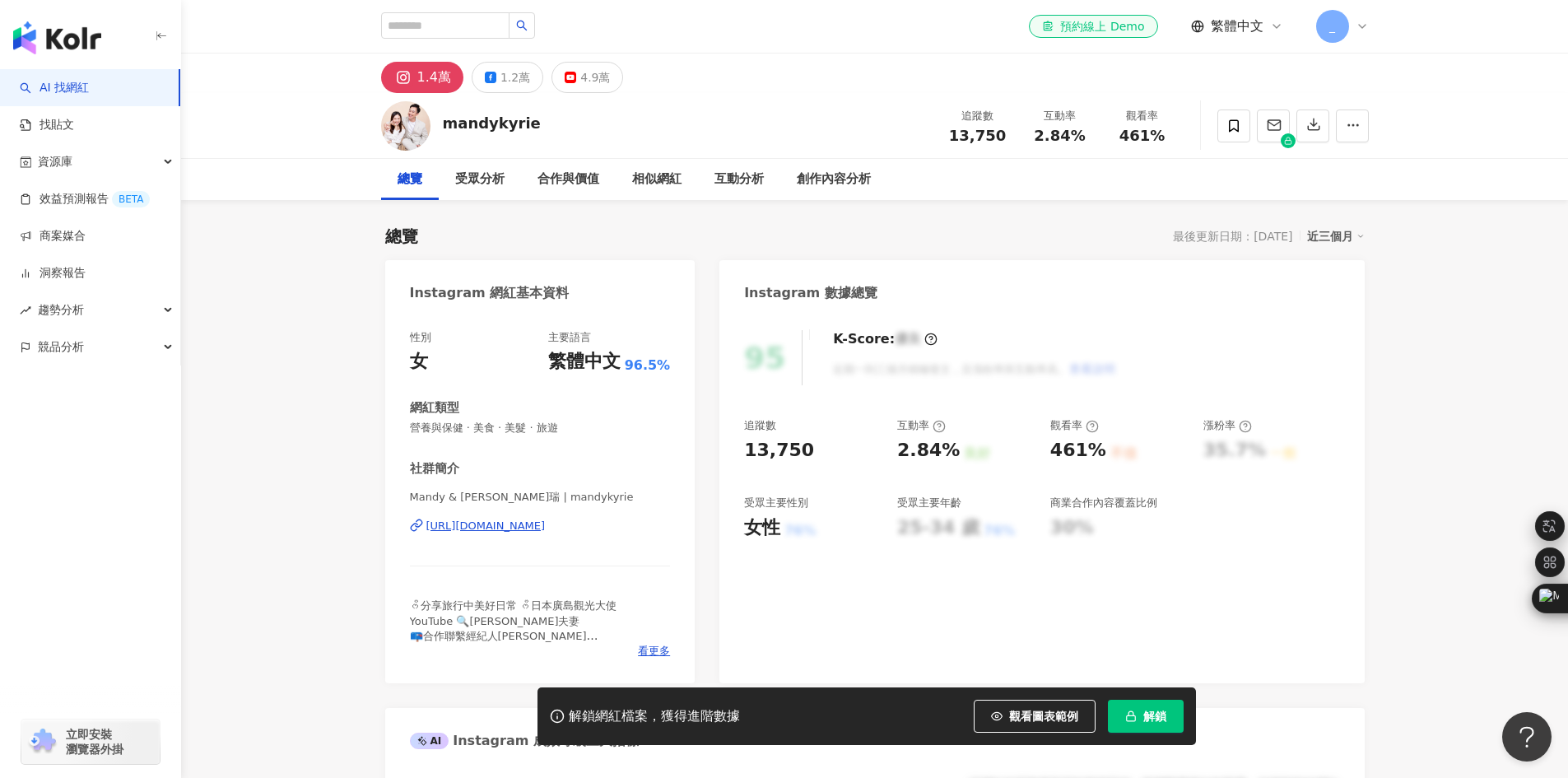
click at [546, 525] on div "https://www.instagram.com/mandykyrie/" at bounding box center [486, 526] width 119 height 15
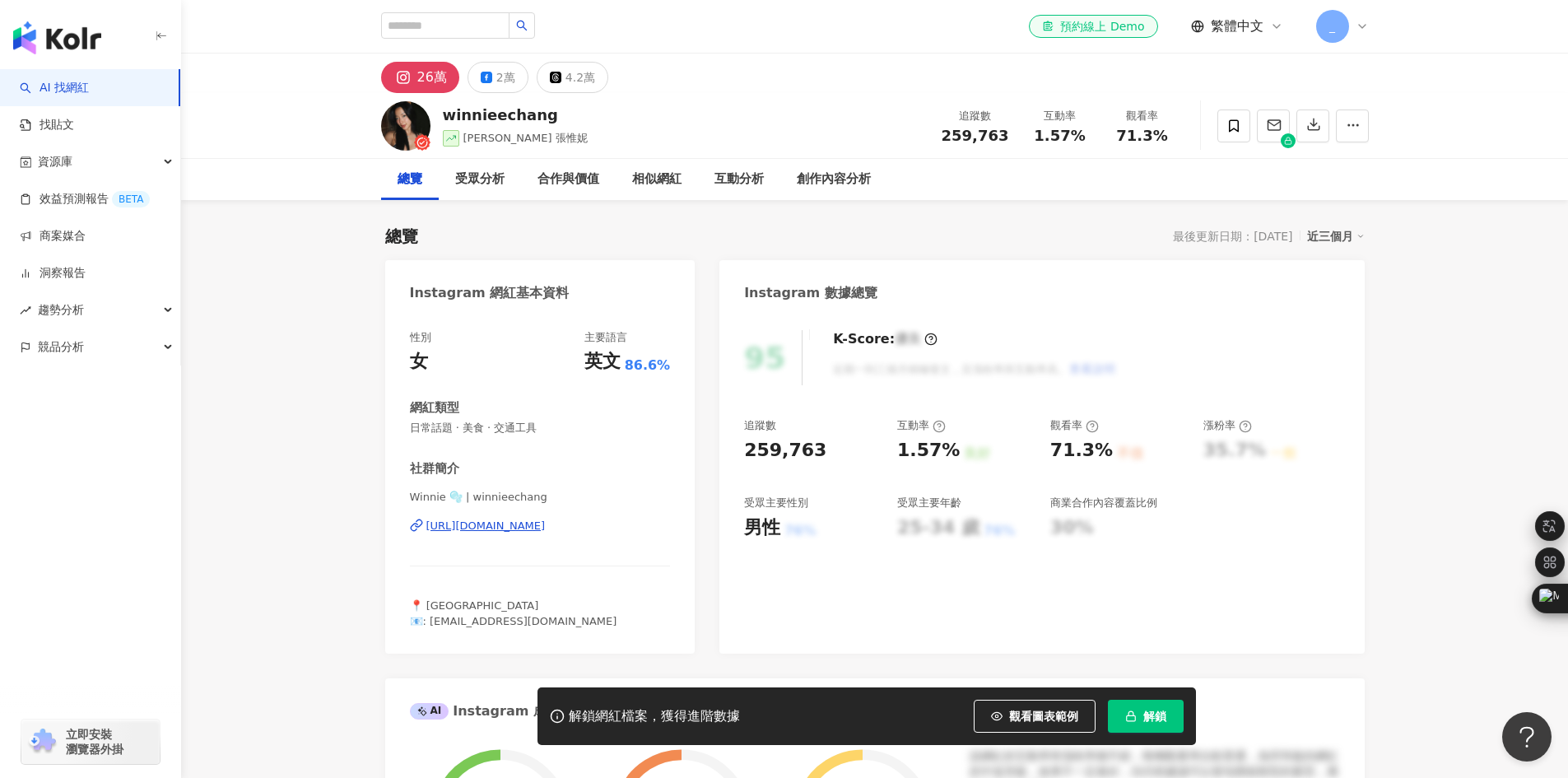
click at [546, 528] on div "https://www.instagram.com/winnieechang/" at bounding box center [486, 526] width 119 height 15
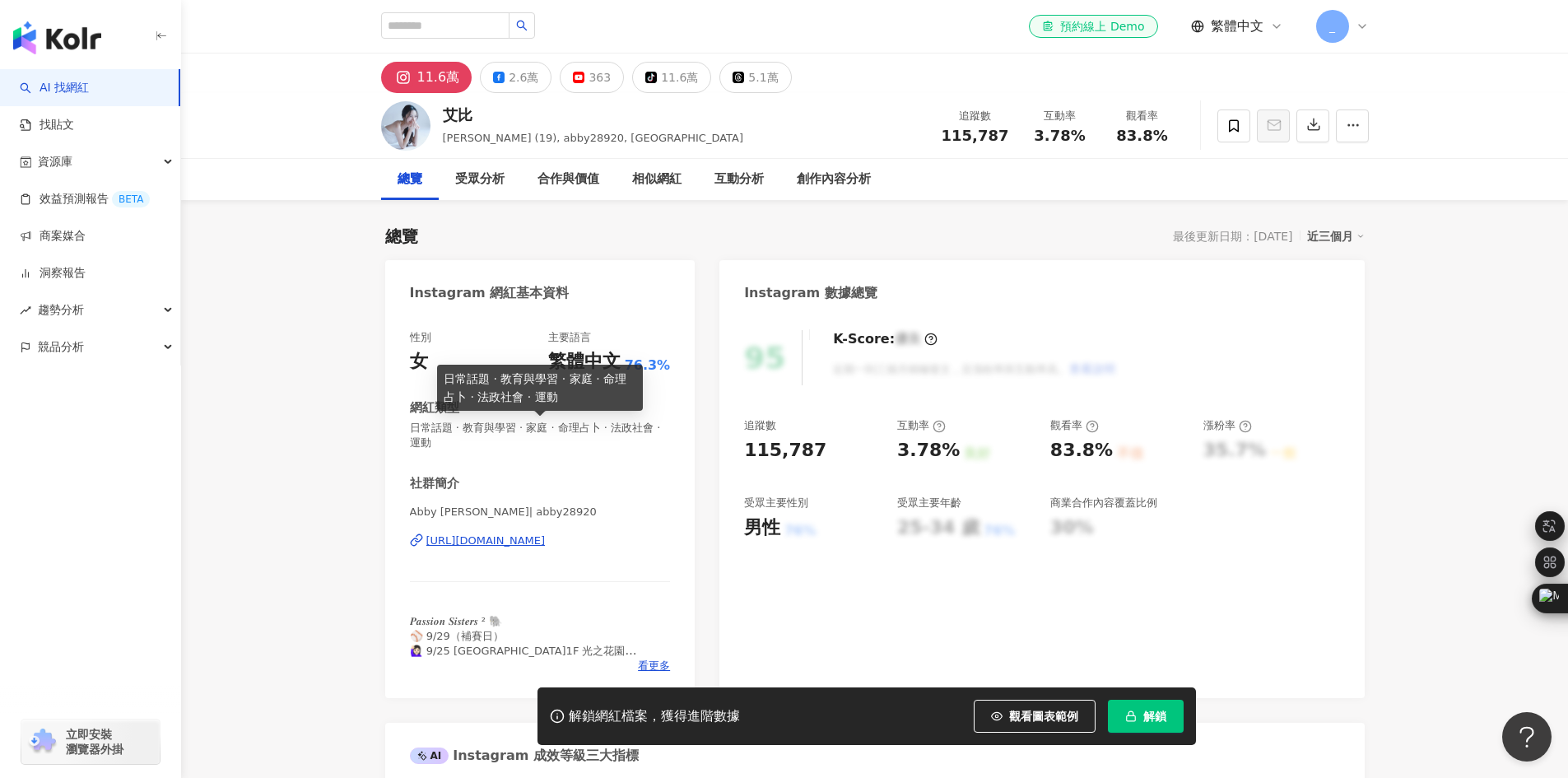
click at [526, 538] on div "[URL][DOMAIN_NAME]" at bounding box center [486, 540] width 119 height 15
click at [572, 170] on div "合作與價值" at bounding box center [568, 179] width 62 height 19
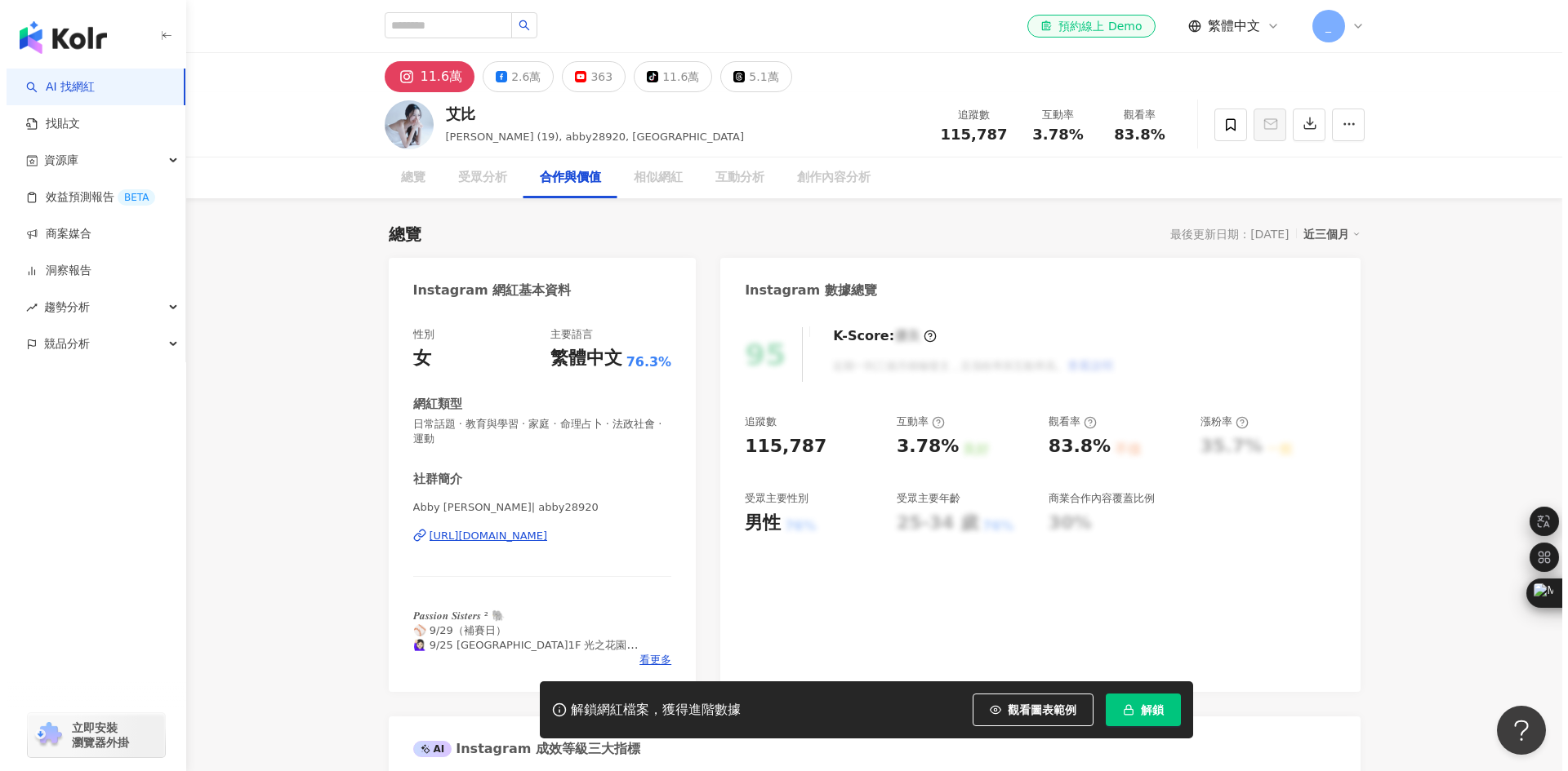
scroll to position [2225, 0]
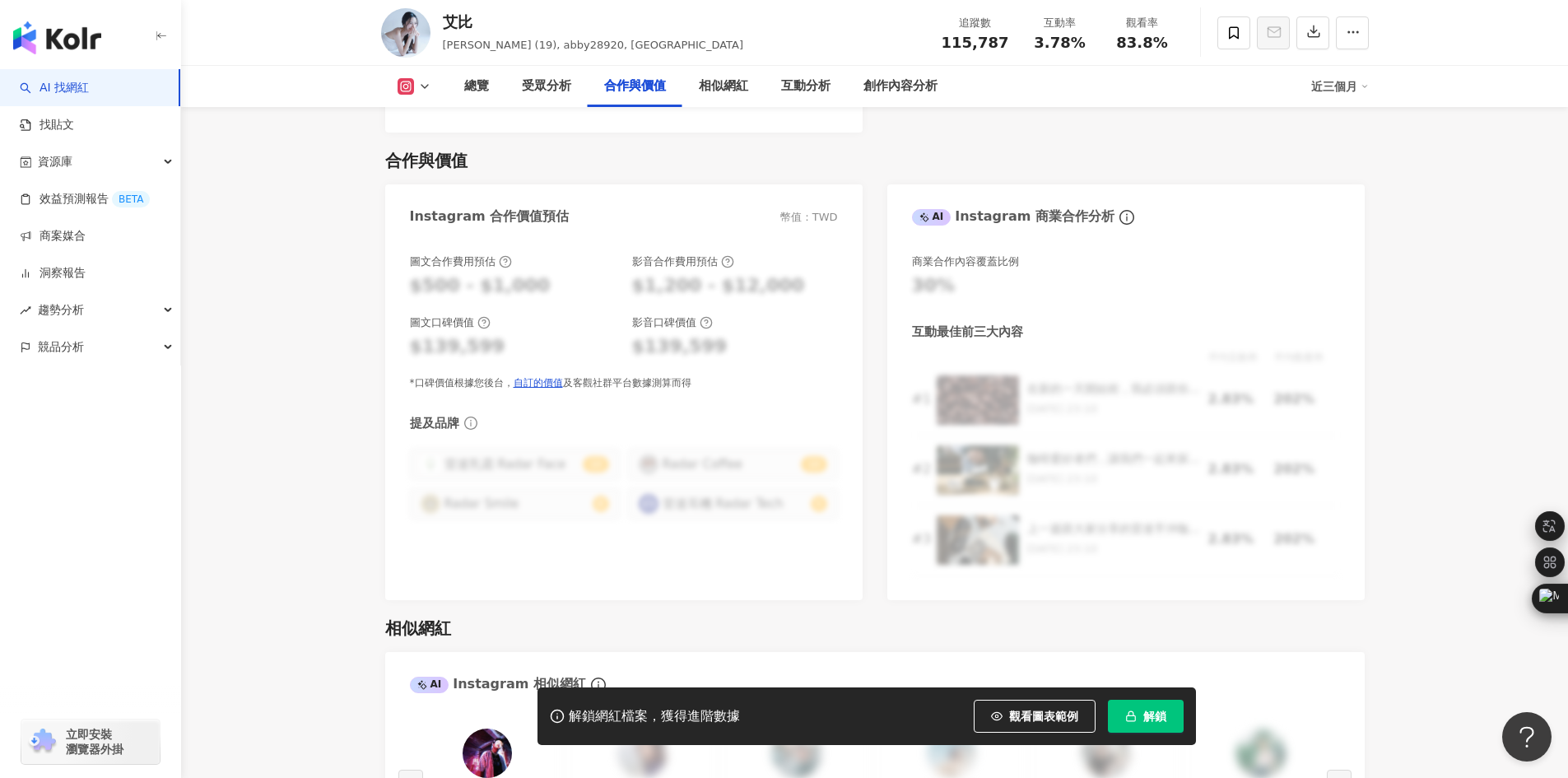
click at [1151, 712] on span "解鎖" at bounding box center [1155, 717] width 23 height 14
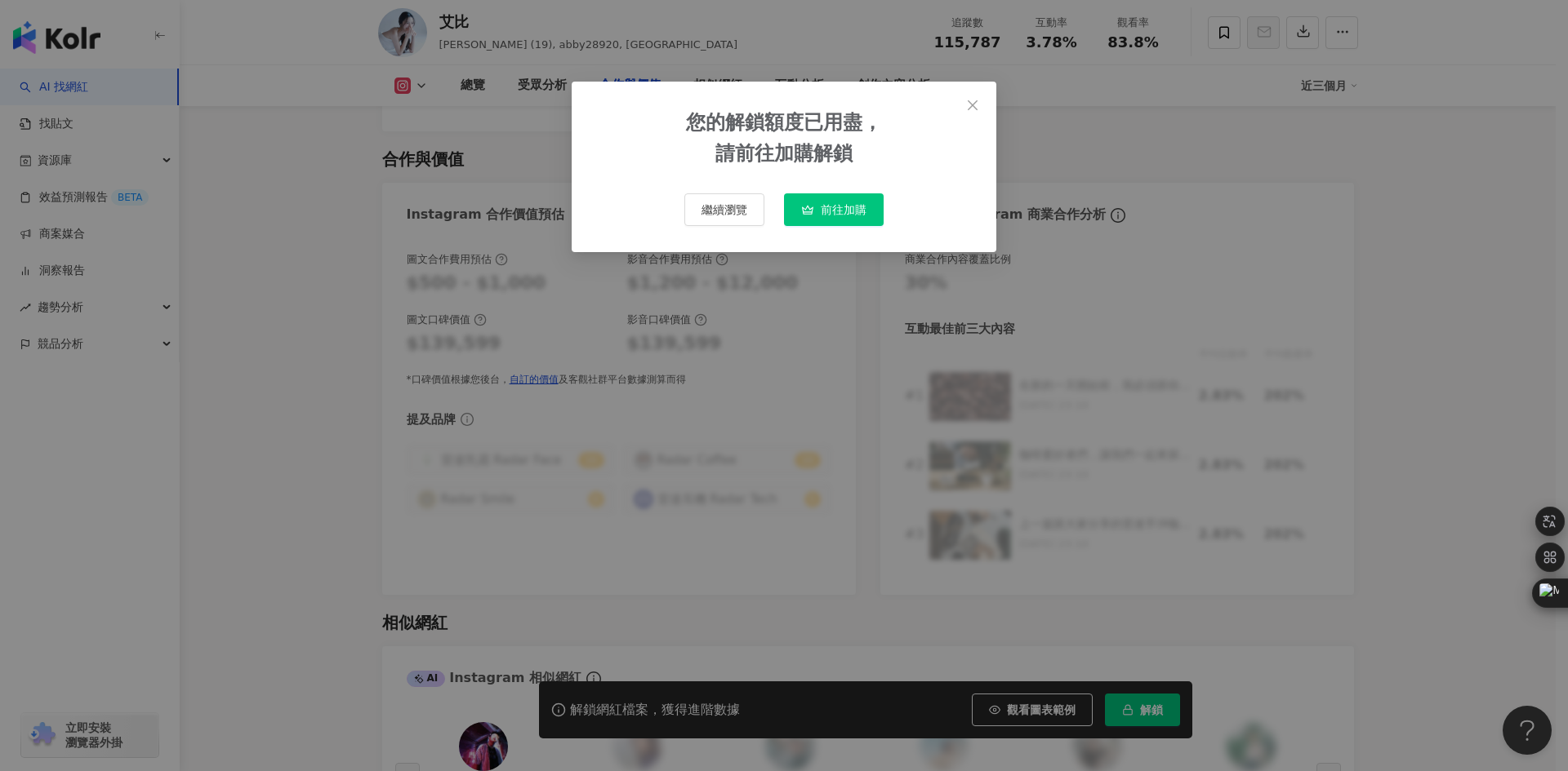
click at [865, 209] on span "前往加購" at bounding box center [844, 210] width 46 height 13
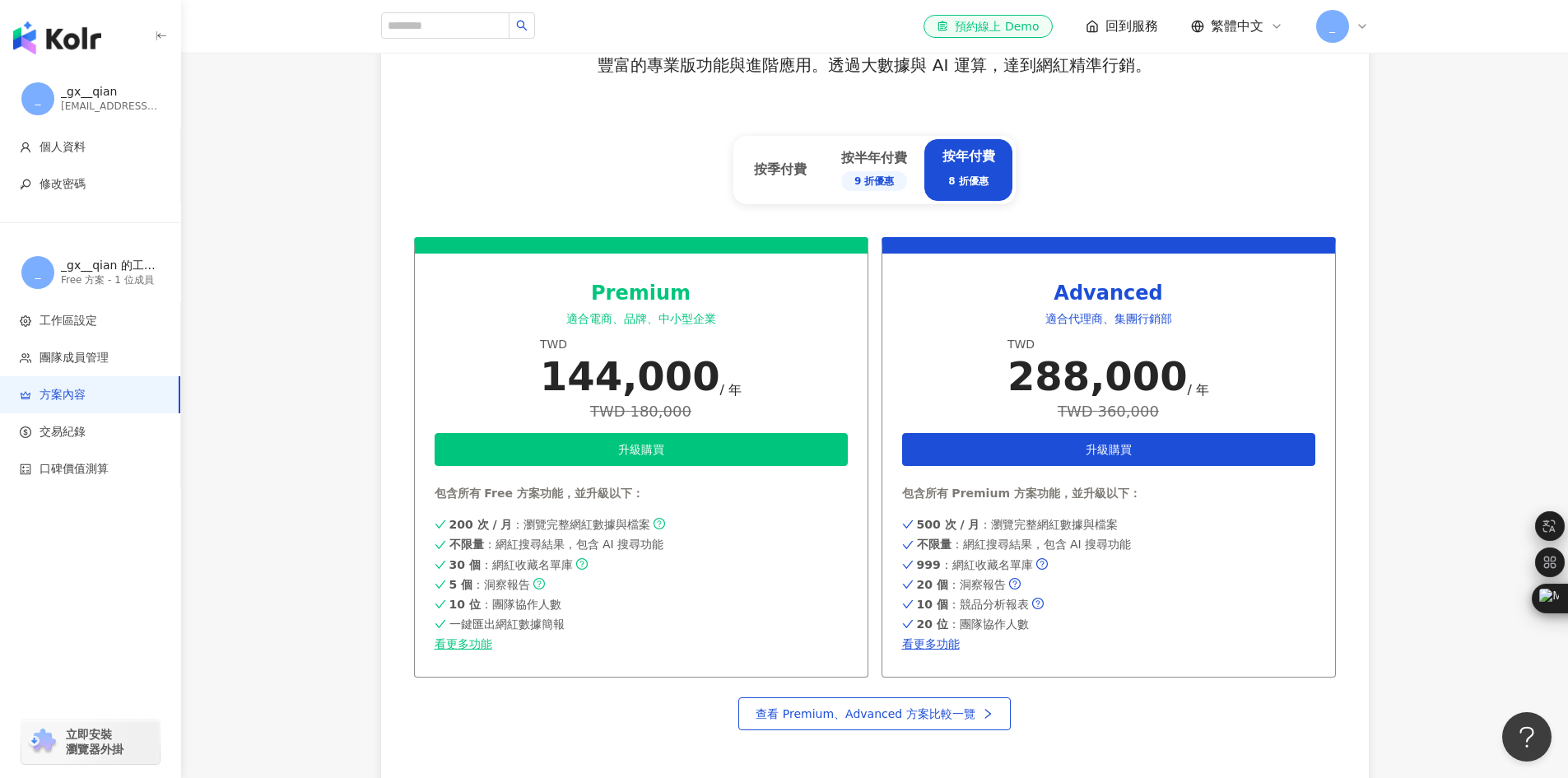
scroll to position [741, 0]
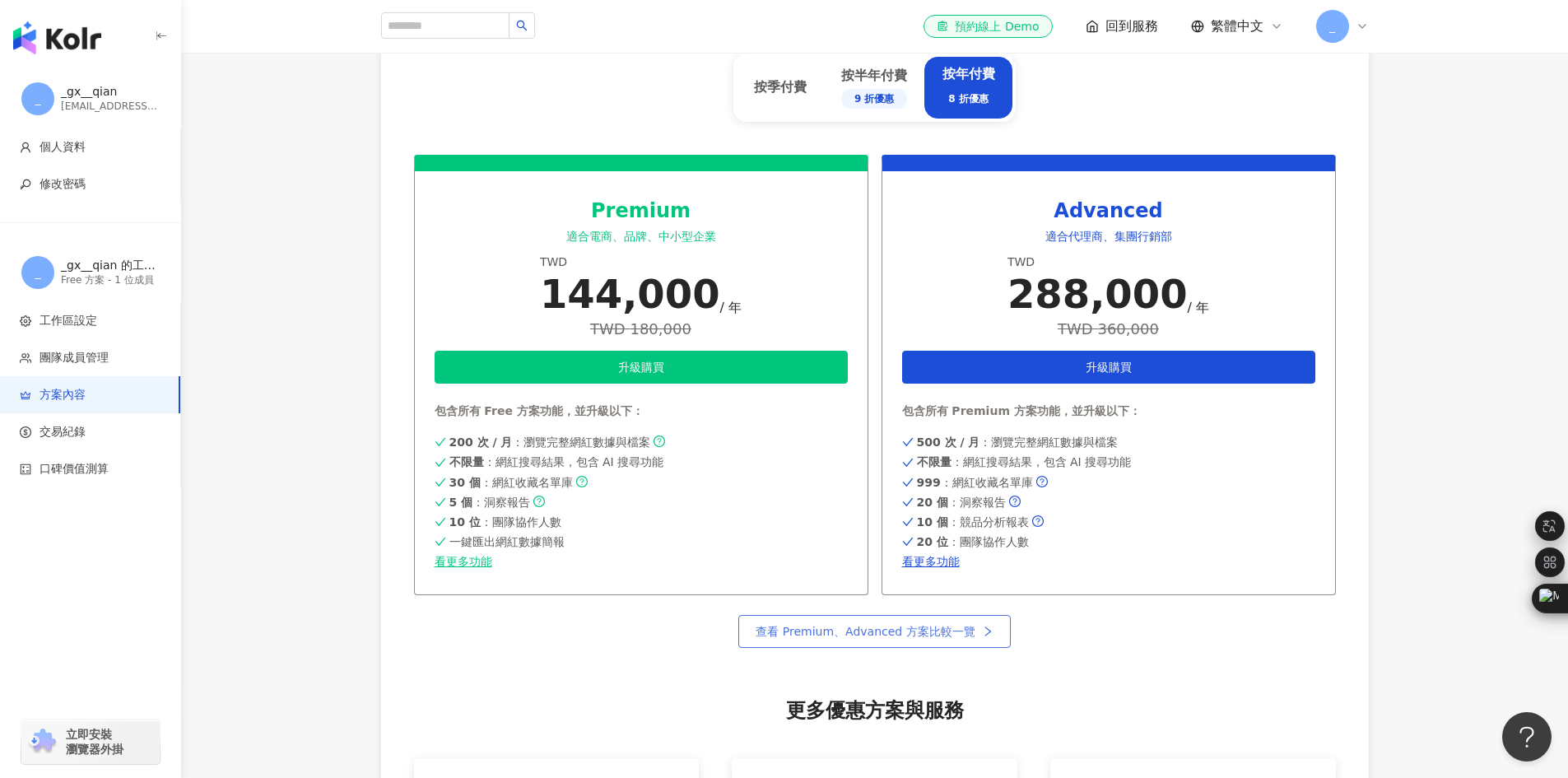
click at [958, 631] on span "查看 Premium、Advanced 方案比較一覽" at bounding box center [865, 632] width 219 height 14
